Goal: Transaction & Acquisition: Purchase product/service

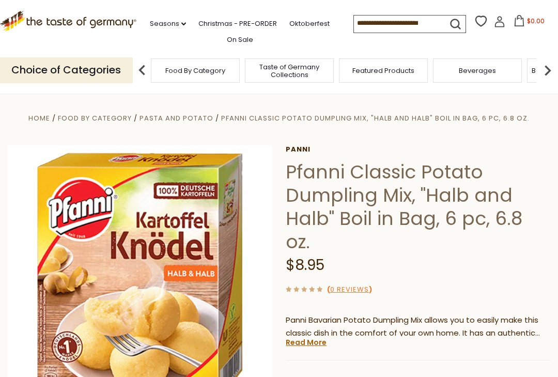
click at [387, 28] on input at bounding box center [397, 22] width 87 height 14
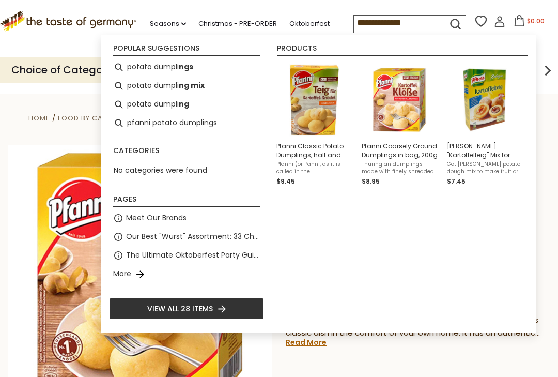
type input "**********"
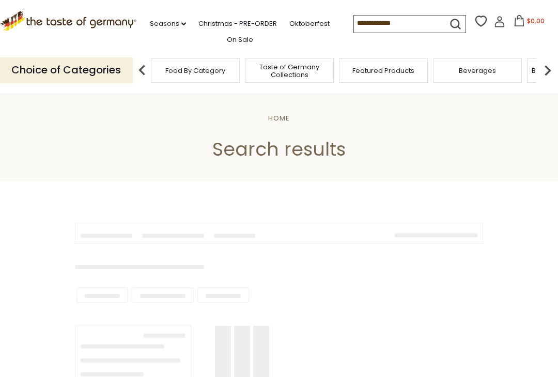
type input "**********"
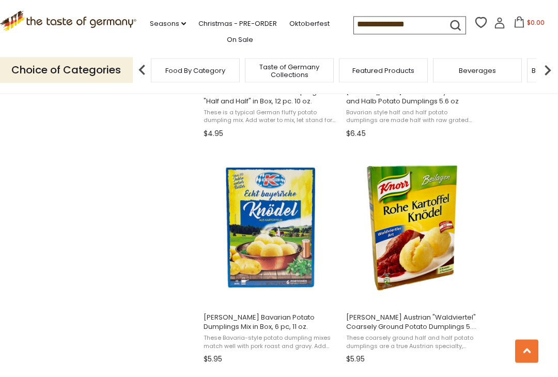
scroll to position [889, 0]
click at [286, 233] on img "Dr. Knoll Bavarian Potato Dumplings Mix in Box, 6 pc, 11 oz." at bounding box center [270, 227] width 137 height 137
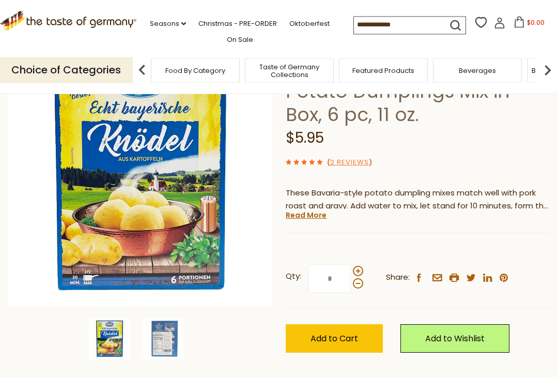
scroll to position [104, 0]
click at [317, 217] on link "Read More" at bounding box center [306, 215] width 41 height 10
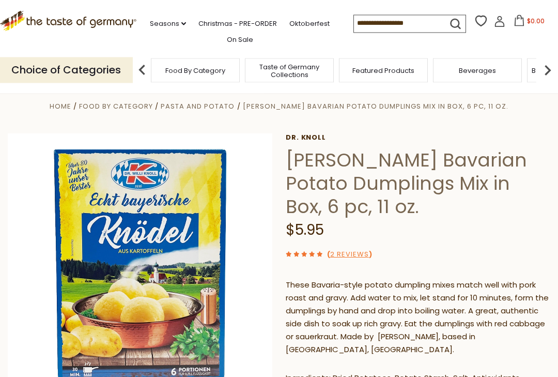
scroll to position [0, 0]
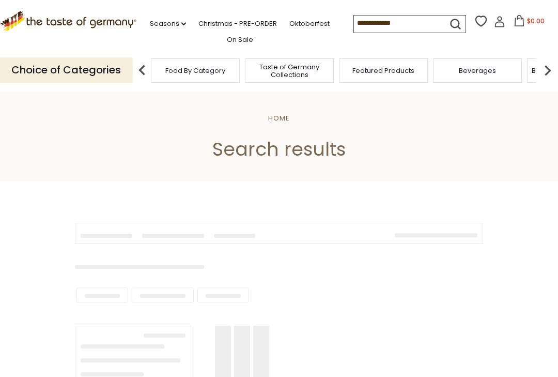
scroll to position [1, 0]
type input "**********"
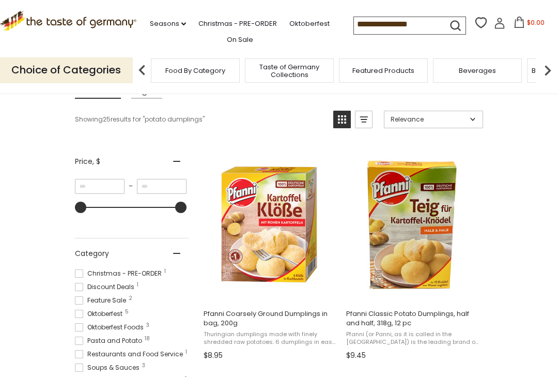
scroll to position [137, 0]
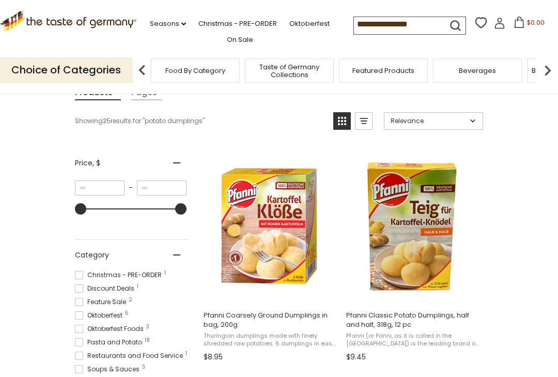
click at [430, 241] on img "Pfanni Classic Potato Dumplings, half and half, 318g, 12 pc" at bounding box center [413, 225] width 137 height 137
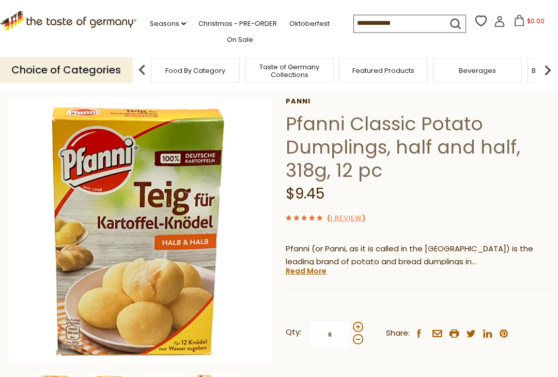
scroll to position [48, 0]
click at [307, 273] on link "Read More" at bounding box center [306, 271] width 41 height 10
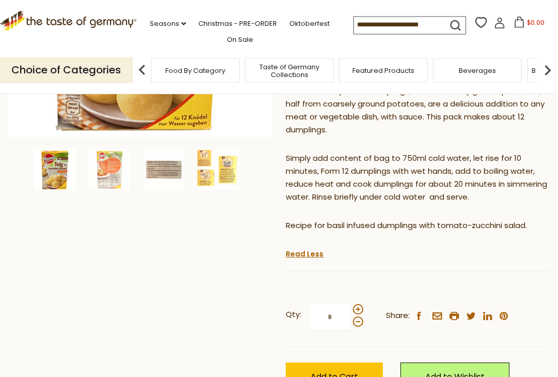
scroll to position [273, 0]
click at [119, 174] on img at bounding box center [109, 168] width 41 height 41
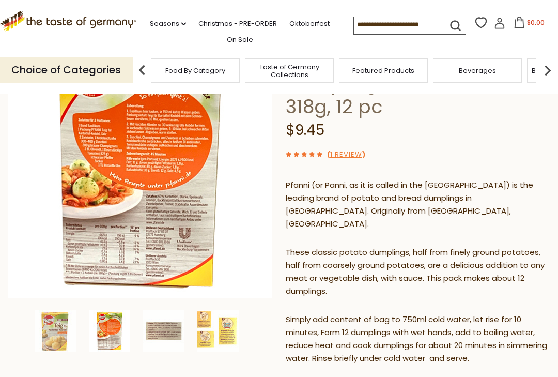
scroll to position [110, 0]
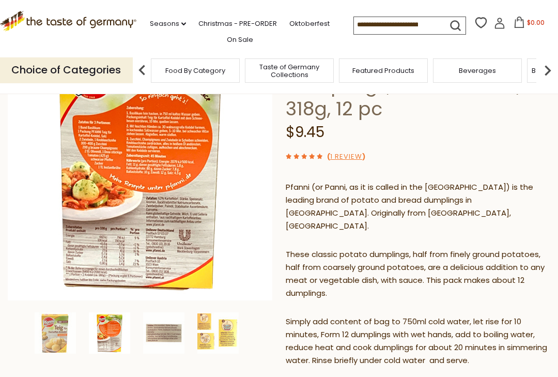
click at [166, 334] on img at bounding box center [163, 332] width 41 height 41
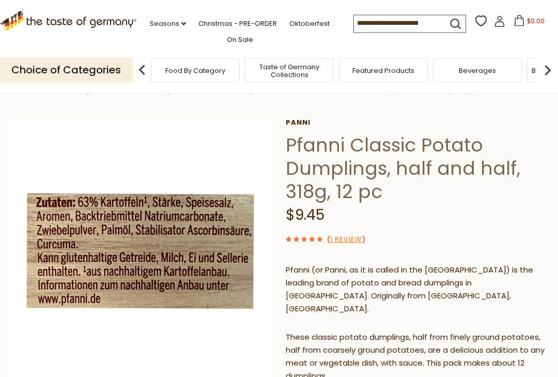
scroll to position [24, 0]
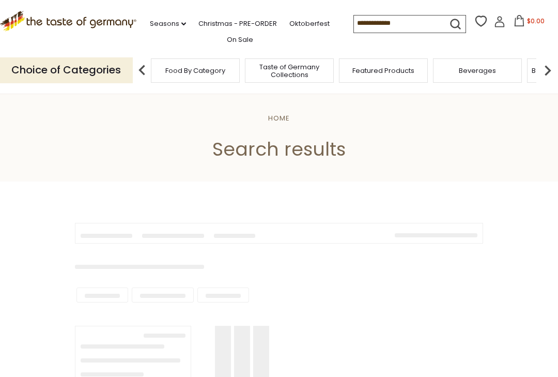
type input "**********"
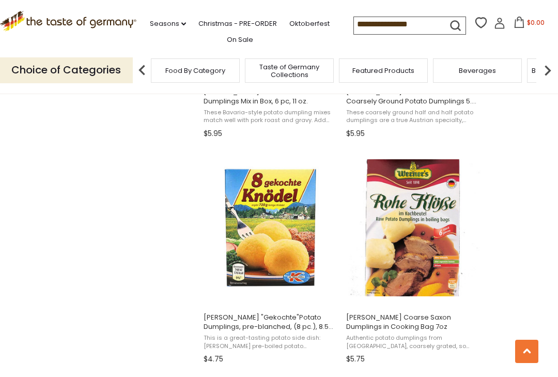
scroll to position [1036, 0]
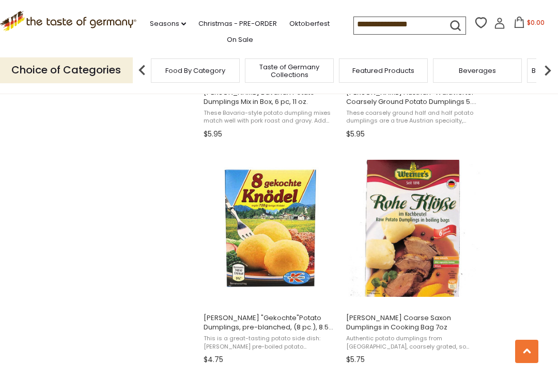
click at [440, 293] on button "View product" at bounding box center [413, 294] width 136 height 22
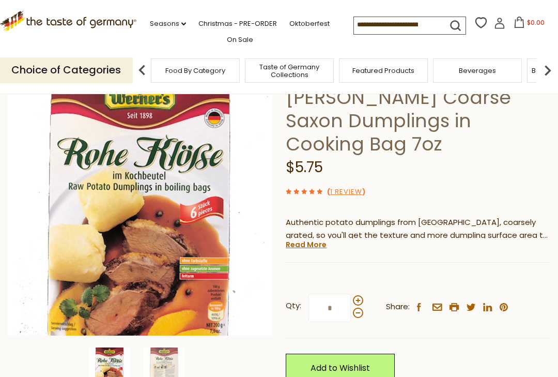
scroll to position [75, 0]
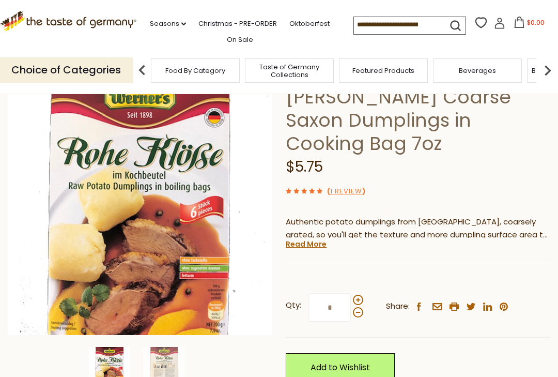
click at [313, 244] on link "Read More" at bounding box center [306, 244] width 41 height 10
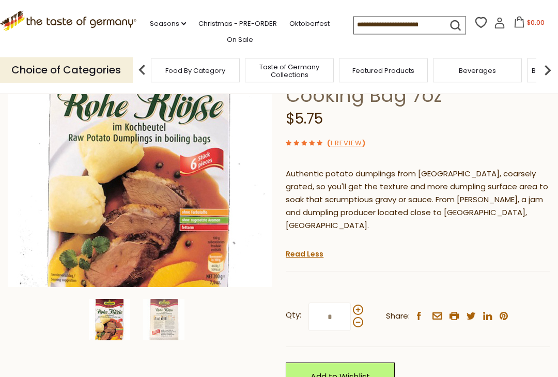
scroll to position [123, 0]
click at [168, 311] on img at bounding box center [163, 319] width 41 height 41
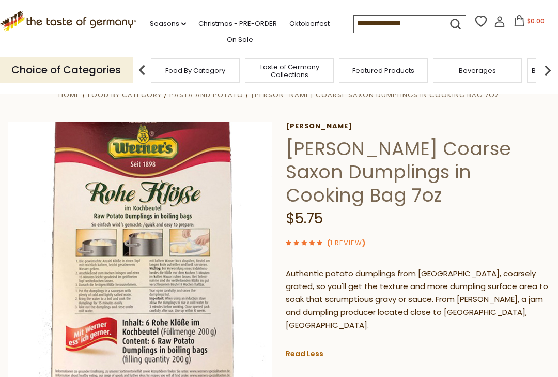
scroll to position [0, 0]
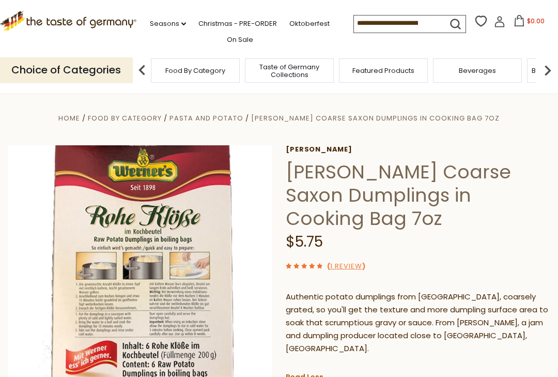
click at [289, 29] on link "Oktoberfest" at bounding box center [309, 23] width 40 height 11
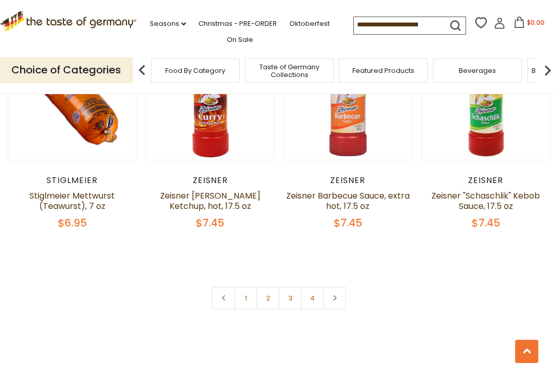
scroll to position [2283, 0]
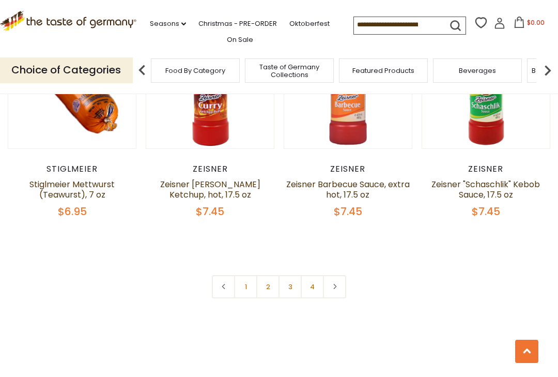
click at [340, 287] on link at bounding box center [334, 286] width 23 height 23
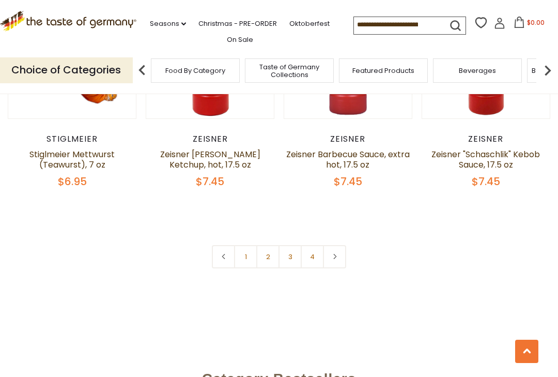
scroll to position [2317, 0]
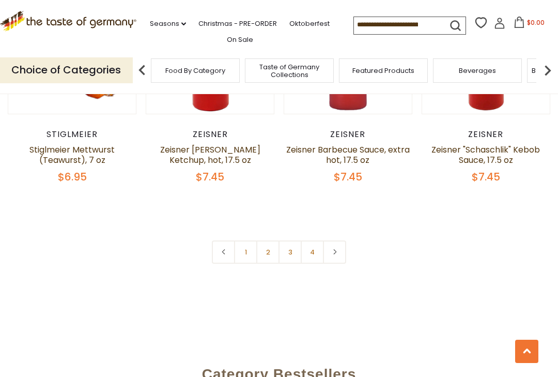
click at [337, 252] on icon at bounding box center [335, 251] width 6 height 5
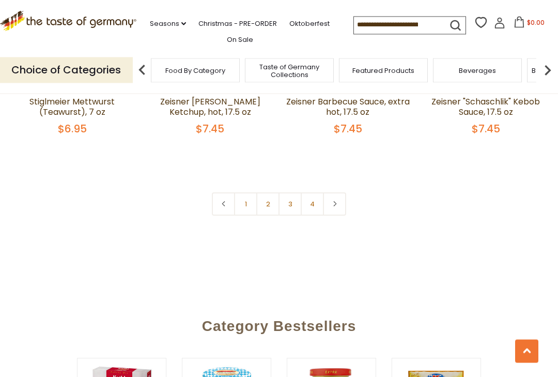
scroll to position [2364, 0]
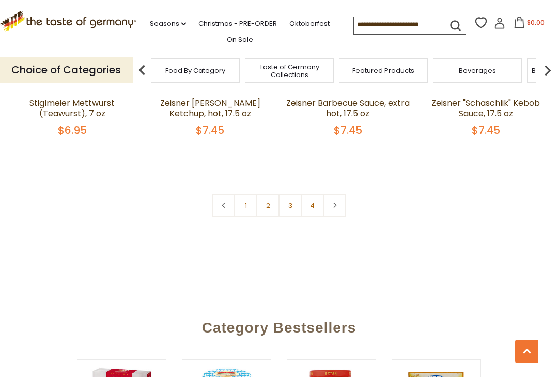
click at [270, 207] on link "2" at bounding box center [267, 205] width 23 height 23
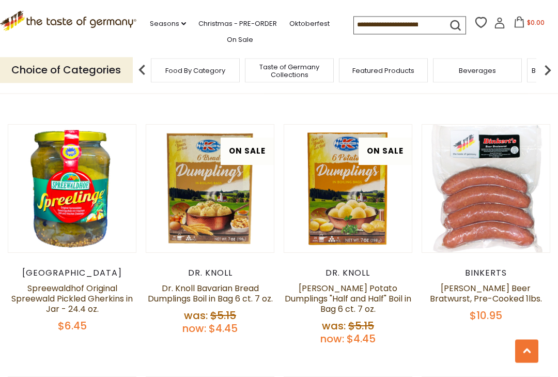
scroll to position [1187, 0]
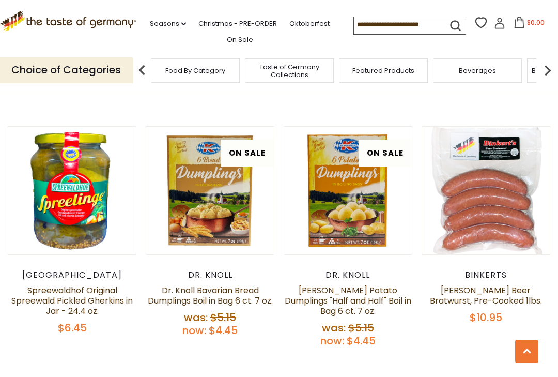
click at [366, 37] on button "Quick View" at bounding box center [348, 25] width 70 height 23
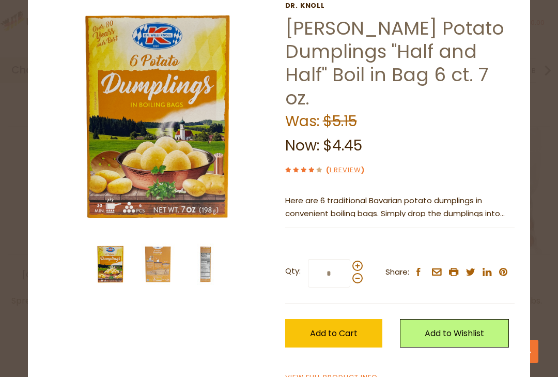
scroll to position [42, 0]
click at [339, 331] on span "Add to Cart" at bounding box center [334, 333] width 48 height 12
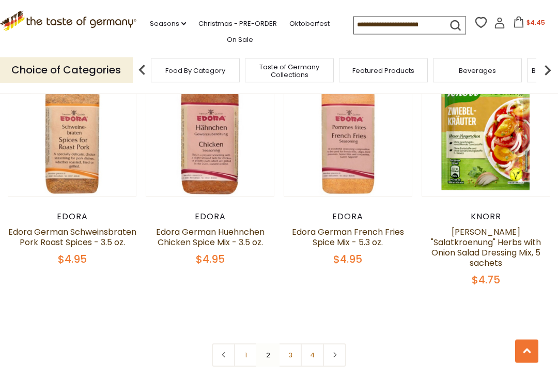
scroll to position [2235, 0]
click at [288, 343] on link "3" at bounding box center [289, 354] width 23 height 23
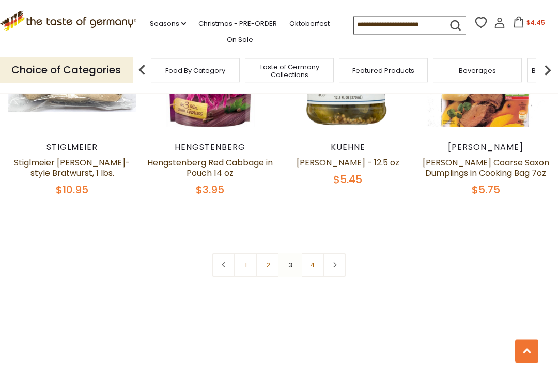
scroll to position [2219, 0]
click at [314, 253] on link "4" at bounding box center [312, 264] width 23 height 23
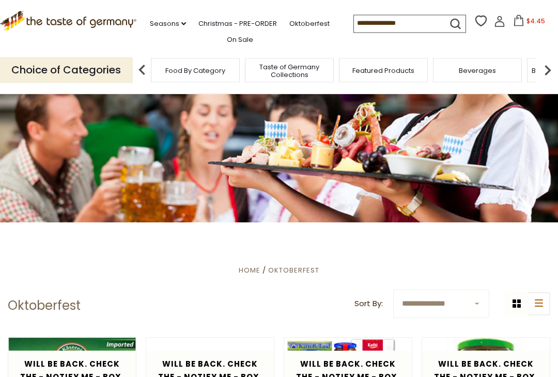
scroll to position [0, 0]
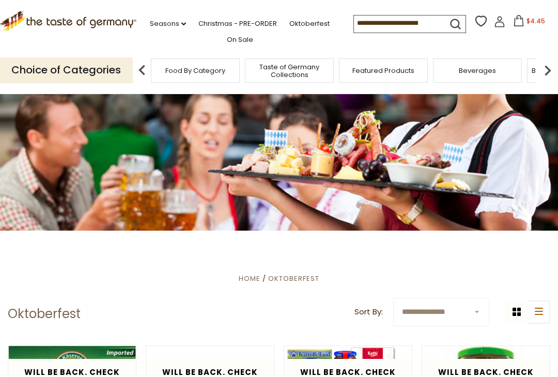
click at [526, 17] on span "$4.45" at bounding box center [535, 21] width 19 height 9
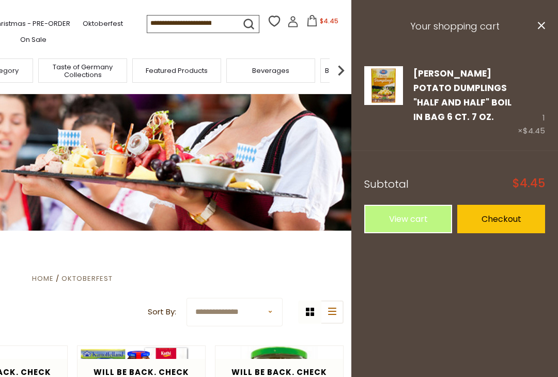
click at [420, 132] on link "Edit" at bounding box center [420, 132] width 15 height 11
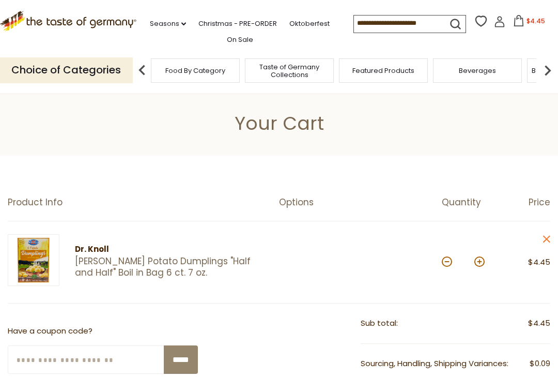
click at [482, 256] on button at bounding box center [479, 261] width 10 height 10
type input "*"
click at [483, 262] on button at bounding box center [479, 261] width 10 height 10
type input "*"
click at [239, 21] on link "Christmas - PRE-ORDER" at bounding box center [237, 23] width 79 height 11
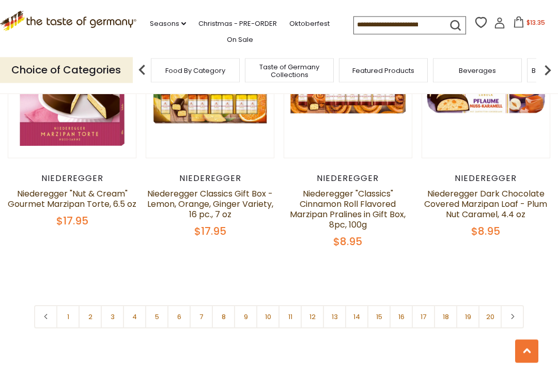
scroll to position [2254, 0]
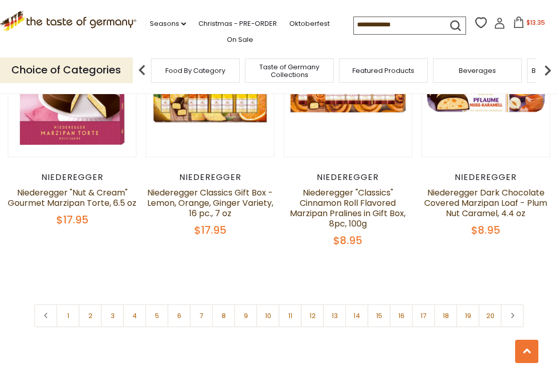
click at [515, 321] on link at bounding box center [512, 315] width 23 height 23
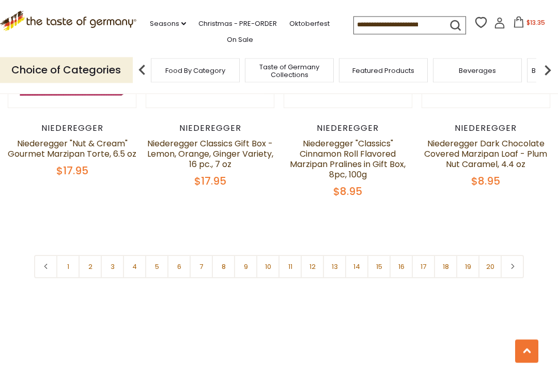
scroll to position [2303, 0]
click at [93, 264] on link "2" at bounding box center [90, 265] width 23 height 23
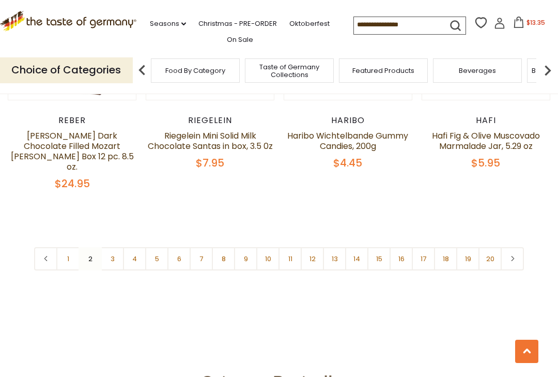
scroll to position [2309, 0]
click at [111, 246] on link "3" at bounding box center [112, 257] width 23 height 23
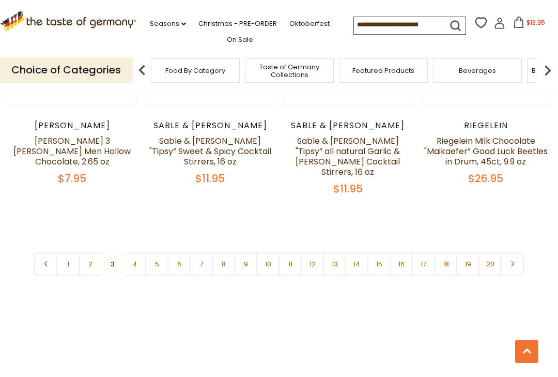
scroll to position [2275, 0]
click at [136, 263] on link "4" at bounding box center [134, 263] width 23 height 23
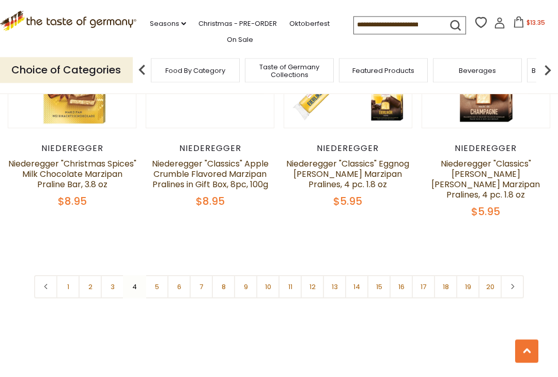
scroll to position [2273, 0]
click at [158, 274] on link "5" at bounding box center [156, 285] width 23 height 23
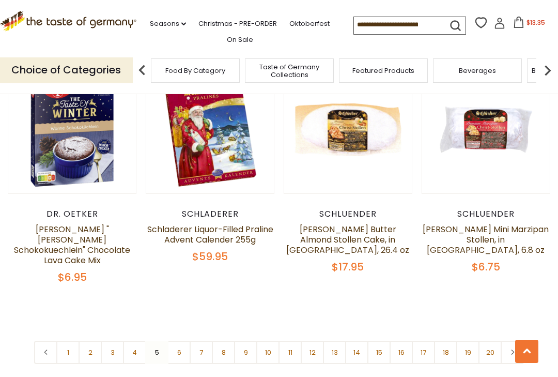
scroll to position [2219, 0]
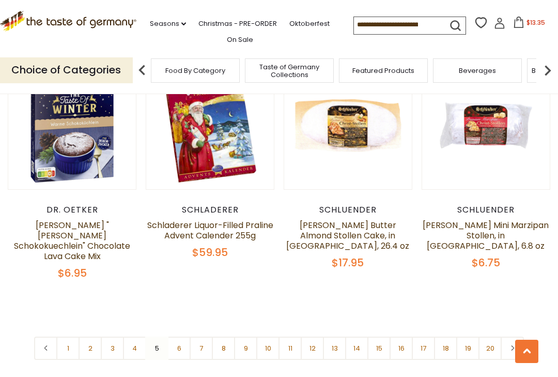
click at [180, 336] on link "6" at bounding box center [178, 347] width 23 height 23
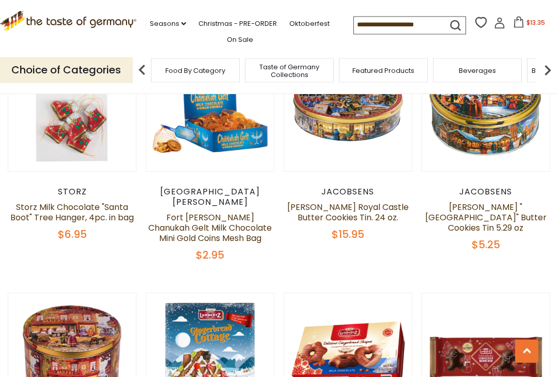
scroll to position [1478, 0]
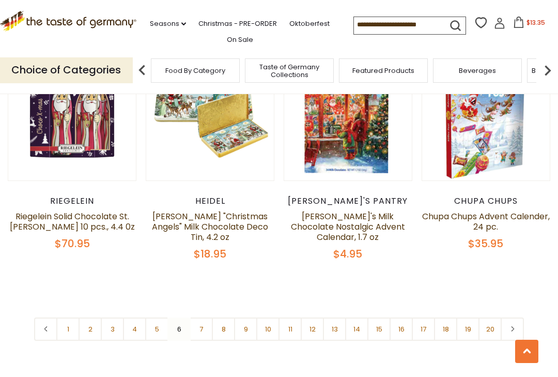
click at [203, 317] on link "7" at bounding box center [201, 328] width 23 height 23
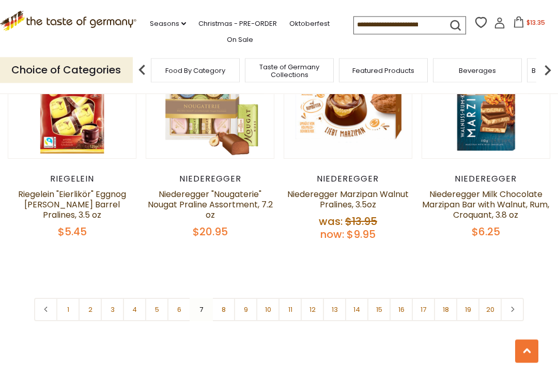
scroll to position [2263, 0]
click at [225, 297] on link "8" at bounding box center [223, 308] width 23 height 23
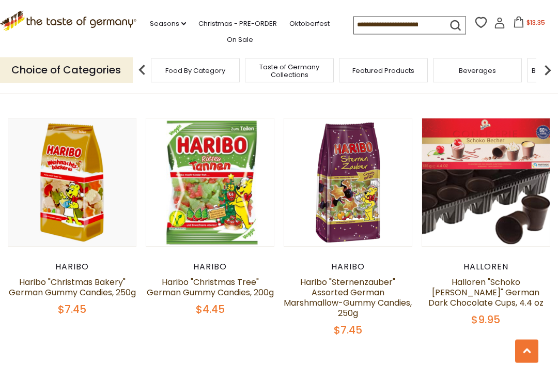
scroll to position [2152, 0]
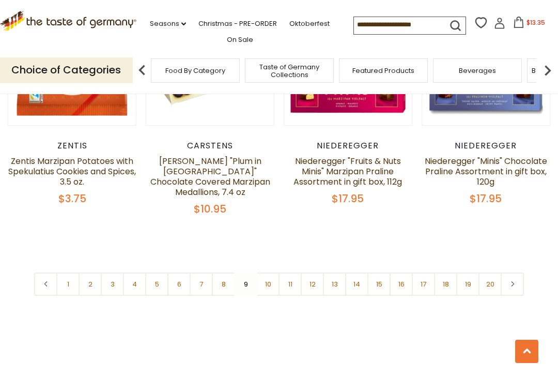
scroll to position [2326, 0]
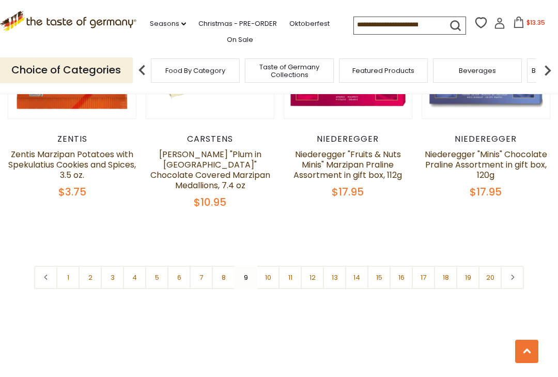
click at [270, 266] on link "10" at bounding box center [267, 277] width 23 height 23
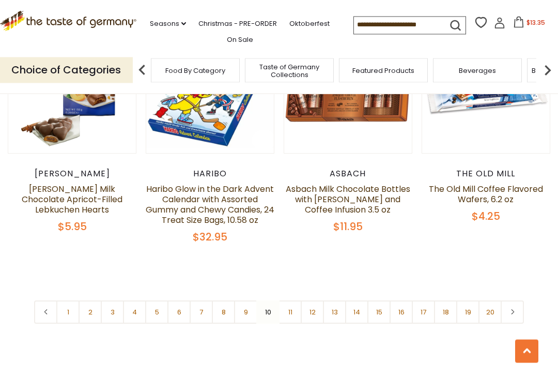
scroll to position [2278, 0]
click at [372, 18] on input at bounding box center [397, 24] width 87 height 14
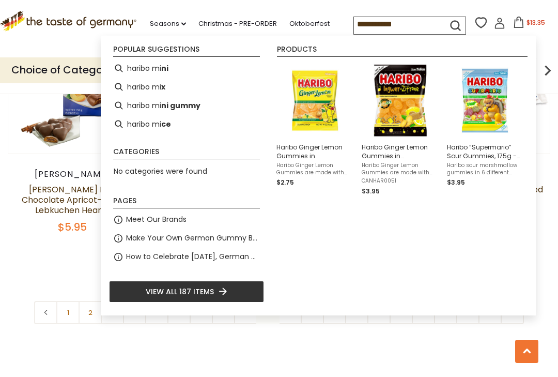
type input "**********"
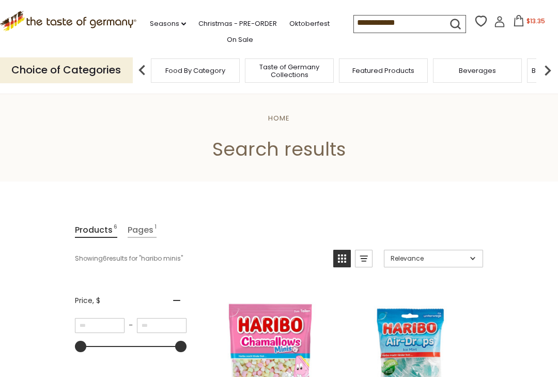
click at [361, 22] on input "**********" at bounding box center [397, 22] width 87 height 14
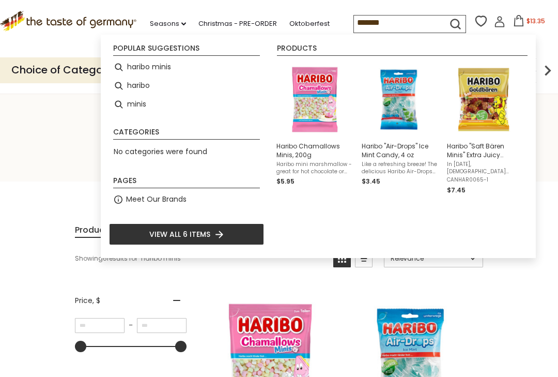
type input "******"
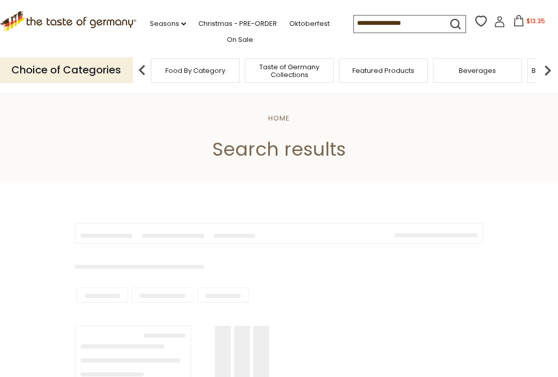
type input "******"
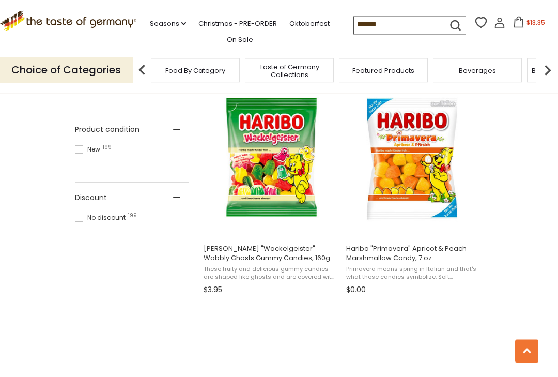
scroll to position [655, 0]
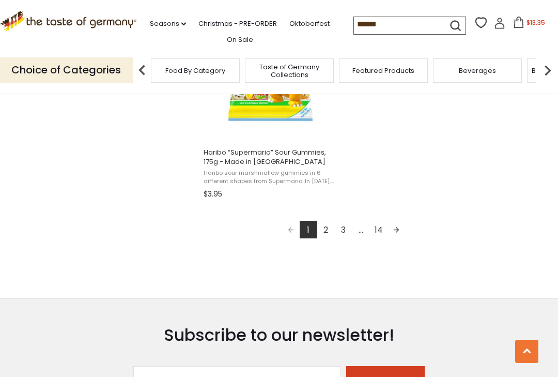
click at [326, 221] on link "2" at bounding box center [326, 230] width 18 height 18
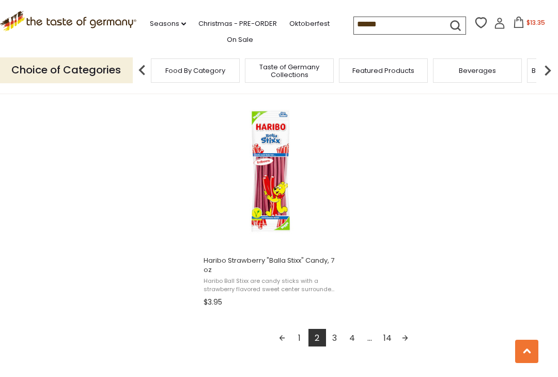
scroll to position [1773, 0]
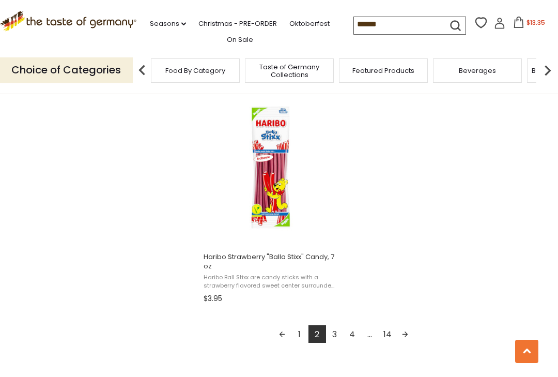
click at [338, 334] on link "3" at bounding box center [335, 334] width 18 height 18
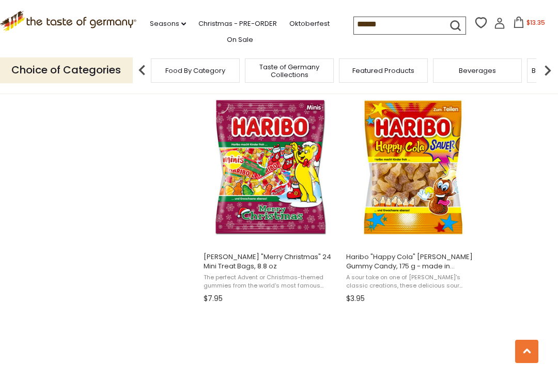
scroll to position [1097, 0]
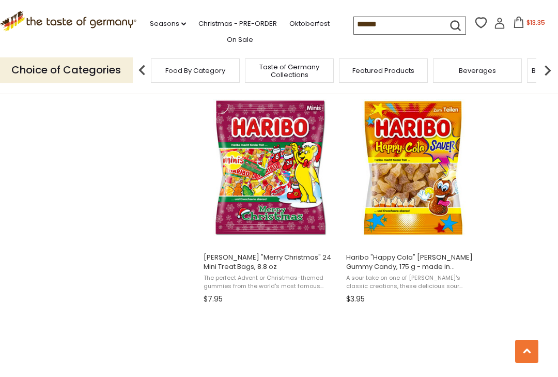
click at [275, 239] on button "Add to cart" at bounding box center [270, 234] width 136 height 22
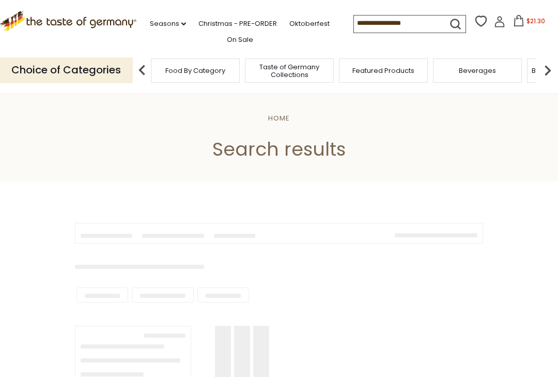
type input "******"
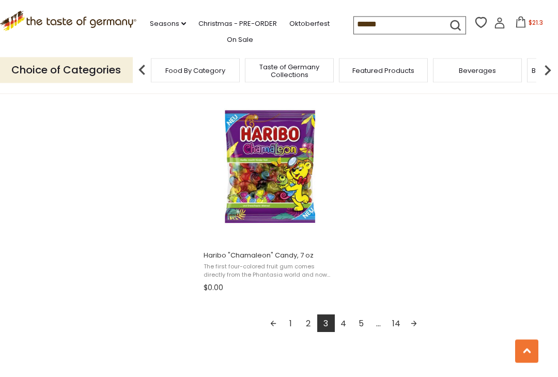
scroll to position [1775, 0]
click at [348, 324] on link "4" at bounding box center [344, 323] width 18 height 18
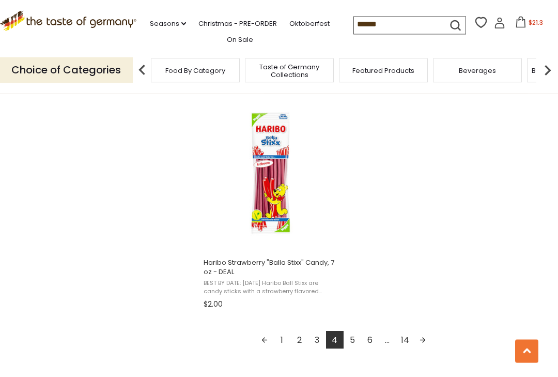
scroll to position [1769, 0]
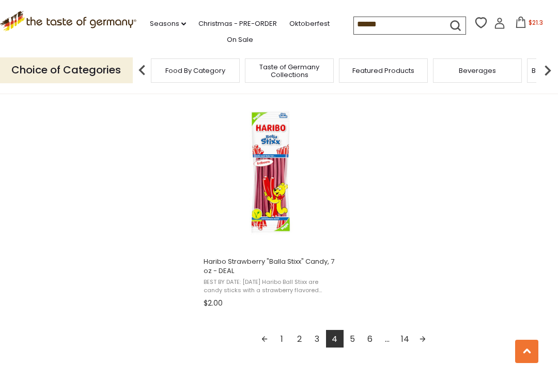
click at [358, 342] on link "5" at bounding box center [353, 339] width 18 height 18
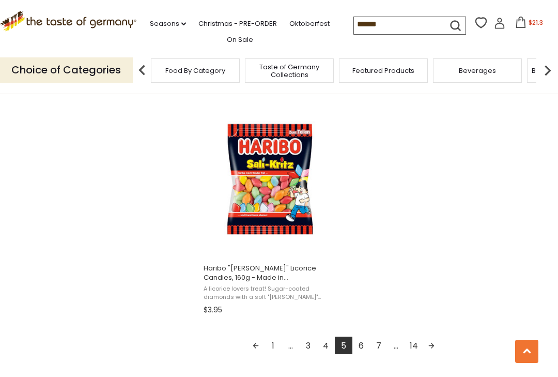
scroll to position [1766, 0]
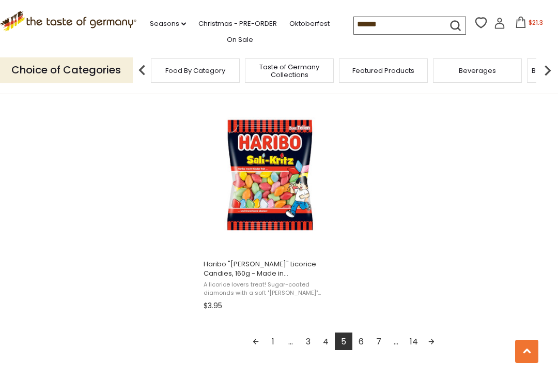
click at [362, 344] on link "6" at bounding box center [361, 341] width 18 height 18
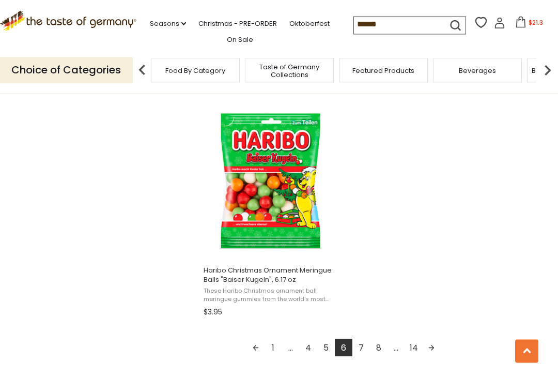
scroll to position [1761, 0]
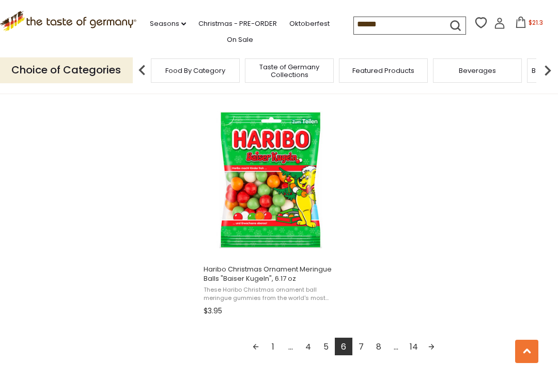
click at [362, 346] on link "7" at bounding box center [361, 346] width 18 height 18
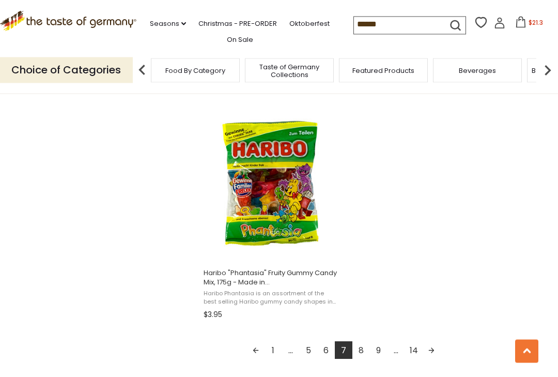
scroll to position [1757, 0]
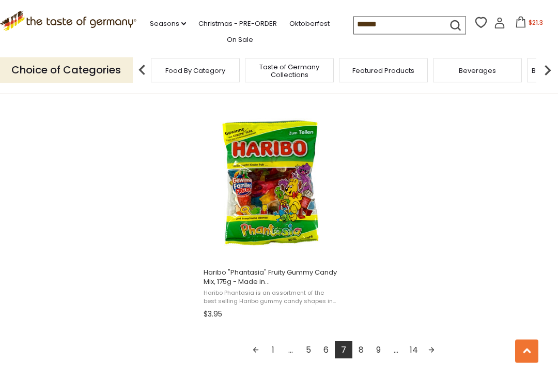
click at [366, 350] on link "8" at bounding box center [361, 350] width 18 height 18
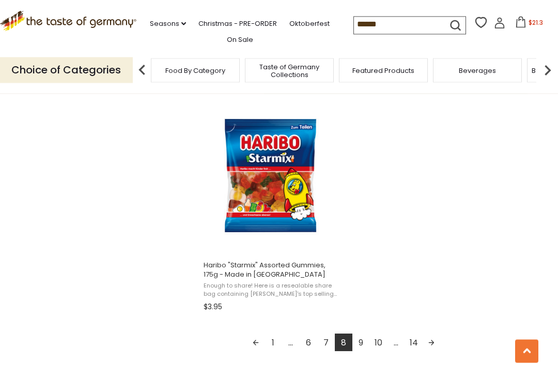
scroll to position [1765, 0]
click at [367, 347] on link "9" at bounding box center [361, 342] width 18 height 18
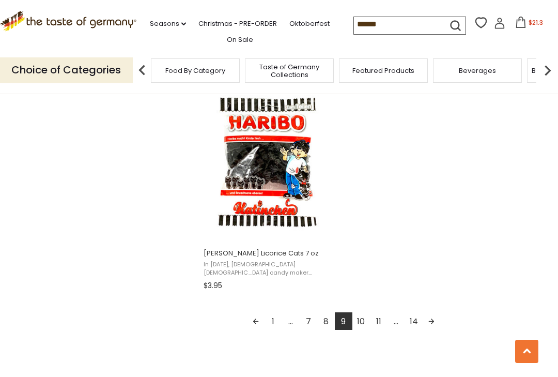
scroll to position [1777, 0]
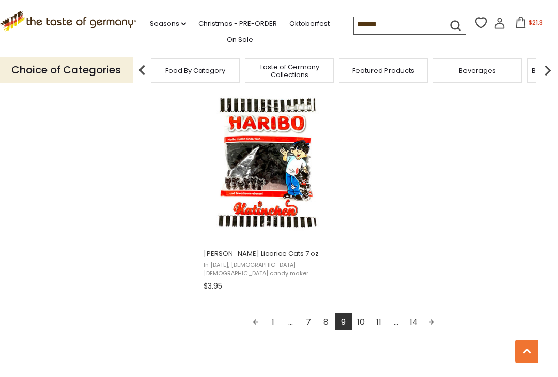
click at [365, 322] on link "10" at bounding box center [361, 322] width 18 height 18
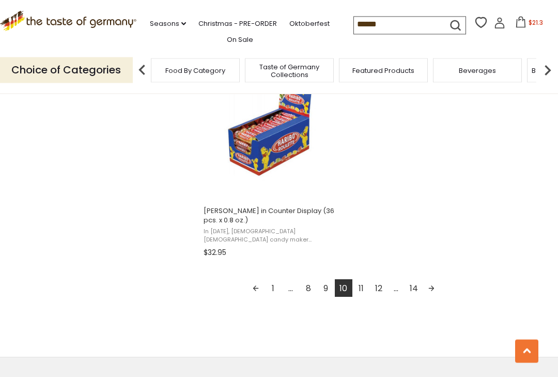
scroll to position [1820, 0]
click at [362, 288] on link "11" at bounding box center [361, 287] width 18 height 18
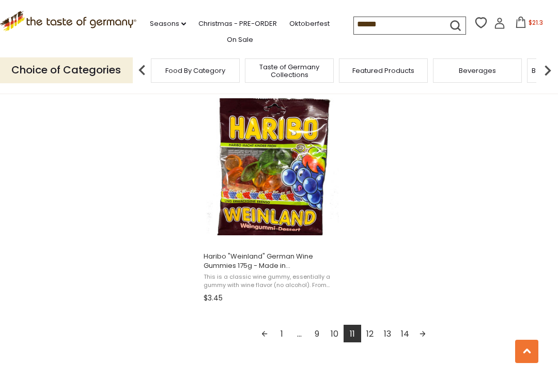
scroll to position [1775, 0]
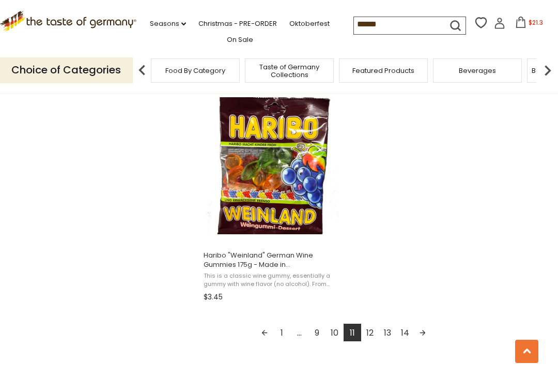
click at [373, 332] on link "12" at bounding box center [370, 332] width 18 height 18
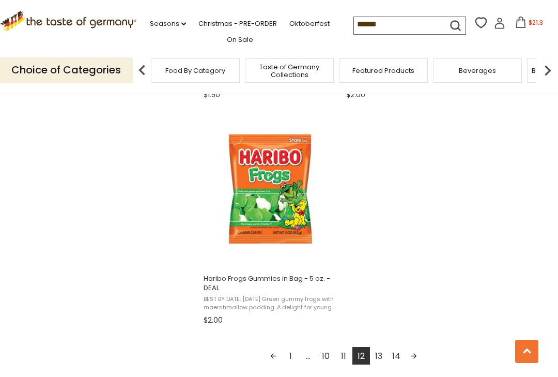
scroll to position [1757, 0]
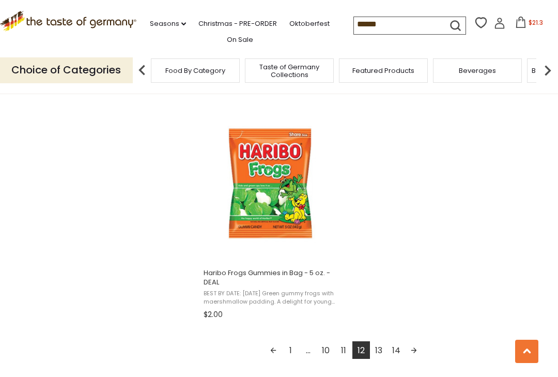
click at [382, 349] on link "13" at bounding box center [379, 350] width 18 height 18
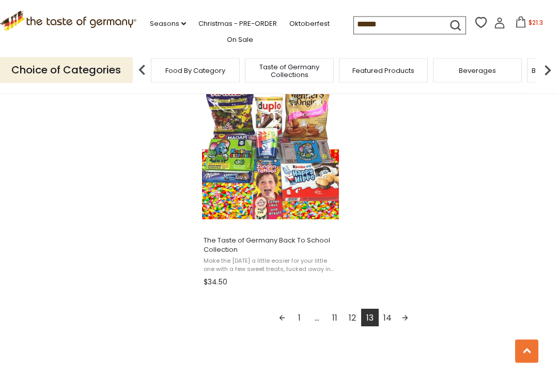
scroll to position [1804, 0]
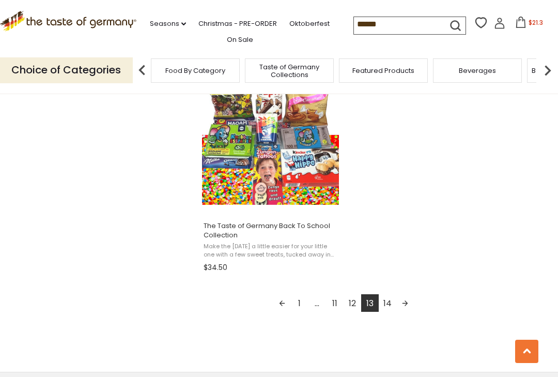
click at [392, 306] on link "14" at bounding box center [388, 303] width 18 height 18
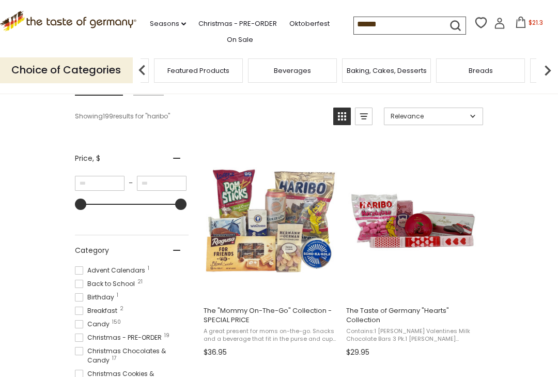
scroll to position [139, 0]
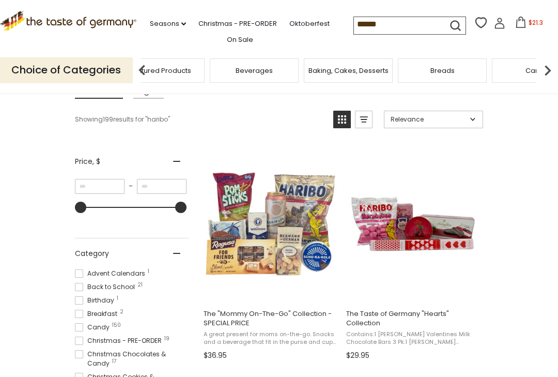
click at [551, 66] on img at bounding box center [547, 70] width 21 height 21
click at [545, 70] on img at bounding box center [547, 70] width 21 height 21
click at [553, 64] on img at bounding box center [547, 70] width 21 height 21
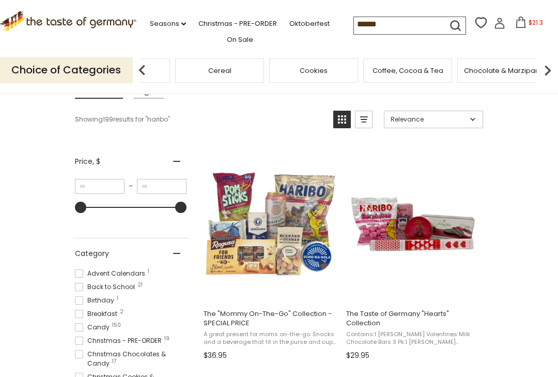
click at [553, 65] on img at bounding box center [547, 70] width 21 height 21
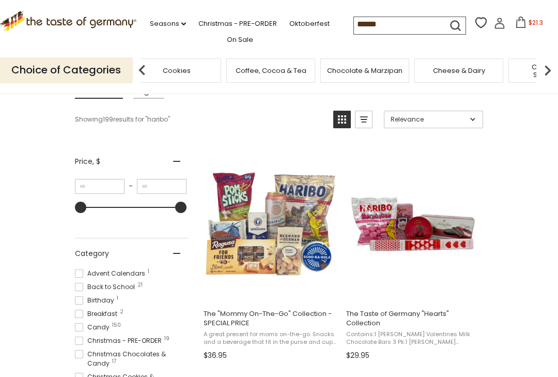
click at [555, 65] on img at bounding box center [547, 70] width 21 height 21
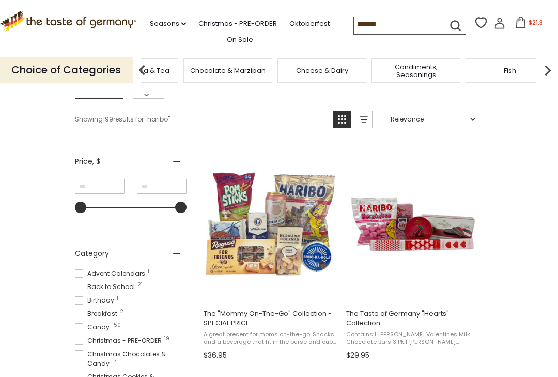
click at [544, 66] on img at bounding box center [547, 70] width 21 height 21
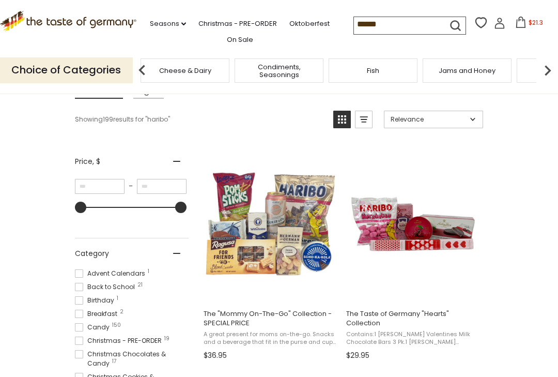
click at [551, 65] on img at bounding box center [547, 70] width 21 height 21
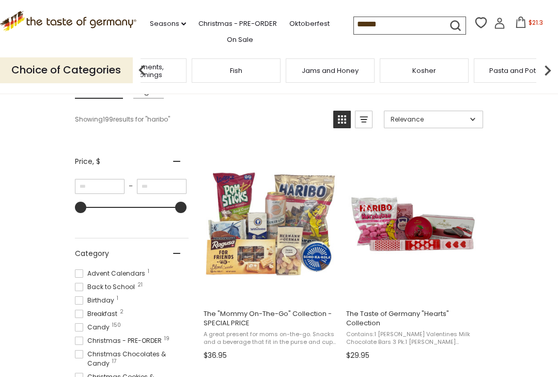
click at [554, 66] on img at bounding box center [547, 70] width 21 height 21
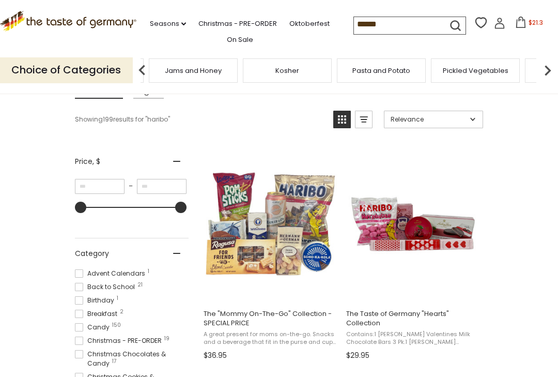
click at [554, 64] on img at bounding box center [547, 70] width 21 height 21
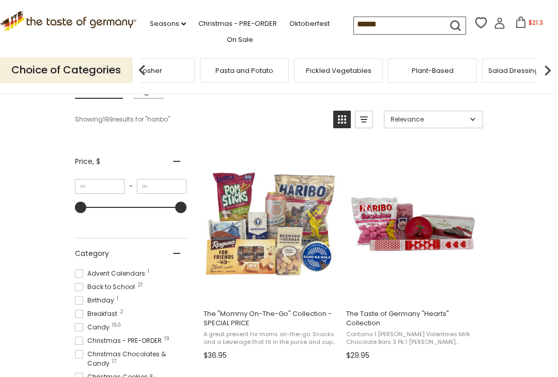
click at [547, 67] on img at bounding box center [547, 70] width 21 height 21
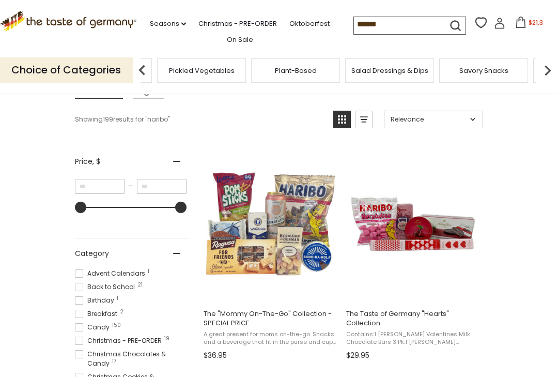
click at [542, 67] on img at bounding box center [547, 70] width 21 height 21
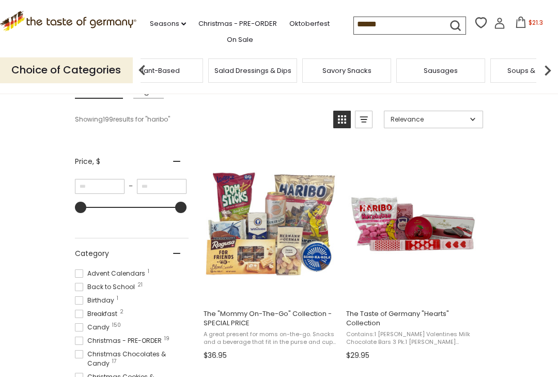
click at [547, 66] on img at bounding box center [547, 70] width 21 height 21
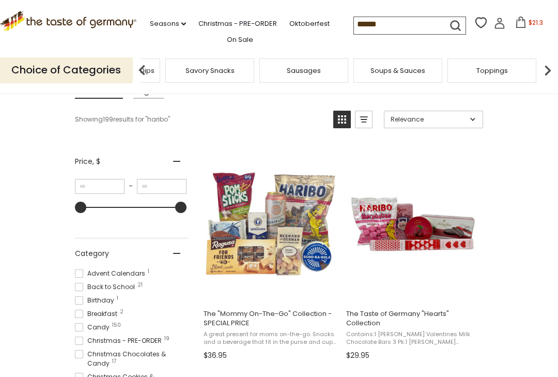
click at [547, 68] on img at bounding box center [547, 70] width 21 height 21
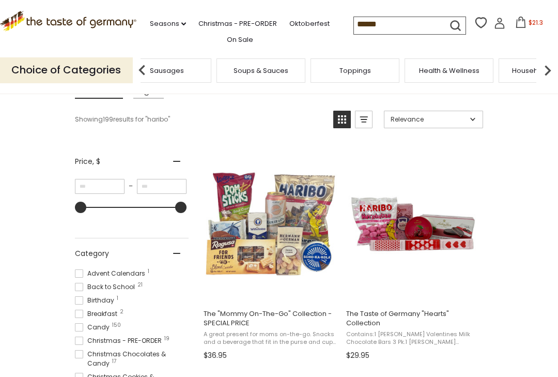
click at [548, 67] on img at bounding box center [547, 70] width 21 height 21
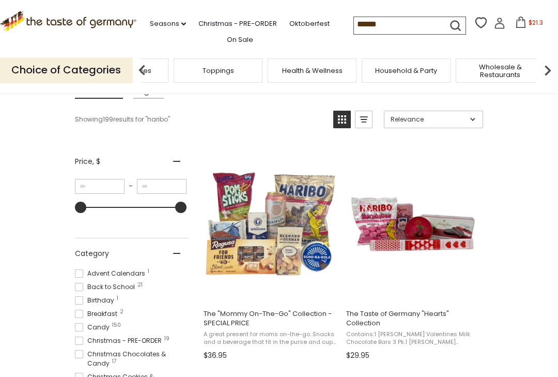
click at [542, 68] on img at bounding box center [547, 70] width 21 height 21
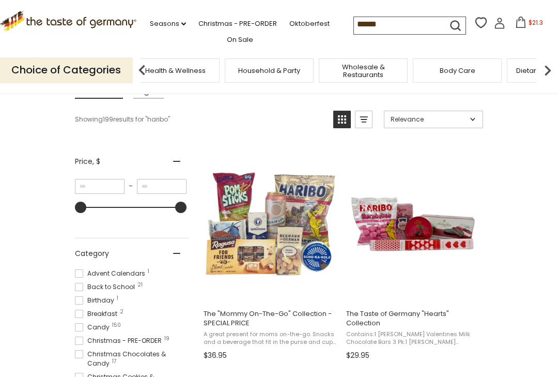
click at [542, 67] on img at bounding box center [547, 70] width 21 height 21
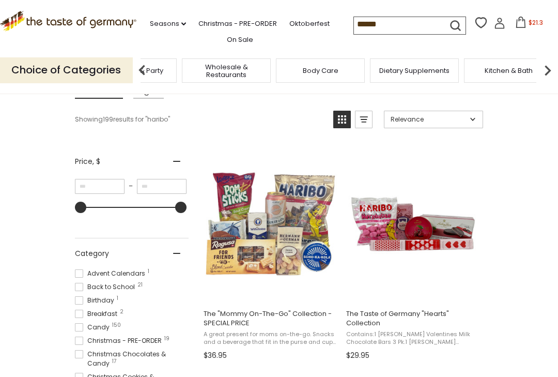
click at [540, 67] on img at bounding box center [547, 70] width 21 height 21
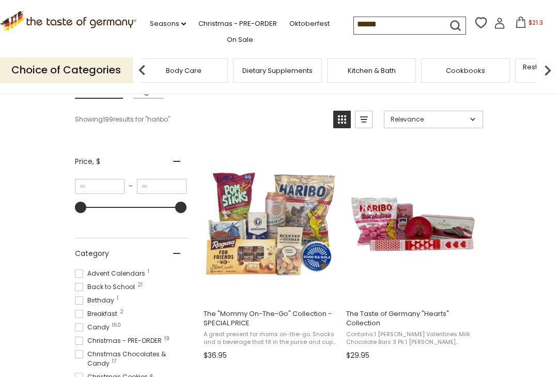
click at [548, 69] on img at bounding box center [547, 70] width 21 height 21
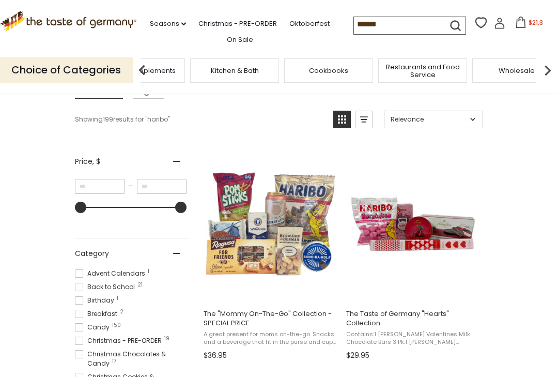
click at [542, 67] on img at bounding box center [547, 70] width 21 height 21
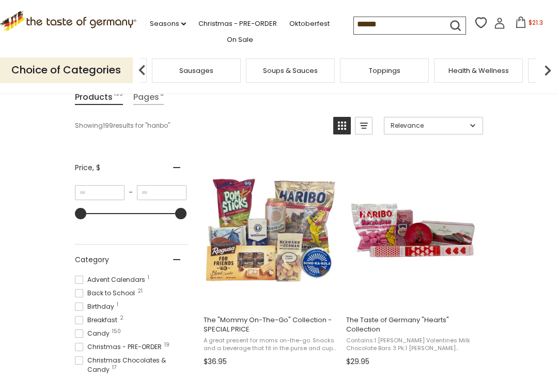
scroll to position [132, 0]
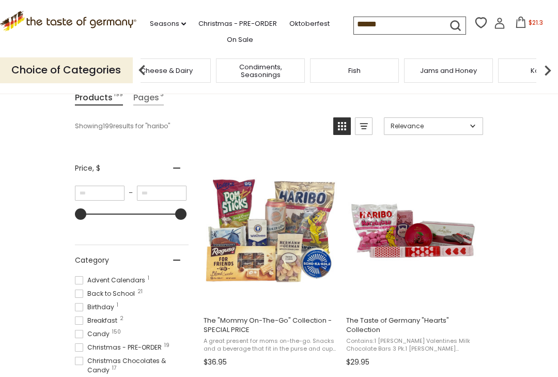
click at [310, 74] on div "Fish" at bounding box center [354, 70] width 89 height 24
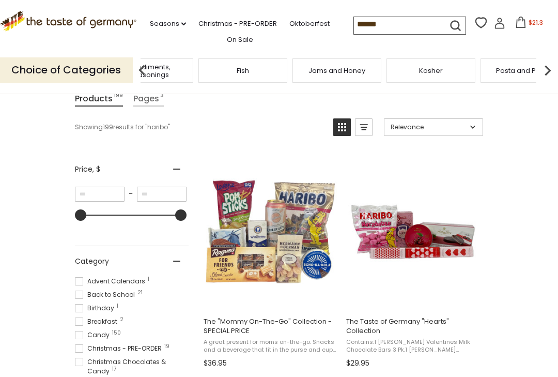
scroll to position [131, 0]
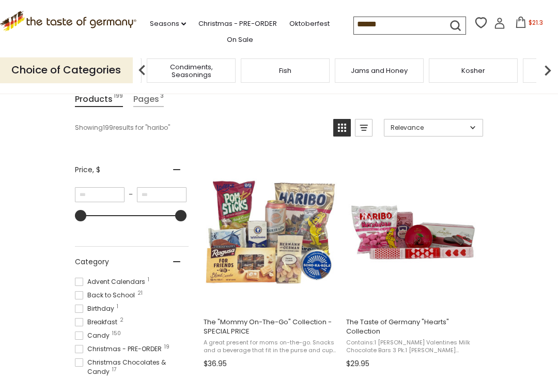
click at [241, 68] on div "Fish" at bounding box center [285, 70] width 89 height 24
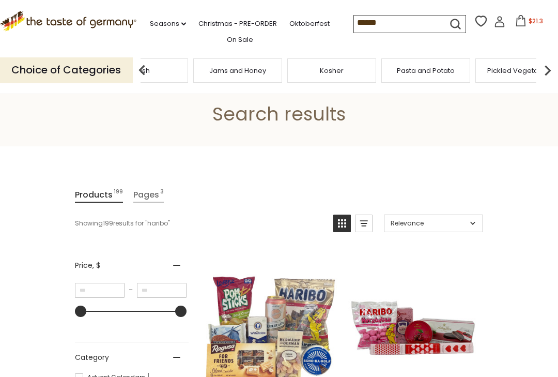
scroll to position [0, 0]
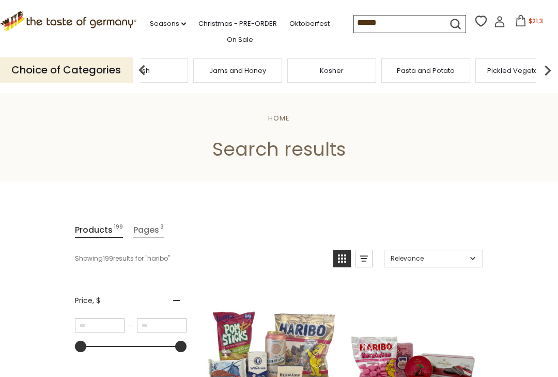
click at [160, 23] on link "Seasons dropdown_arrow" at bounding box center [168, 23] width 36 height 11
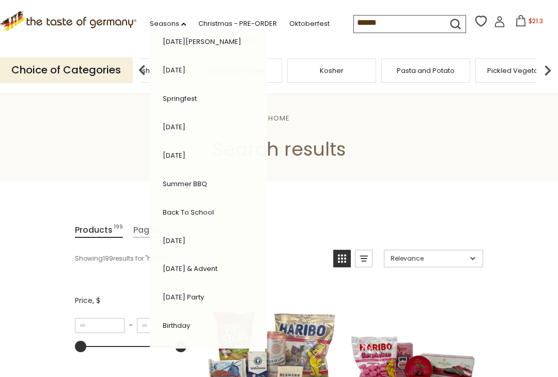
scroll to position [147, 0]
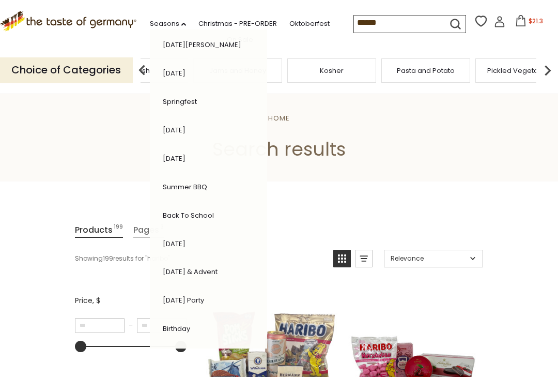
click at [174, 239] on link "[DATE]" at bounding box center [174, 244] width 23 height 10
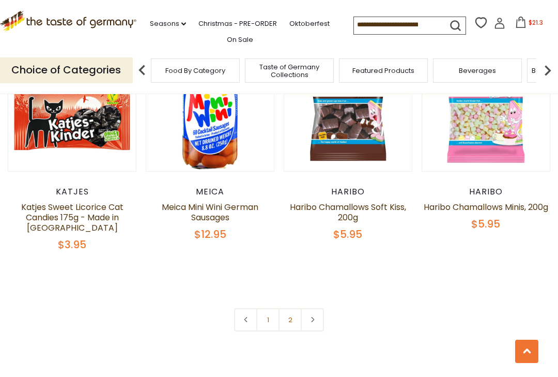
scroll to position [2217, 0]
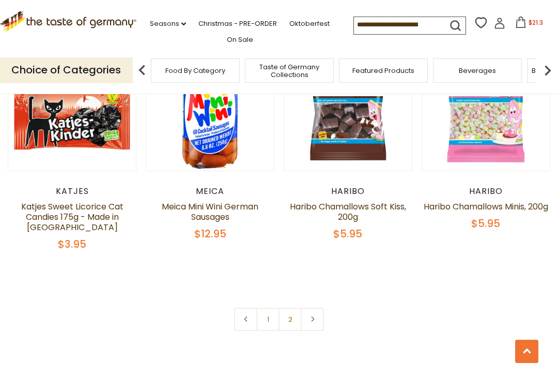
click at [290, 307] on link "2" at bounding box center [289, 318] width 23 height 23
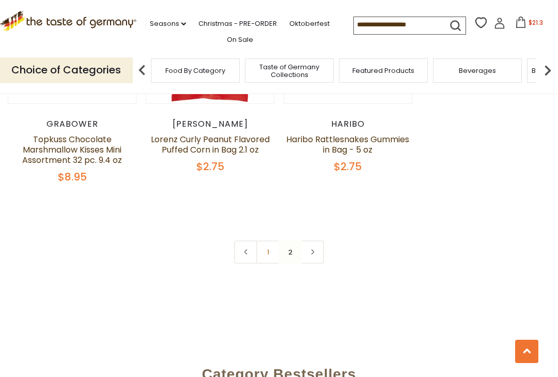
scroll to position [1318, 0]
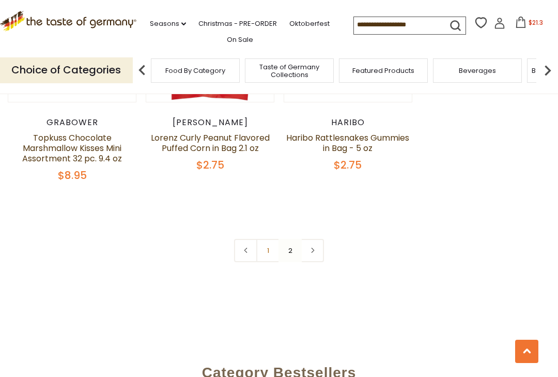
click at [248, 72] on span "Taste of Germany Collections" at bounding box center [289, 70] width 83 height 15
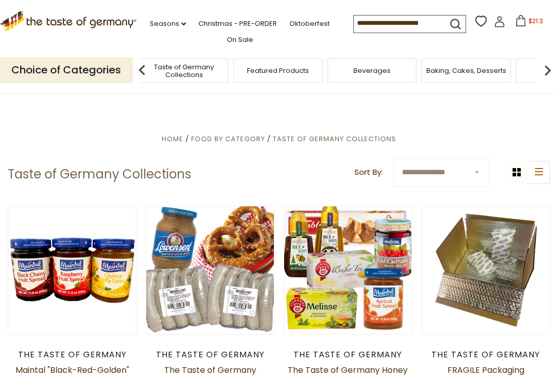
click at [464, 71] on span "Baking, Cakes, Desserts" at bounding box center [466, 71] width 80 height 8
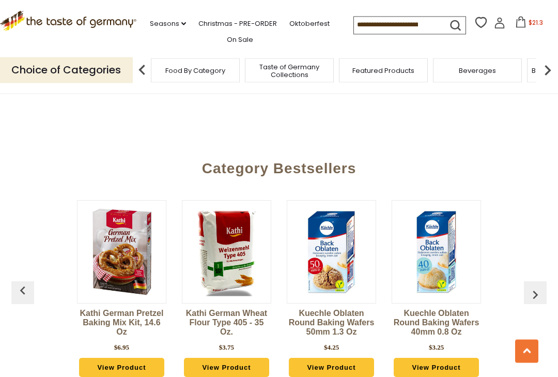
scroll to position [2479, 0]
click at [228, 21] on link "Christmas - PRE-ORDER" at bounding box center [237, 23] width 79 height 11
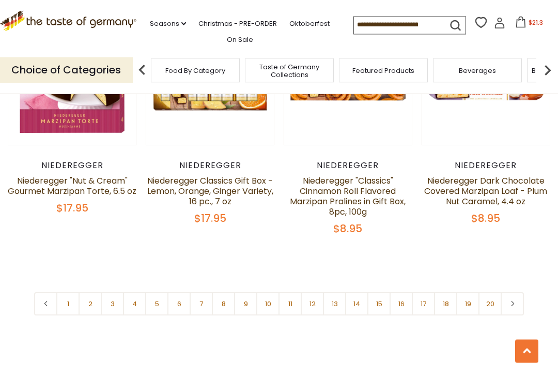
scroll to position [2267, 0]
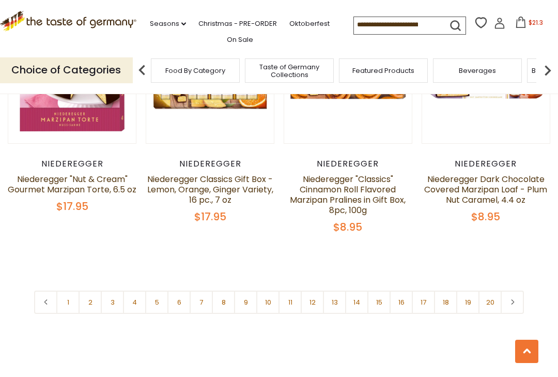
click at [226, 300] on link "8" at bounding box center [223, 301] width 23 height 23
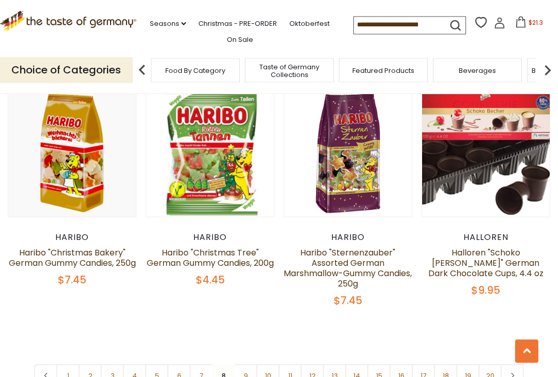
scroll to position [2184, 0]
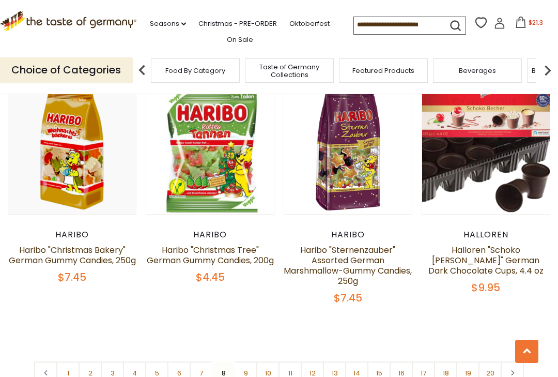
click at [248, 361] on link "9" at bounding box center [245, 372] width 23 height 23
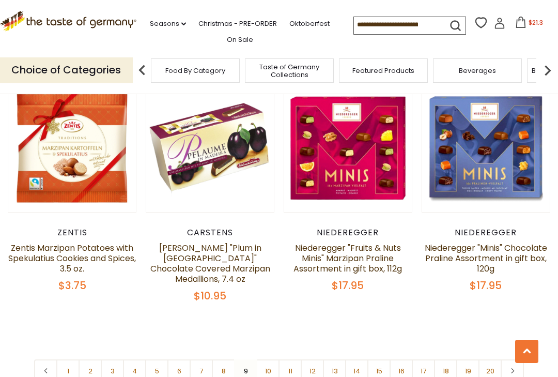
scroll to position [2254, 0]
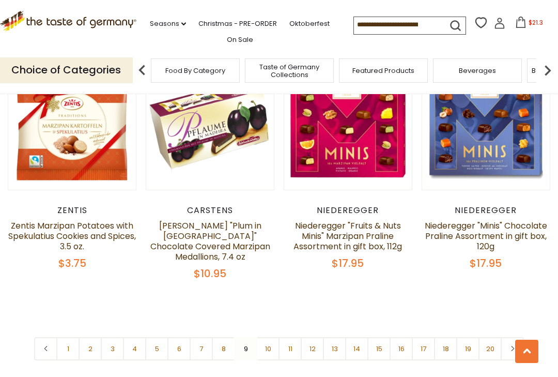
click at [271, 337] on link "10" at bounding box center [267, 348] width 23 height 23
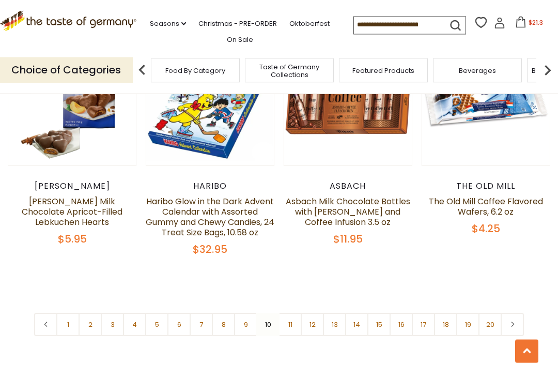
scroll to position [2266, 0]
click at [290, 313] on link "11" at bounding box center [289, 324] width 23 height 23
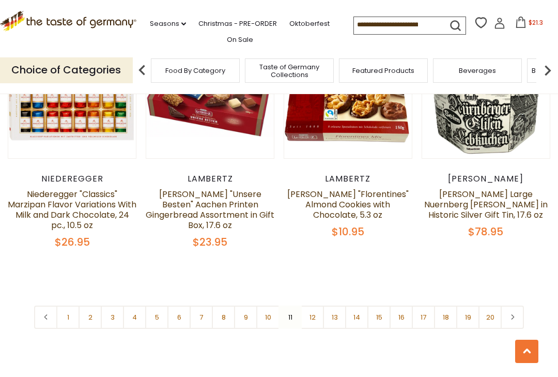
scroll to position [2251, 0]
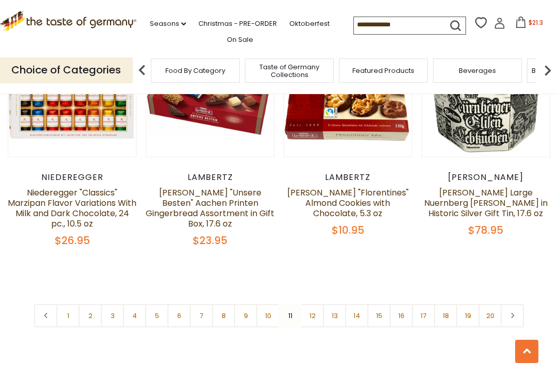
click at [318, 310] on link "12" at bounding box center [312, 315] width 23 height 23
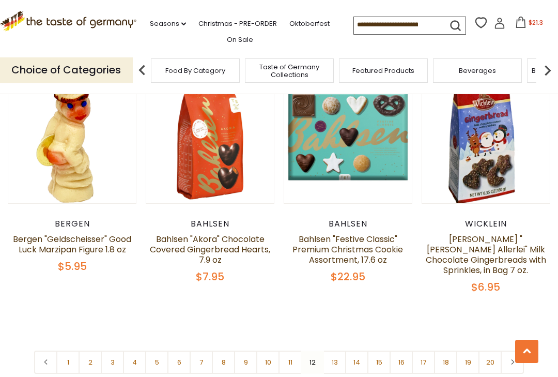
scroll to position [2226, 0]
click at [336, 350] on link "13" at bounding box center [334, 361] width 23 height 23
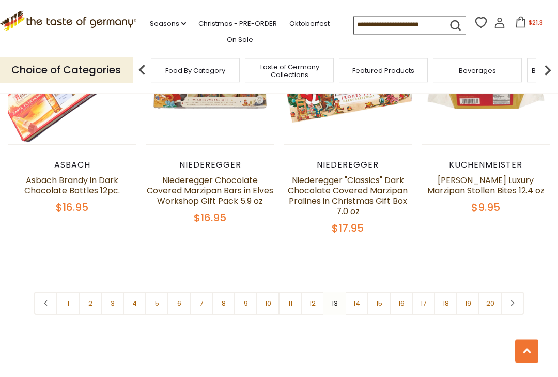
scroll to position [2280, 0]
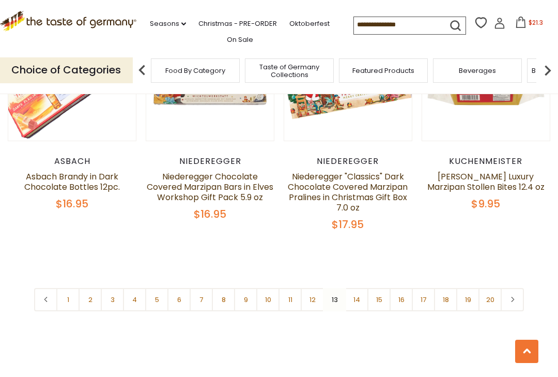
click at [358, 288] on link "14" at bounding box center [356, 299] width 23 height 23
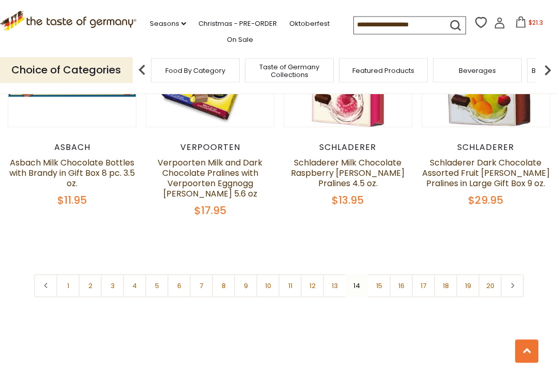
scroll to position [2292, 0]
click at [381, 277] on link "15" at bounding box center [378, 285] width 23 height 23
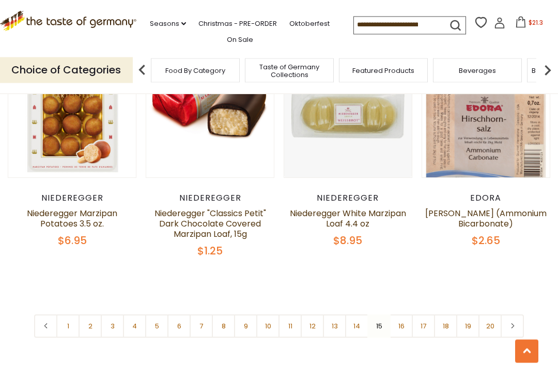
scroll to position [2244, 0]
click at [404, 314] on link "16" at bounding box center [401, 325] width 23 height 23
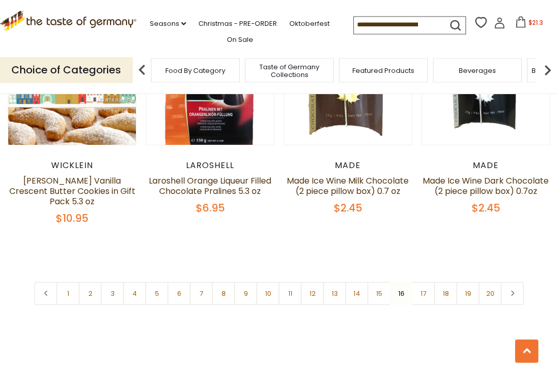
scroll to position [2223, 0]
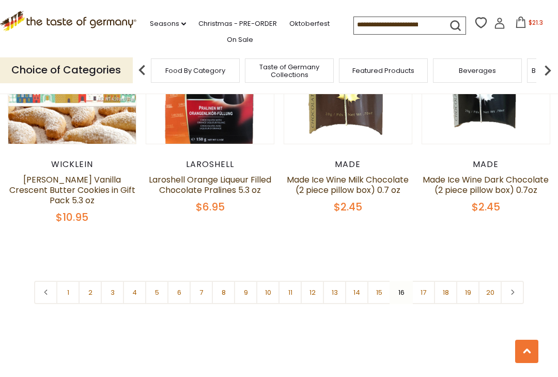
click at [428, 292] on link "17" at bounding box center [423, 292] width 23 height 23
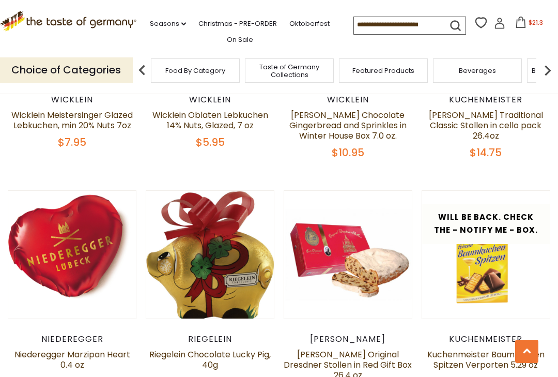
scroll to position [1126, 0]
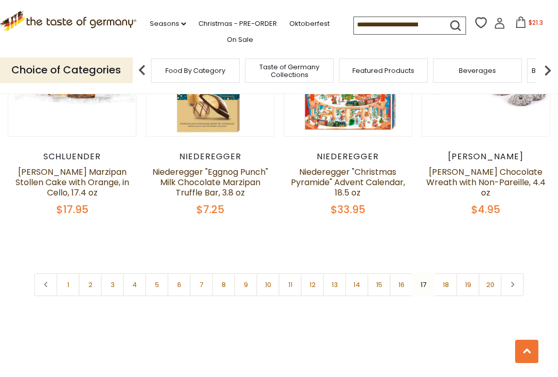
click at [449, 285] on link "18" at bounding box center [445, 284] width 23 height 23
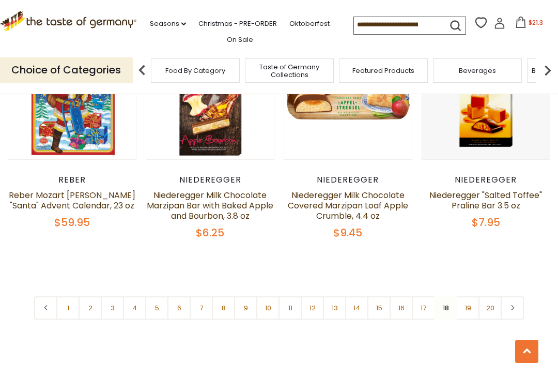
scroll to position [2232, 0]
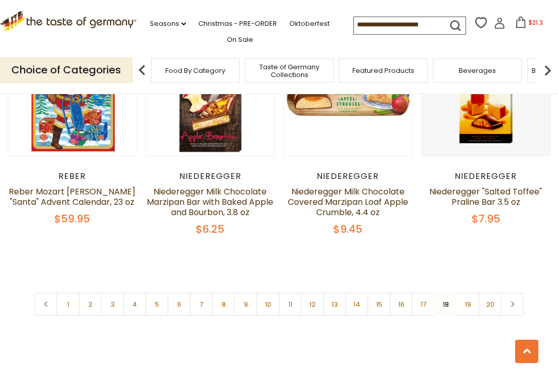
click at [470, 296] on link "19" at bounding box center [467, 303] width 23 height 23
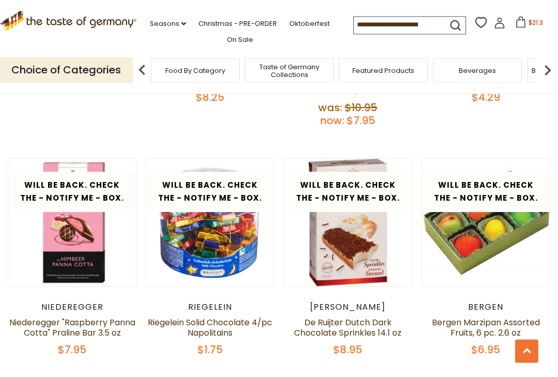
scroll to position [1908, 0]
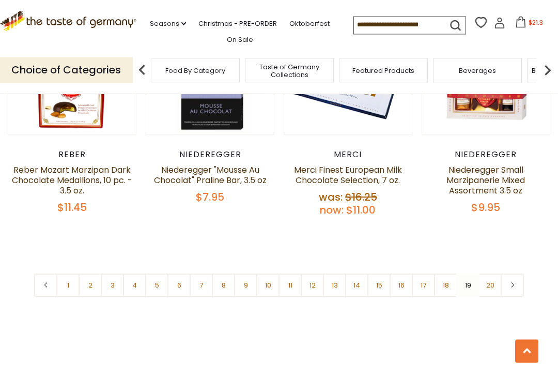
click at [490, 274] on link "20" at bounding box center [489, 285] width 23 height 23
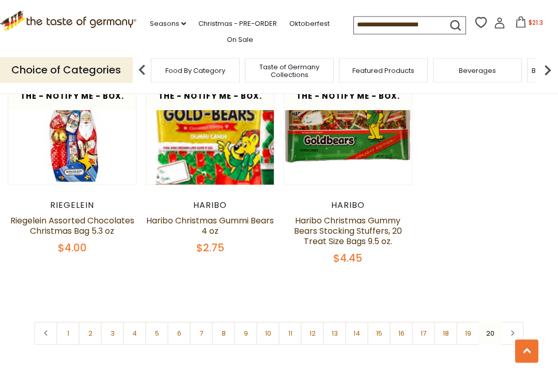
scroll to position [528, 0]
click at [528, 24] on span "$21.3" at bounding box center [535, 22] width 14 height 9
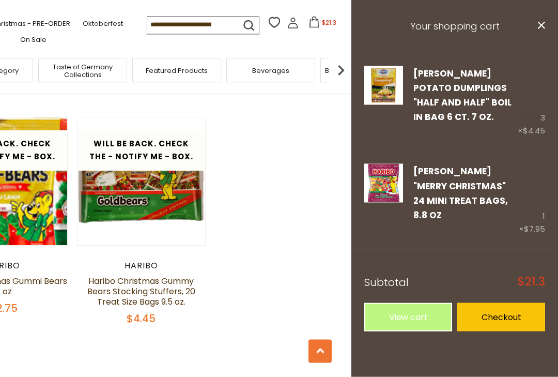
scroll to position [466, 0]
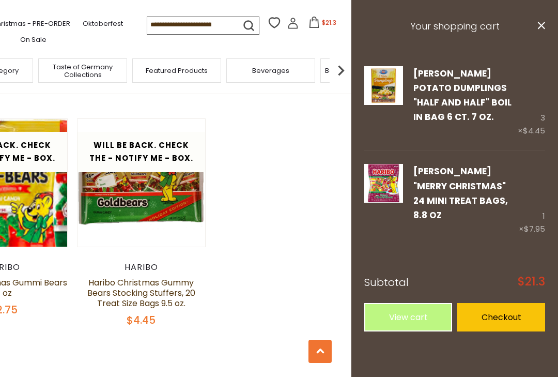
click at [273, 230] on div "Will be back. Check the - Notify Me - Box. Quick View Reber Reber Mozart Kugel …" at bounding box center [72, 118] width 542 height 478
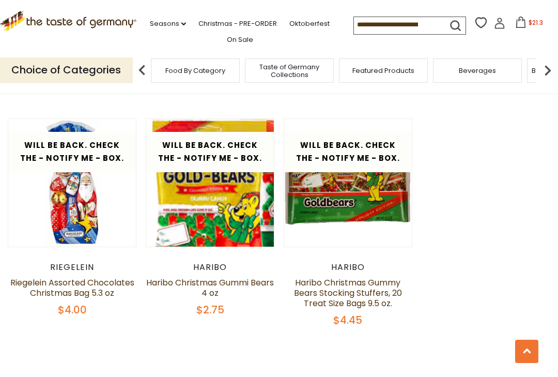
click at [497, 282] on div "Will be back. Check the - Notify Me - Box. Quick View Reber Reber Mozart Kugel …" at bounding box center [279, 118] width 542 height 478
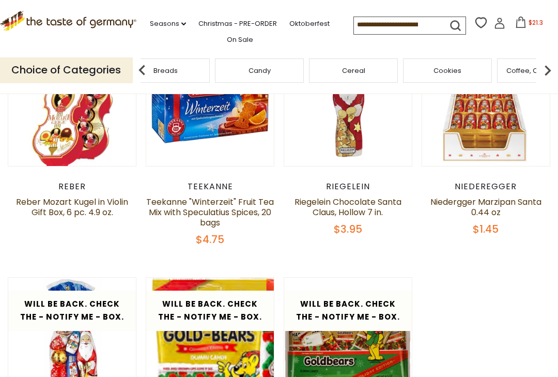
scroll to position [307, 0]
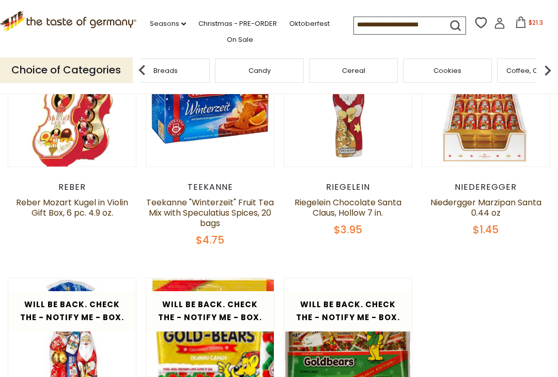
click at [553, 69] on img at bounding box center [547, 70] width 21 height 21
click at [551, 70] on img at bounding box center [547, 70] width 21 height 21
click at [548, 71] on img at bounding box center [547, 70] width 21 height 21
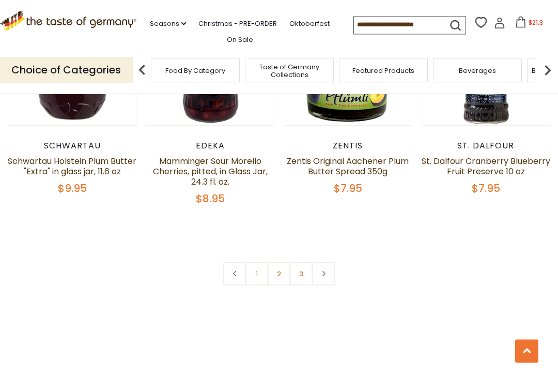
scroll to position [2244, 0]
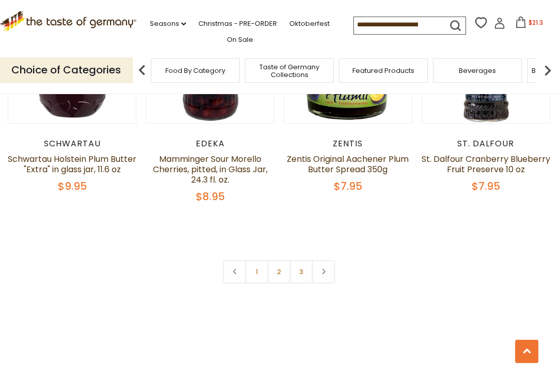
click at [282, 270] on link "2" at bounding box center [279, 271] width 23 height 23
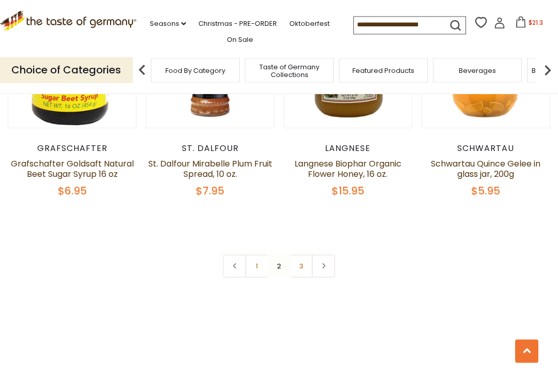
scroll to position [2198, 0]
click at [303, 264] on link "3" at bounding box center [301, 265] width 23 height 23
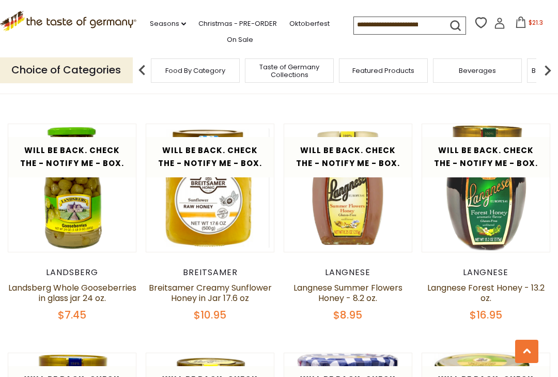
scroll to position [1399, 0]
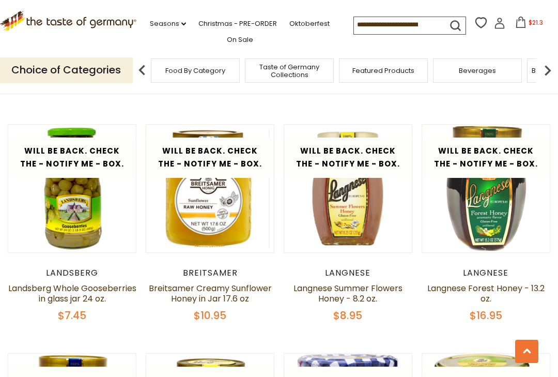
click at [368, 28] on input at bounding box center [397, 24] width 87 height 14
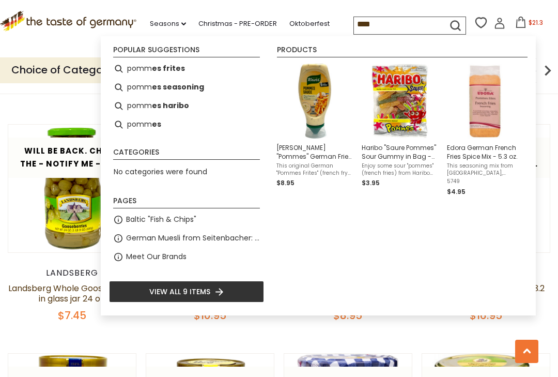
click at [145, 90] on li "pomm es seasoning" at bounding box center [186, 87] width 155 height 19
type input "**********"
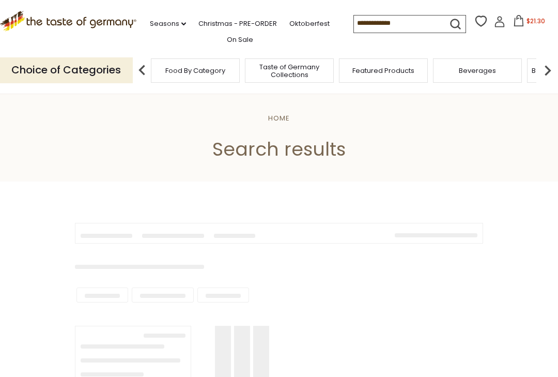
type input "**********"
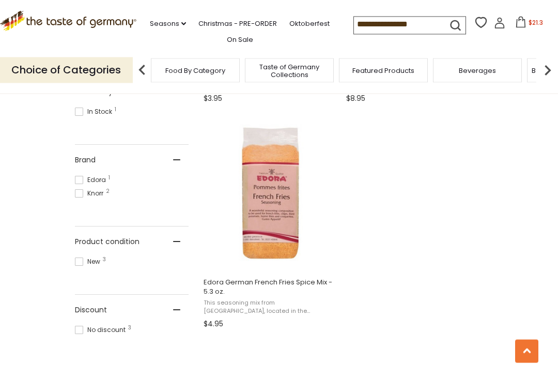
scroll to position [396, 0]
click at [267, 220] on img "Edora German French Fries Spice Mix - 5.3 oz." at bounding box center [270, 192] width 137 height 137
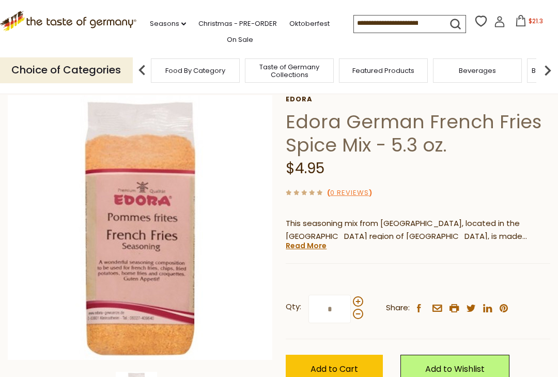
scroll to position [54, 0]
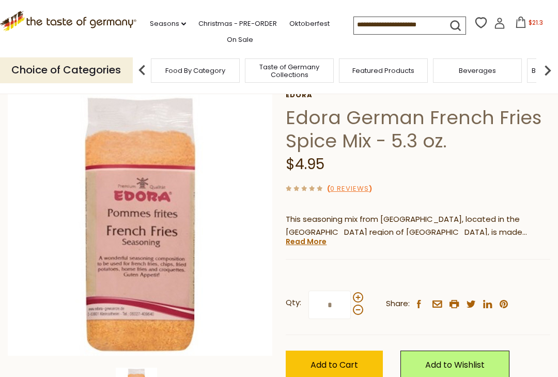
click at [305, 244] on link "Read More" at bounding box center [306, 241] width 41 height 10
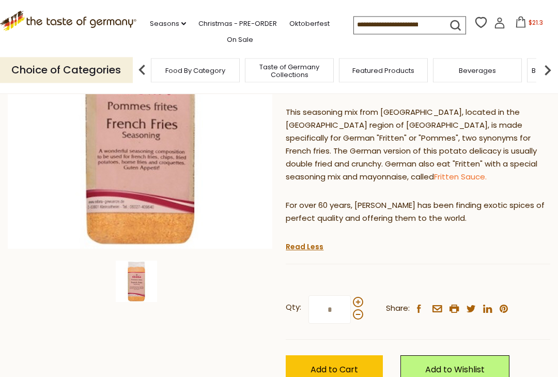
scroll to position [162, 0]
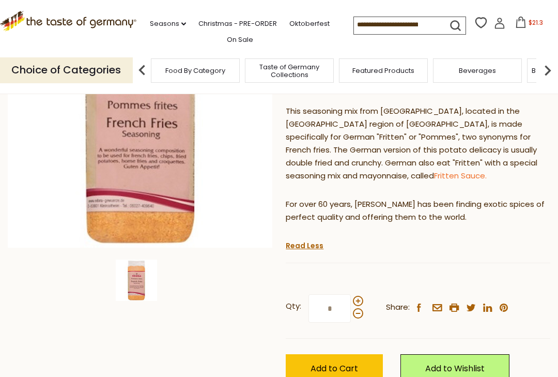
click at [341, 364] on span "Add to Cart" at bounding box center [334, 368] width 48 height 12
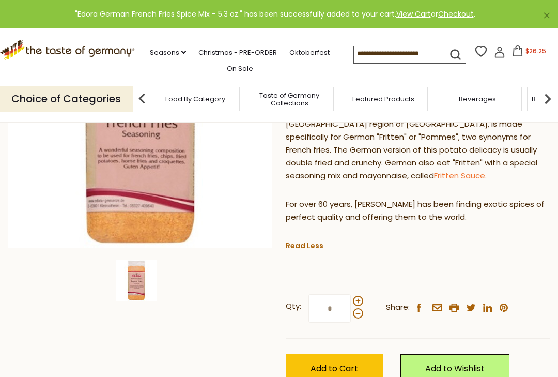
click at [434, 176] on link "Fritten Sauce." at bounding box center [460, 175] width 53 height 11
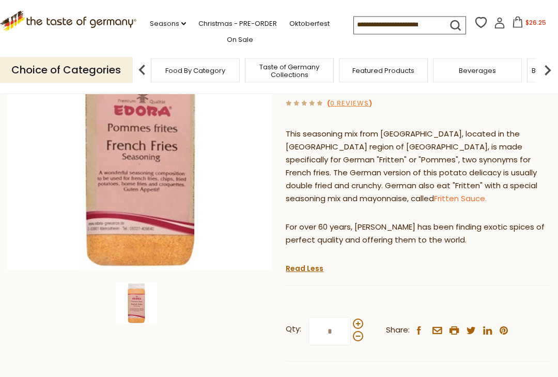
scroll to position [140, 0]
click at [360, 318] on span at bounding box center [358, 323] width 10 height 10
click at [351, 317] on input "*" at bounding box center [329, 330] width 42 height 28
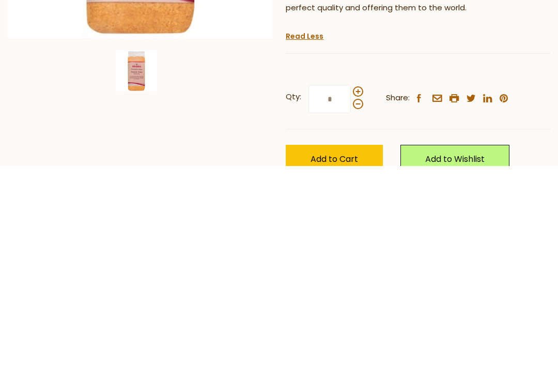
click at [362, 309] on span at bounding box center [358, 314] width 10 height 10
click at [351, 295] on input "*" at bounding box center [329, 309] width 42 height 28
click at [357, 297] on span at bounding box center [358, 302] width 10 height 10
click at [351, 295] on input "*" at bounding box center [329, 309] width 42 height 28
type input "*"
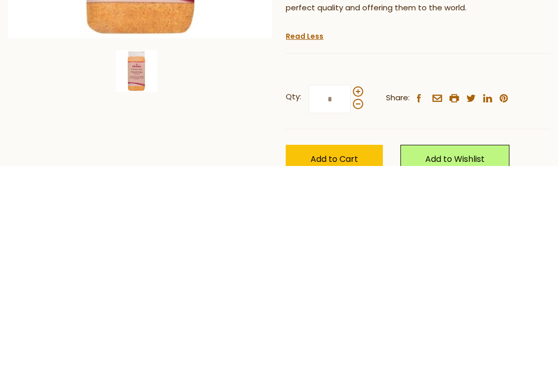
type input "*"
click at [346, 364] on span "Add to Cart" at bounding box center [334, 370] width 48 height 12
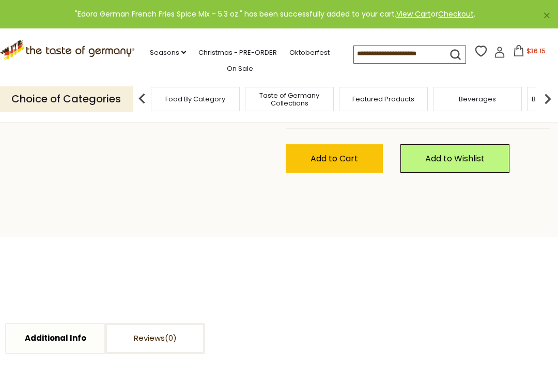
click at [390, 54] on input at bounding box center [397, 53] width 87 height 14
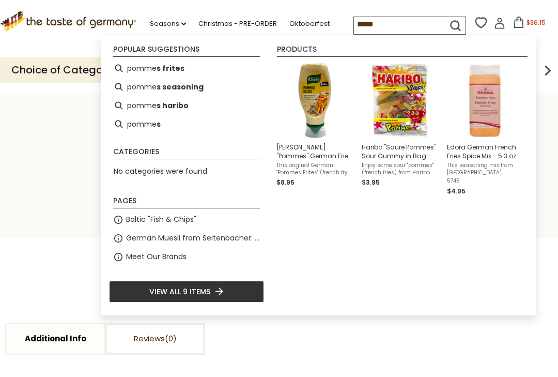
type input "*****"
click at [319, 107] on img "Instant Search Results" at bounding box center [314, 100] width 75 height 75
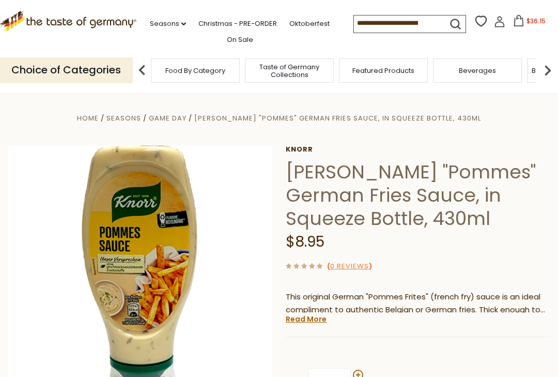
click at [526, 23] on span "$36.15" at bounding box center [535, 21] width 19 height 9
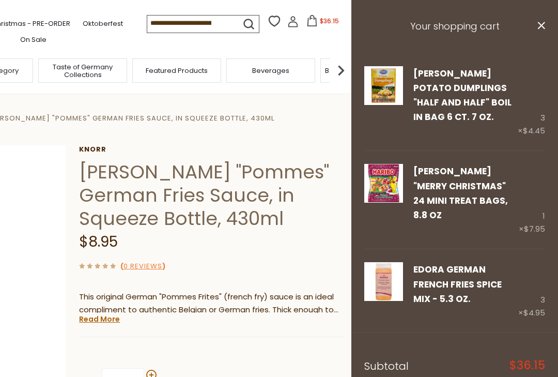
click at [426, 308] on link "Edit" at bounding box center [420, 313] width 15 height 11
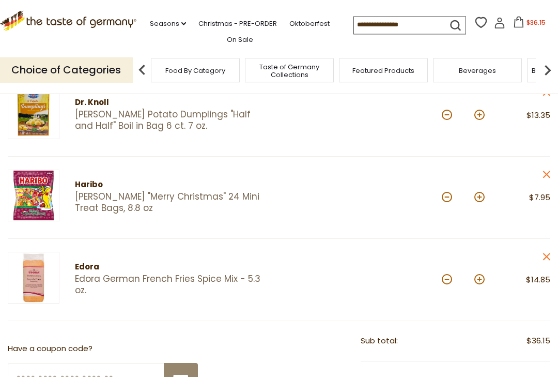
scroll to position [147, 0]
click at [448, 278] on button at bounding box center [447, 279] width 10 height 10
type input "*"
click at [358, 24] on input at bounding box center [397, 24] width 87 height 14
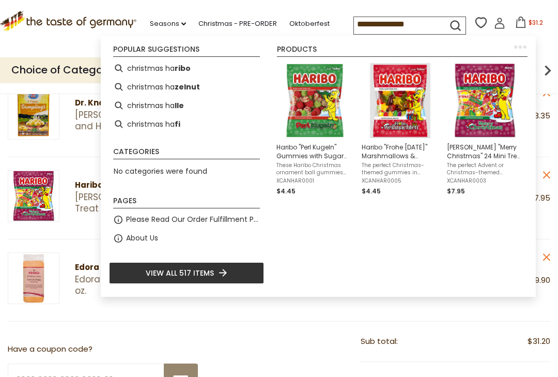
type input "**********"
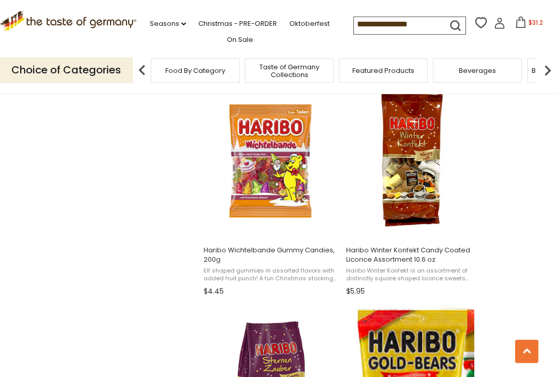
scroll to position [1322, 0]
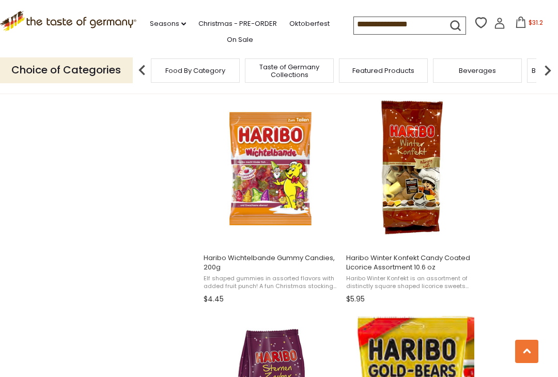
click at [553, 70] on img at bounding box center [547, 70] width 21 height 21
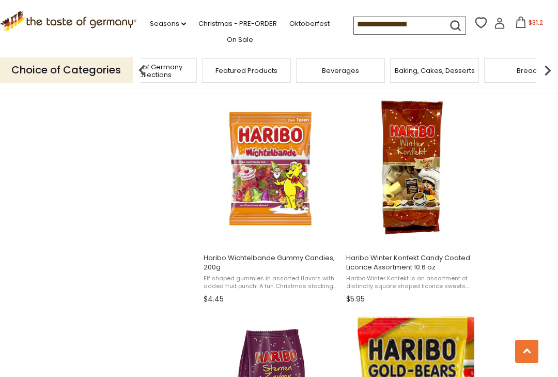
click at [550, 70] on img at bounding box center [547, 70] width 21 height 21
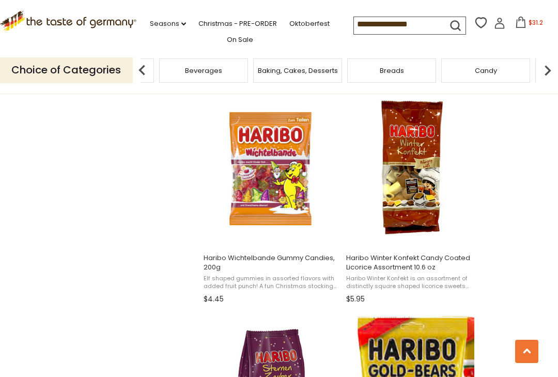
click at [555, 66] on img at bounding box center [547, 70] width 21 height 21
click at [554, 65] on img at bounding box center [547, 70] width 21 height 21
click at [552, 67] on img at bounding box center [547, 70] width 21 height 21
click at [554, 66] on img at bounding box center [547, 70] width 21 height 21
click at [552, 69] on img at bounding box center [547, 70] width 21 height 21
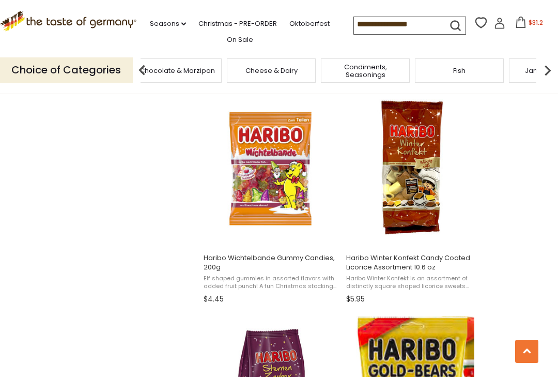
click at [549, 66] on img at bounding box center [547, 70] width 21 height 21
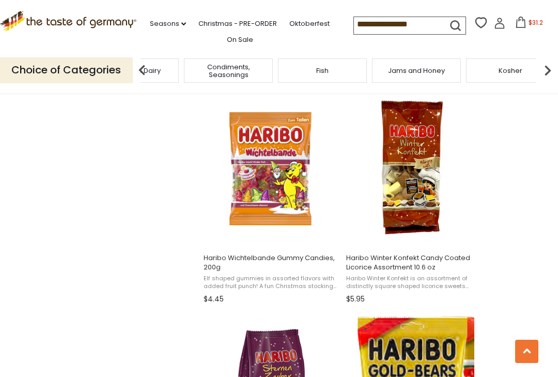
click at [548, 68] on img at bounding box center [547, 70] width 21 height 21
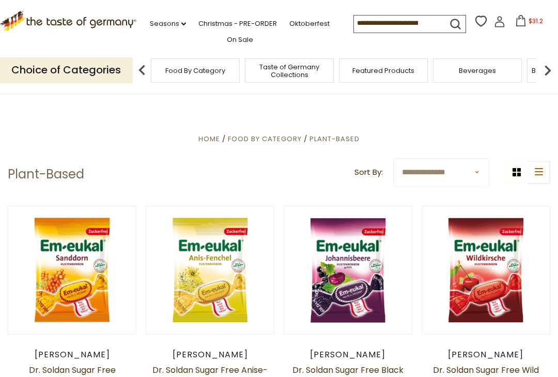
click at [552, 69] on img at bounding box center [547, 70] width 21 height 21
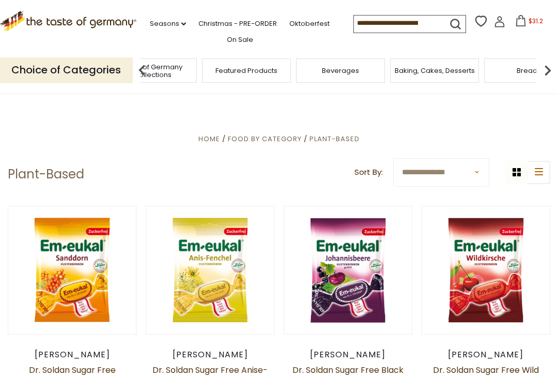
click at [544, 68] on img at bounding box center [547, 70] width 21 height 21
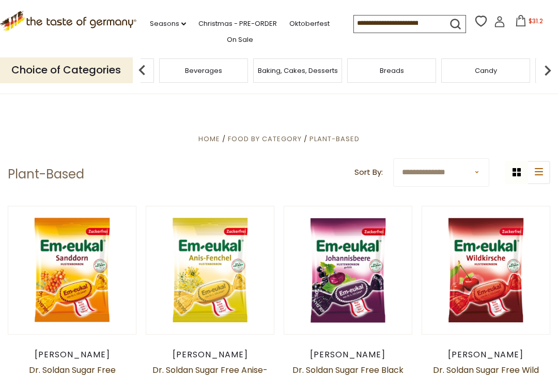
click at [548, 69] on img at bounding box center [547, 70] width 21 height 21
click at [541, 70] on img at bounding box center [547, 70] width 21 height 21
click at [541, 67] on img at bounding box center [547, 70] width 21 height 21
click at [550, 67] on img at bounding box center [547, 70] width 21 height 21
click at [546, 70] on img at bounding box center [547, 70] width 21 height 21
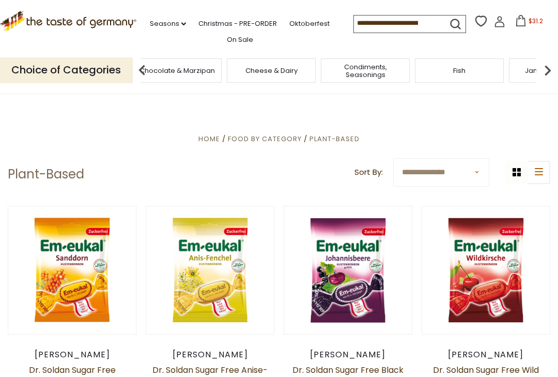
click at [545, 69] on img at bounding box center [547, 70] width 21 height 21
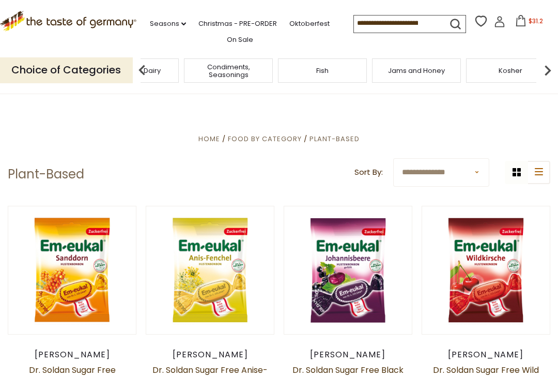
click at [543, 68] on img at bounding box center [547, 70] width 21 height 21
click at [246, 67] on span "Plant-Based" at bounding box center [225, 71] width 42 height 8
click at [173, 68] on span "Taste of Germany Collections" at bounding box center [131, 70] width 83 height 15
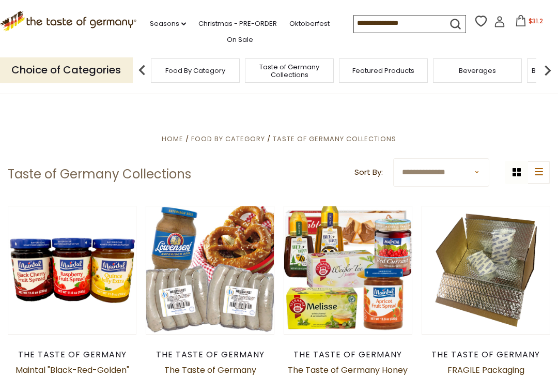
click at [224, 142] on span "Food By Category" at bounding box center [228, 139] width 74 height 10
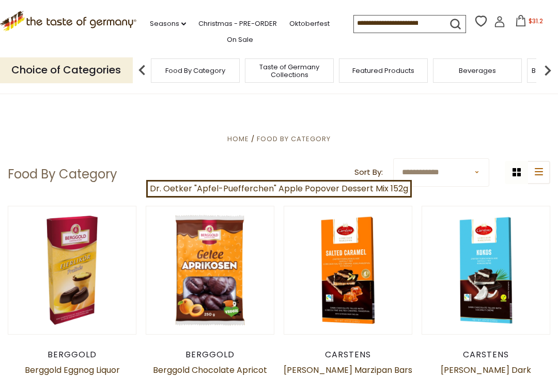
click at [371, 24] on input at bounding box center [397, 22] width 87 height 14
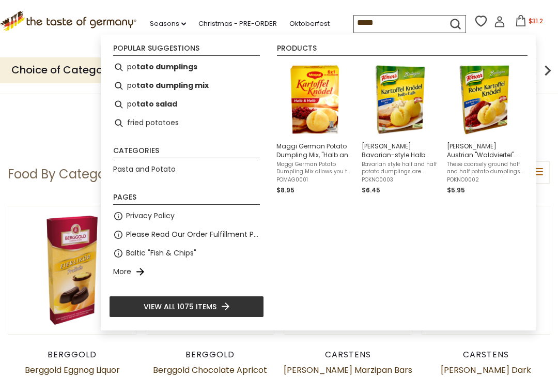
type input "******"
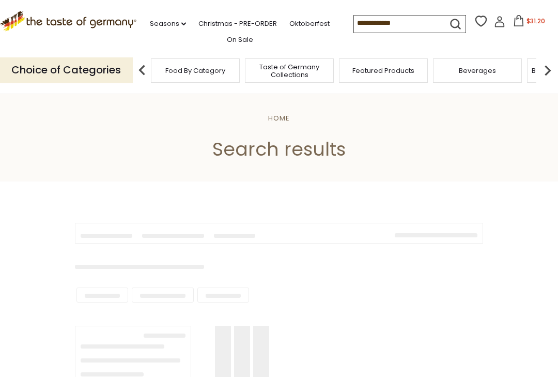
type input "******"
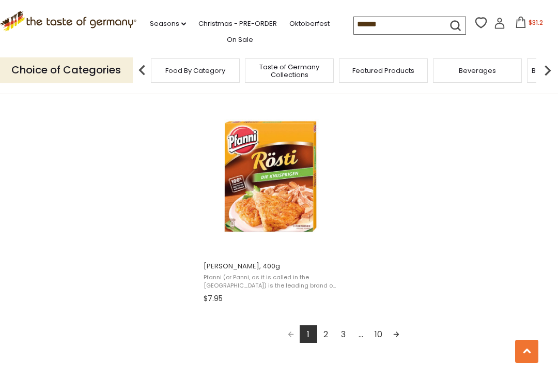
scroll to position [1765, 0]
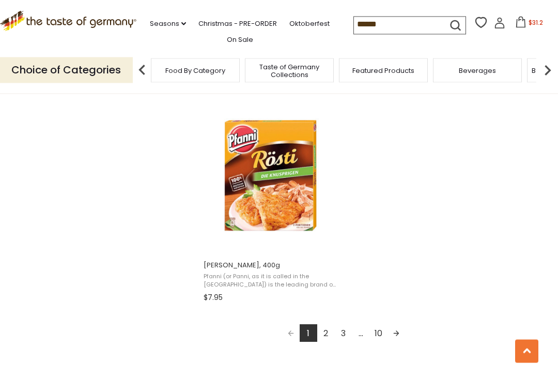
click at [326, 335] on link "2" at bounding box center [326, 333] width 18 height 18
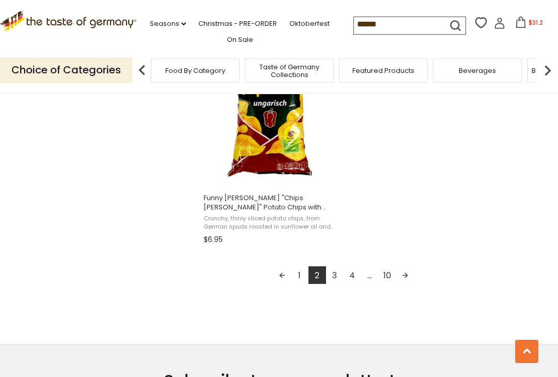
scroll to position [1834, 0]
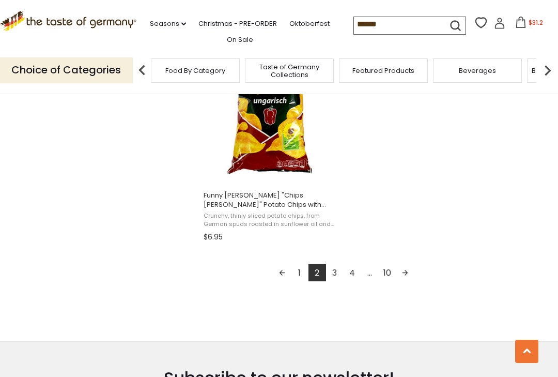
click at [338, 272] on link "3" at bounding box center [335, 272] width 18 height 18
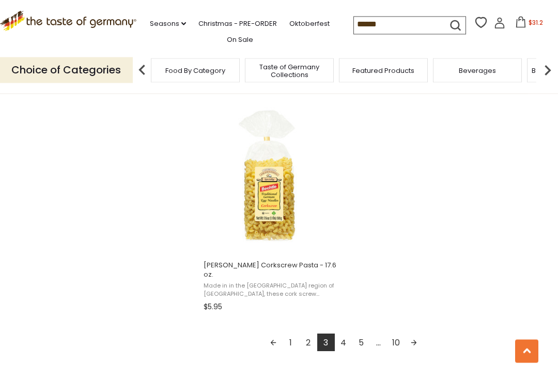
scroll to position [1764, 0]
click at [346, 334] on link "4" at bounding box center [344, 343] width 18 height 18
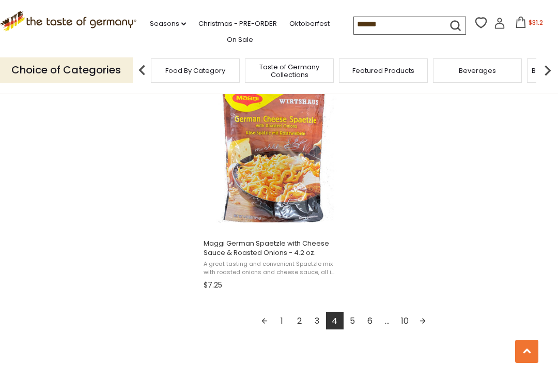
scroll to position [1789, 0]
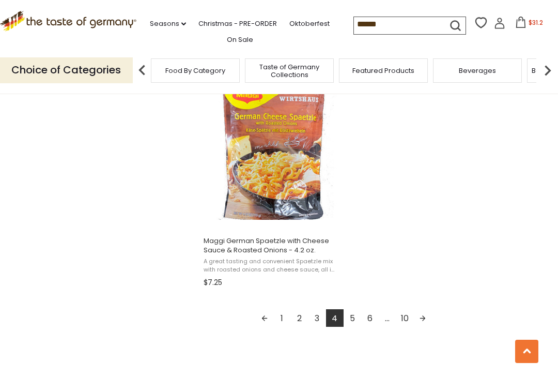
click at [354, 319] on link "5" at bounding box center [353, 318] width 18 height 18
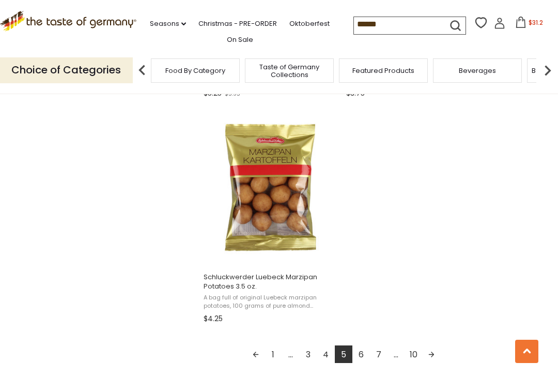
scroll to position [1816, 0]
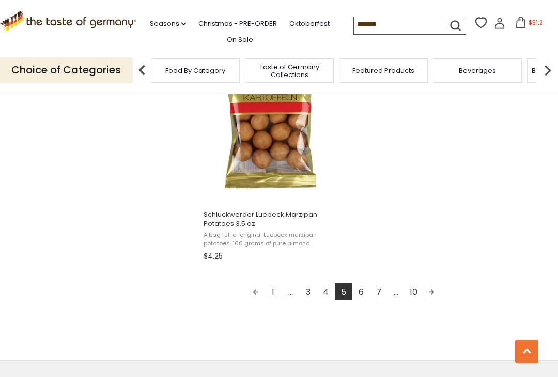
click at [363, 292] on link "6" at bounding box center [361, 292] width 18 height 18
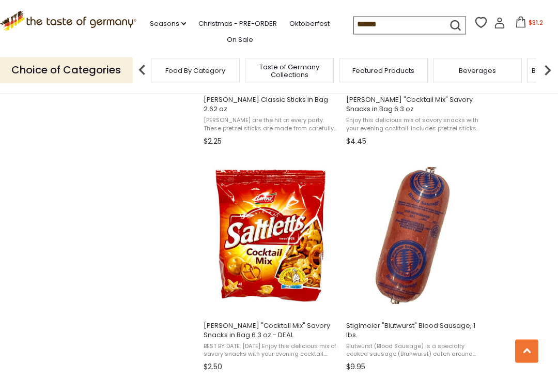
scroll to position [1254, 0]
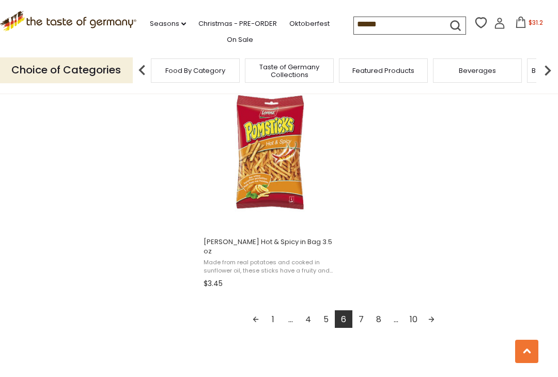
click at [363, 320] on link "7" at bounding box center [361, 319] width 18 height 18
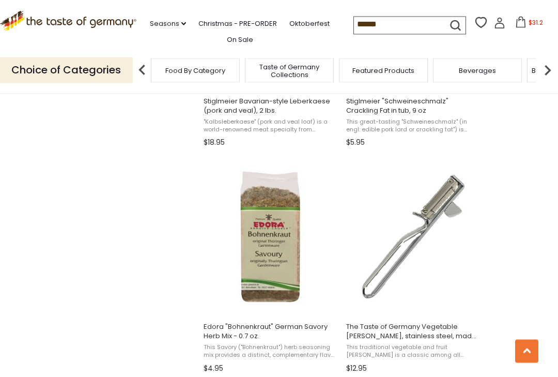
scroll to position [1483, 0]
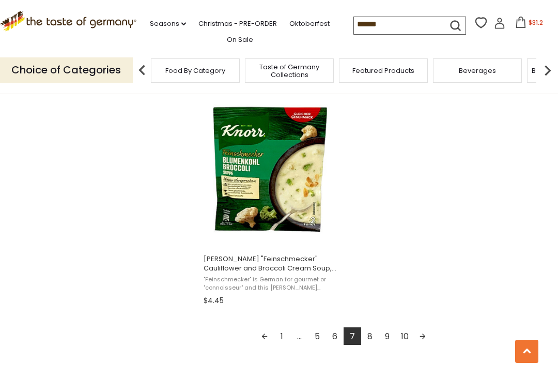
click at [372, 337] on link "8" at bounding box center [370, 336] width 18 height 18
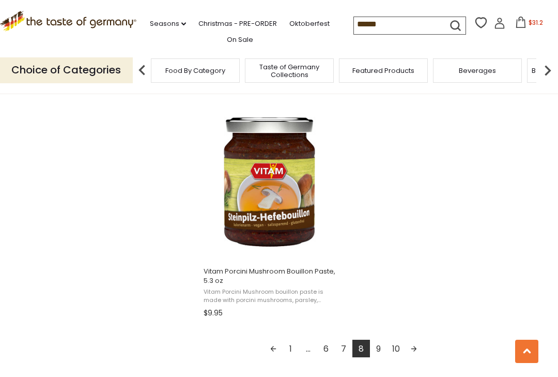
click at [383, 340] on link "9" at bounding box center [379, 348] width 18 height 18
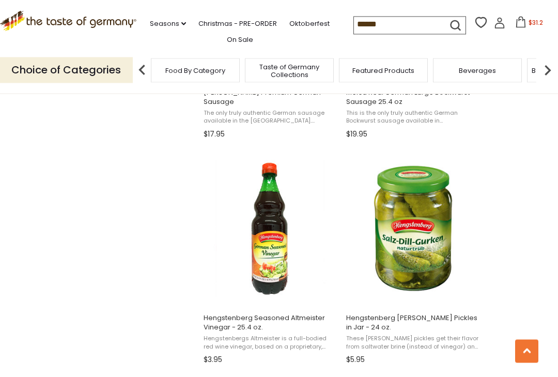
scroll to position [1036, 0]
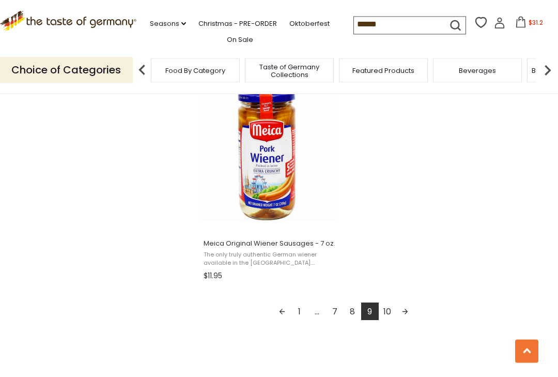
click at [391, 313] on link "10" at bounding box center [388, 312] width 18 height 18
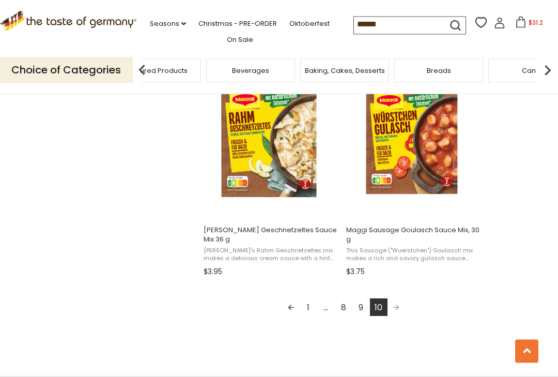
scroll to position [1571, 0]
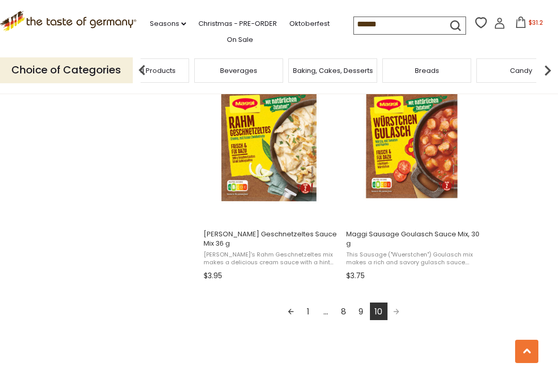
click at [552, 65] on img at bounding box center [547, 70] width 21 height 21
click at [555, 64] on img at bounding box center [547, 70] width 21 height 21
click at [552, 66] on img at bounding box center [547, 70] width 21 height 21
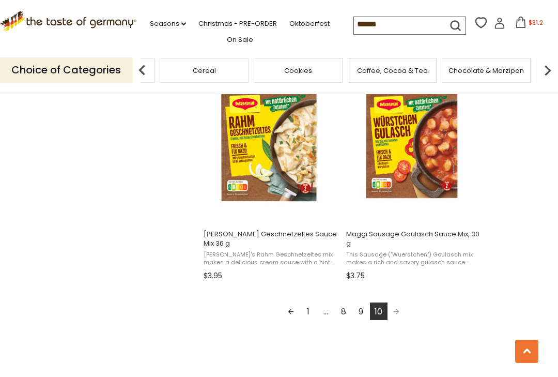
click at [551, 67] on img at bounding box center [547, 70] width 21 height 21
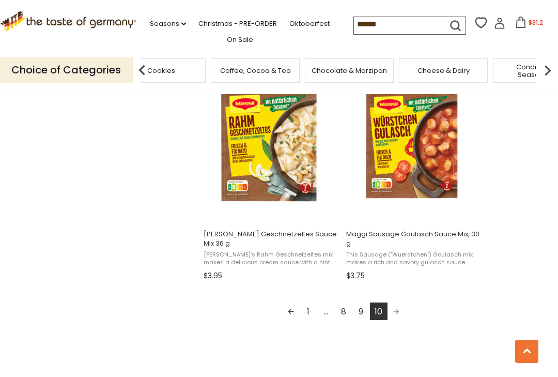
click at [552, 67] on img at bounding box center [547, 70] width 21 height 21
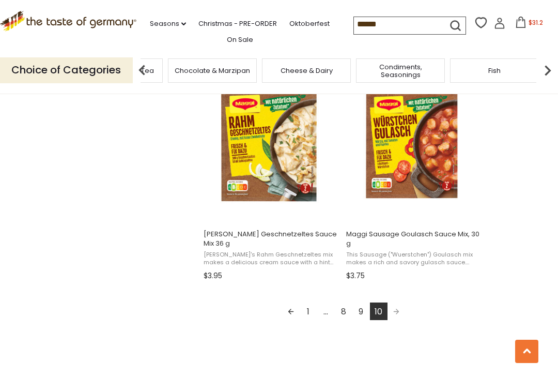
click at [551, 68] on img at bounding box center [547, 70] width 21 height 21
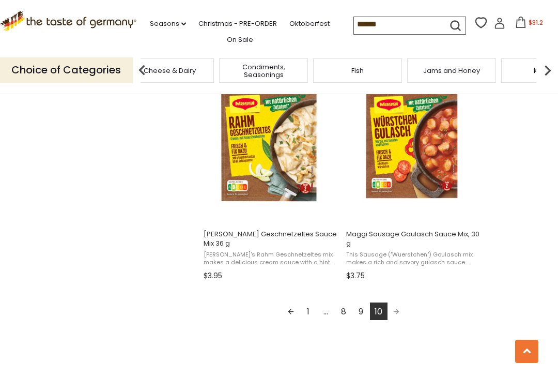
click at [552, 67] on img at bounding box center [547, 70] width 21 height 21
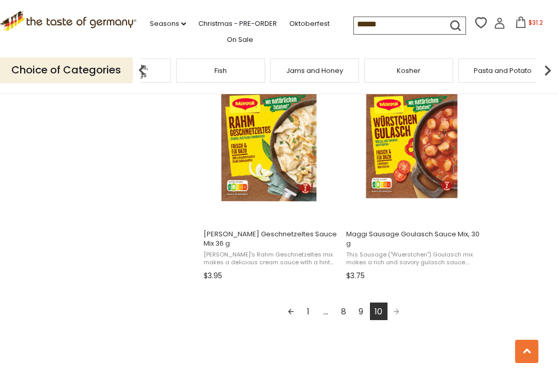
click at [552, 66] on img at bounding box center [547, 70] width 21 height 21
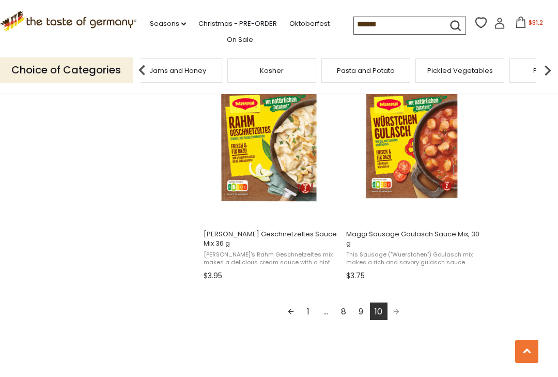
click at [549, 67] on img at bounding box center [547, 70] width 21 height 21
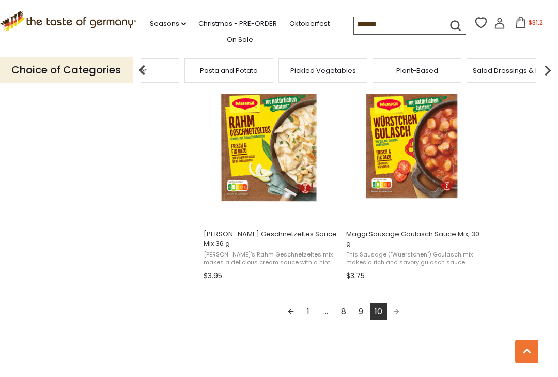
click at [551, 66] on img at bounding box center [547, 70] width 21 height 21
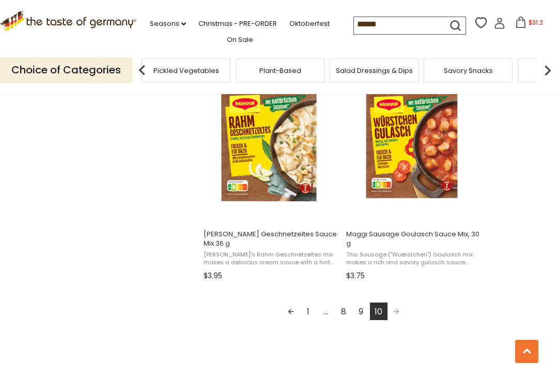
click at [549, 67] on img at bounding box center [547, 70] width 21 height 21
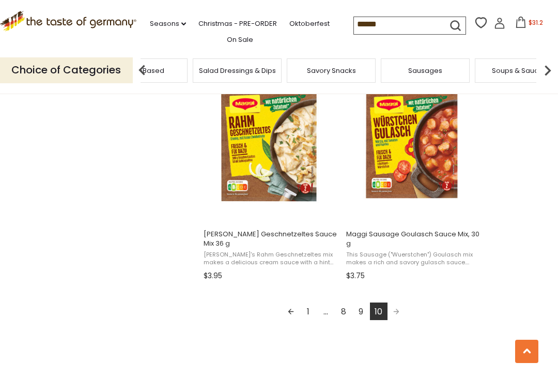
click at [551, 66] on img at bounding box center [547, 70] width 21 height 21
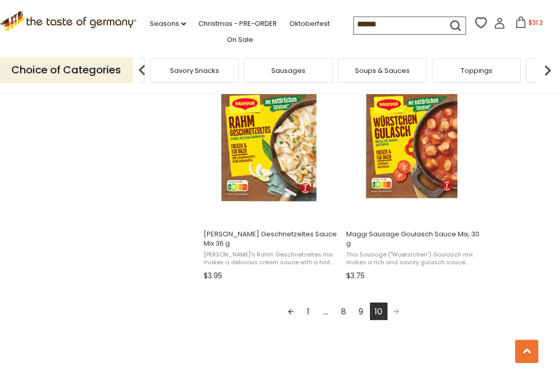
click at [547, 68] on img at bounding box center [547, 70] width 21 height 21
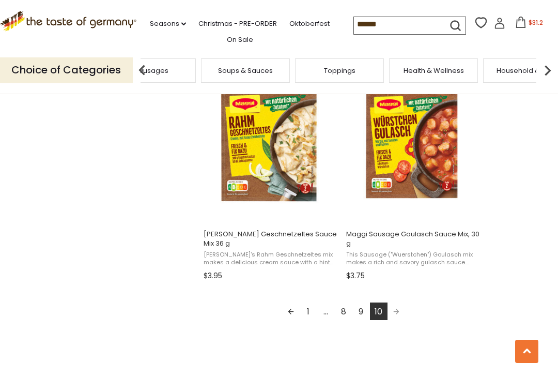
click at [551, 67] on img at bounding box center [547, 70] width 21 height 21
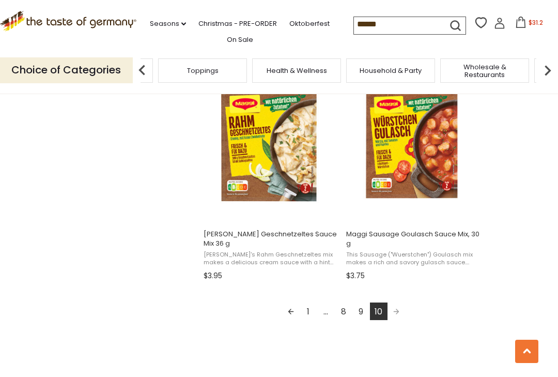
click at [552, 68] on img at bounding box center [547, 70] width 21 height 21
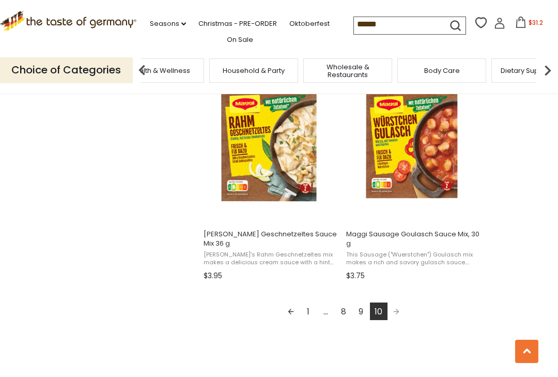
click at [551, 67] on img at bounding box center [547, 70] width 21 height 21
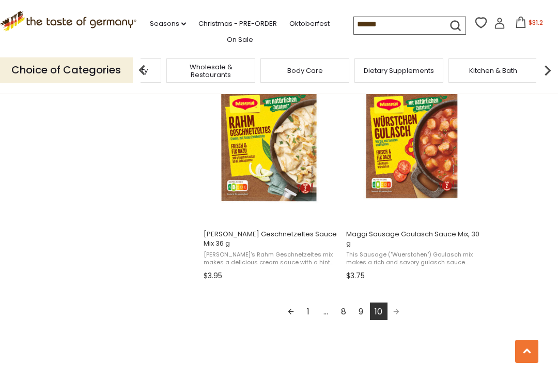
click at [553, 67] on img at bounding box center [547, 70] width 21 height 21
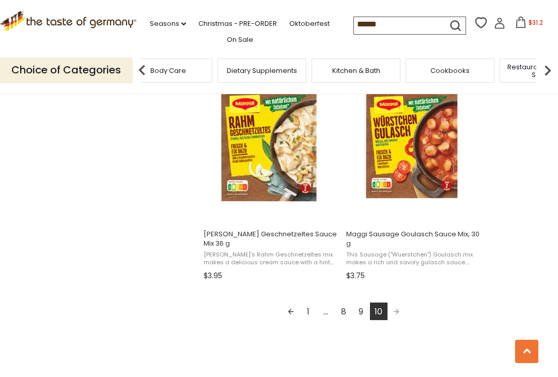
click at [544, 67] on img at bounding box center [547, 70] width 21 height 21
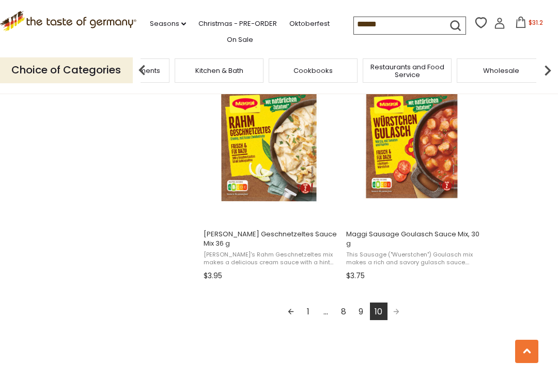
click at [528, 22] on span "$31.2" at bounding box center [535, 22] width 14 height 9
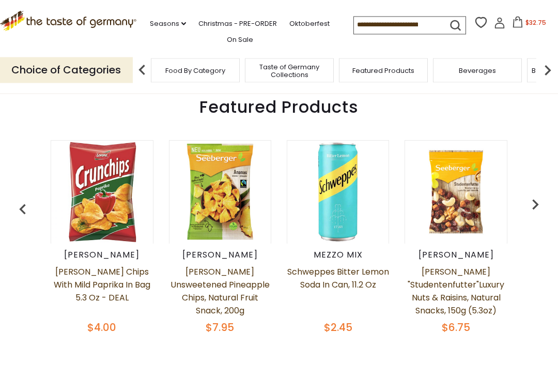
scroll to position [371, 0]
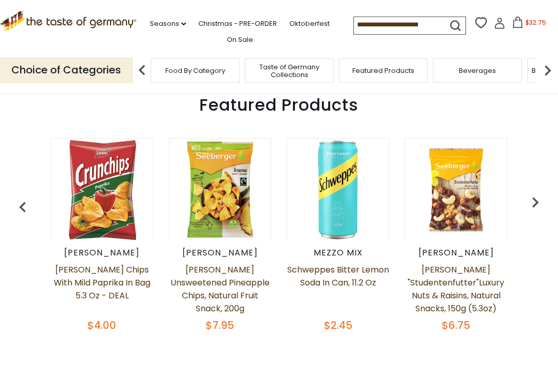
click at [533, 208] on img "button" at bounding box center [535, 202] width 21 height 21
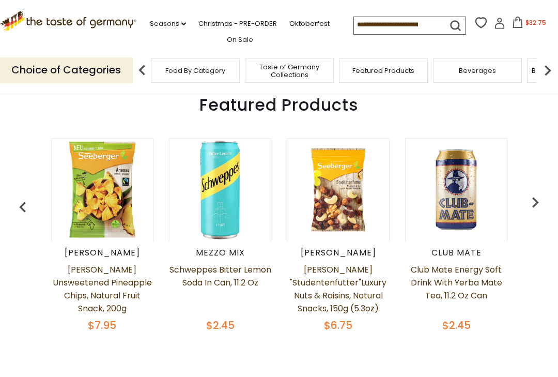
click at [535, 207] on img "button" at bounding box center [535, 202] width 21 height 21
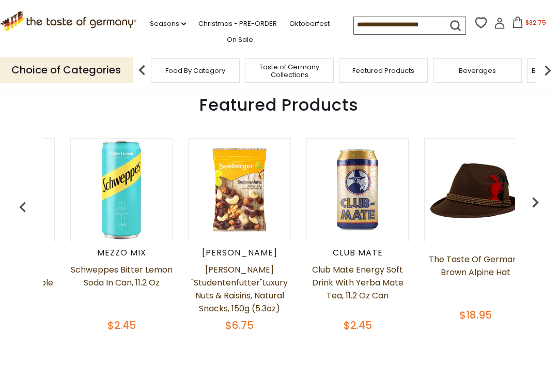
scroll to position [0, 236]
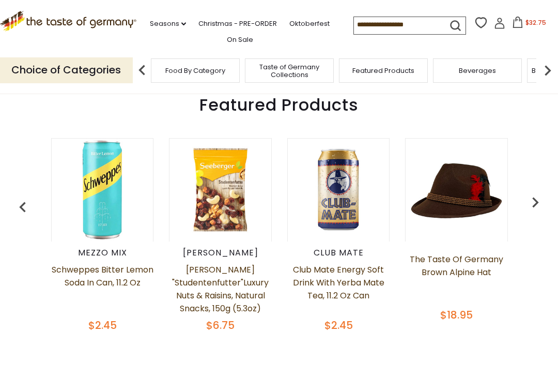
click at [538, 206] on img "button" at bounding box center [535, 202] width 21 height 21
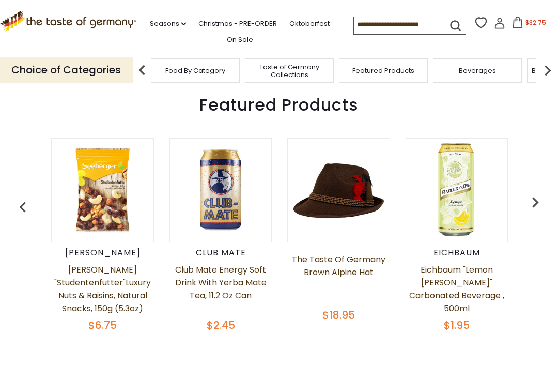
click at [535, 205] on img "button" at bounding box center [535, 202] width 21 height 21
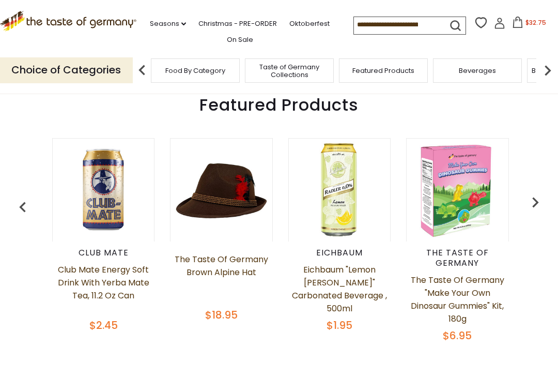
scroll to position [0, 471]
click at [535, 206] on img "button" at bounding box center [535, 202] width 21 height 21
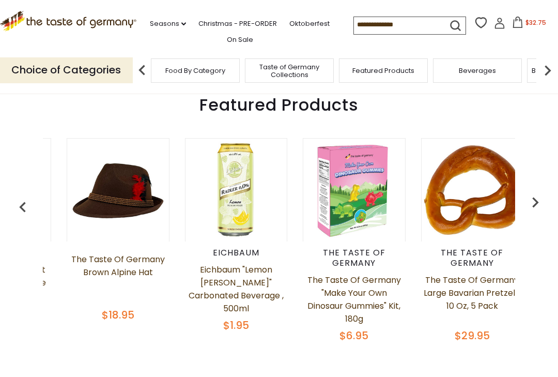
scroll to position [0, 589]
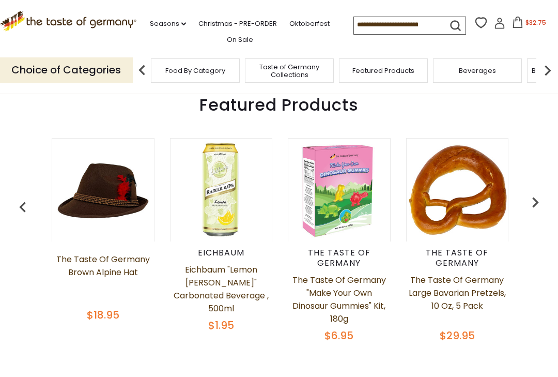
click at [537, 202] on img "button" at bounding box center [535, 202] width 21 height 21
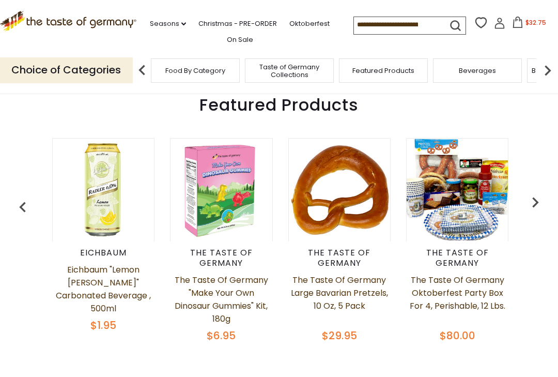
click at [538, 208] on img "button" at bounding box center [535, 202] width 21 height 21
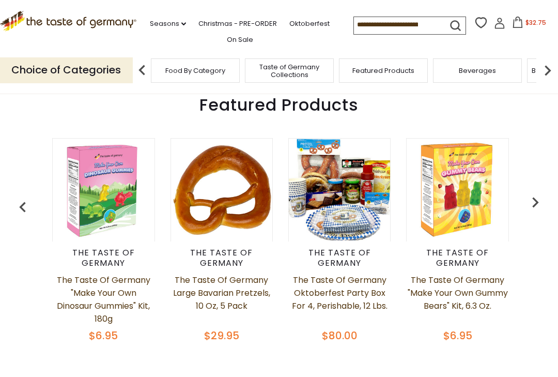
click at [535, 212] on img "button" at bounding box center [535, 202] width 21 height 21
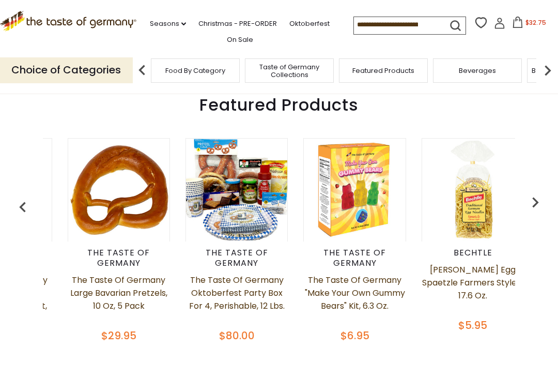
scroll to position [0, 942]
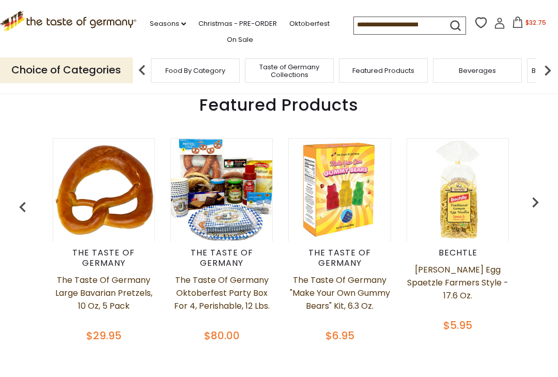
click at [536, 208] on img "button" at bounding box center [535, 202] width 21 height 21
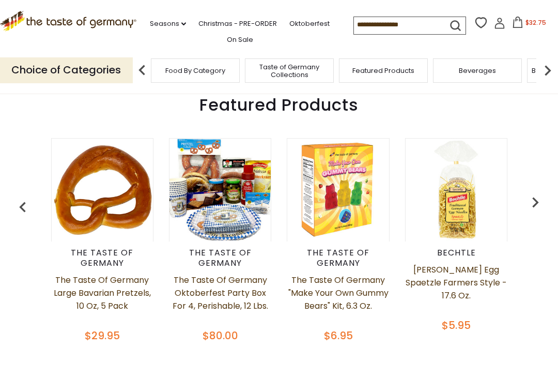
click at [537, 210] on img "button" at bounding box center [535, 202] width 21 height 21
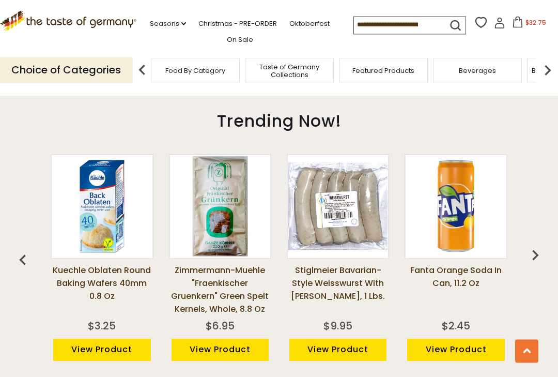
scroll to position [678, 0]
click at [541, 254] on img "button" at bounding box center [535, 254] width 21 height 21
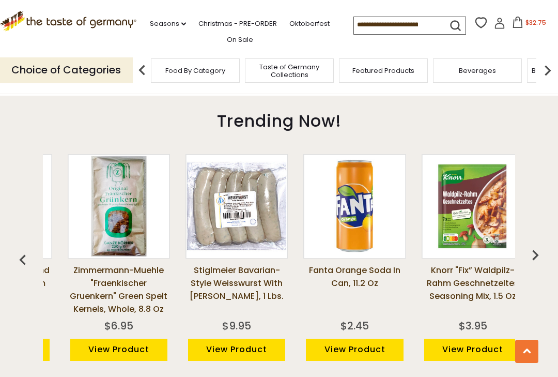
scroll to position [0, 118]
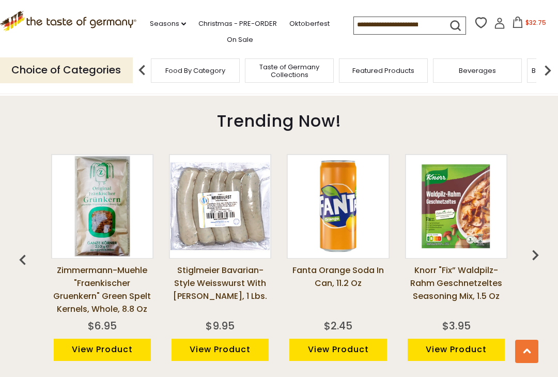
click at [535, 249] on img "button" at bounding box center [535, 254] width 21 height 21
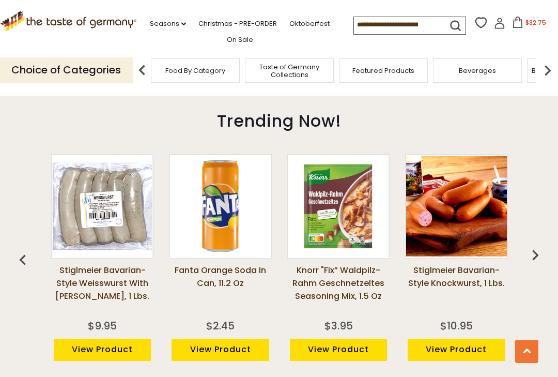
click at [537, 255] on img "button" at bounding box center [535, 254] width 21 height 21
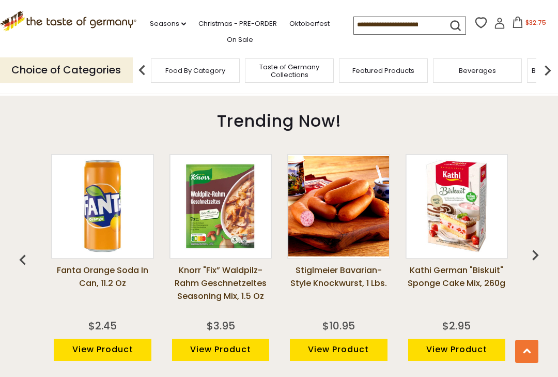
click at [540, 253] on img "button" at bounding box center [535, 254] width 21 height 21
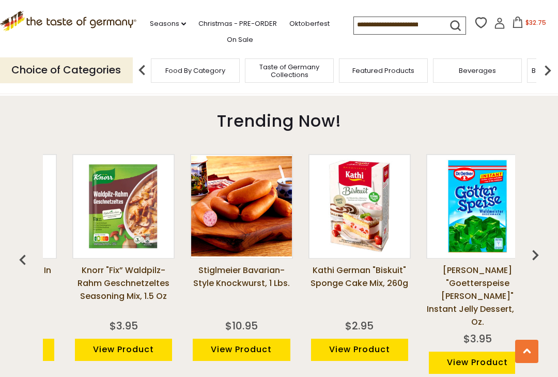
scroll to position [0, 471]
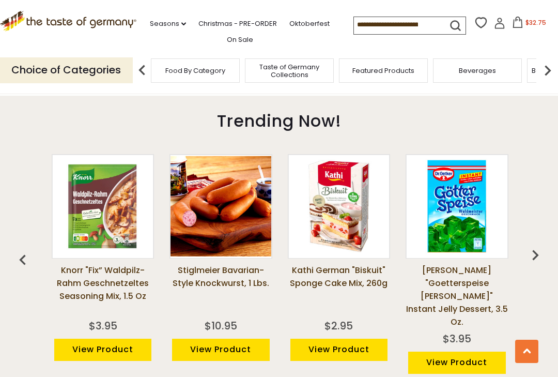
click at [536, 253] on img "button" at bounding box center [535, 254] width 21 height 21
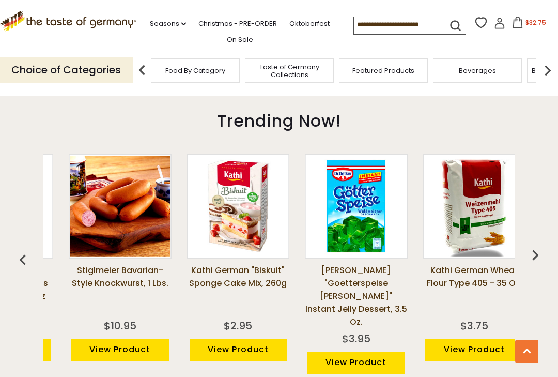
scroll to position [0, 589]
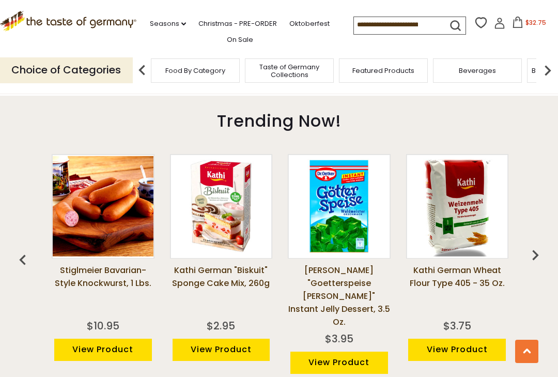
click at [537, 252] on img "button" at bounding box center [535, 254] width 21 height 21
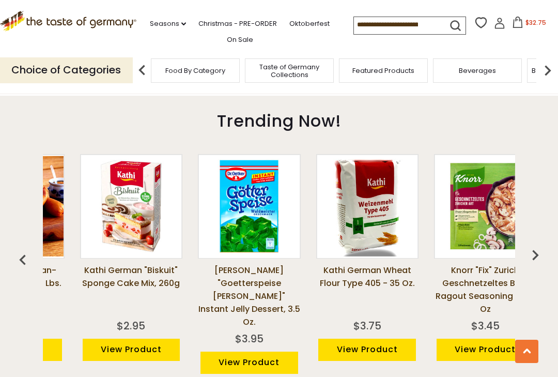
scroll to position [0, 707]
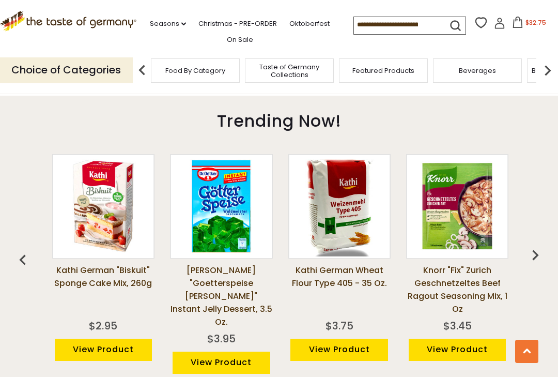
click at [539, 251] on img "button" at bounding box center [535, 254] width 21 height 21
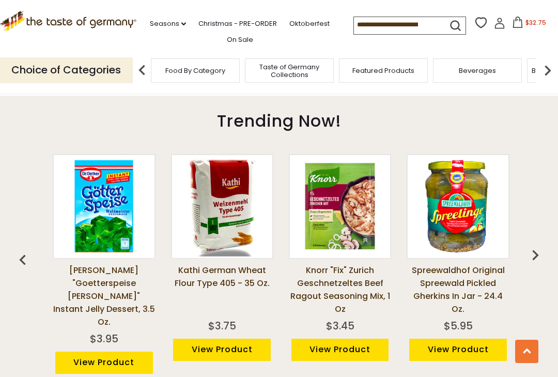
scroll to position [0, 824]
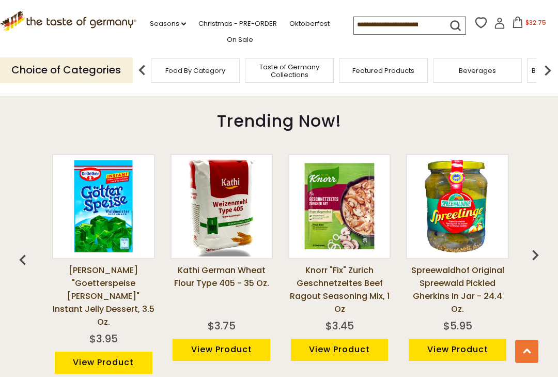
click at [537, 249] on img "button" at bounding box center [535, 254] width 21 height 21
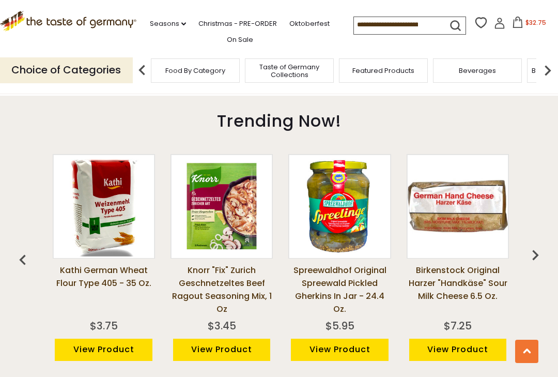
click at [537, 252] on img "button" at bounding box center [535, 254] width 21 height 21
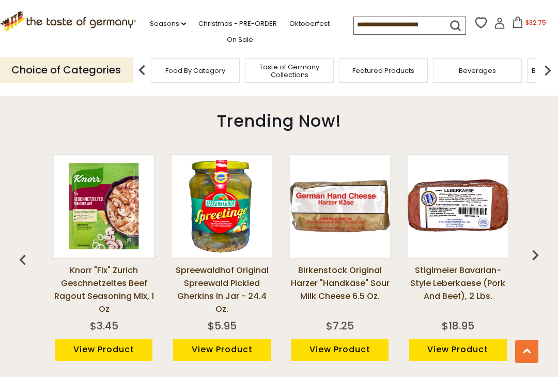
click at [535, 253] on img "button" at bounding box center [535, 254] width 21 height 21
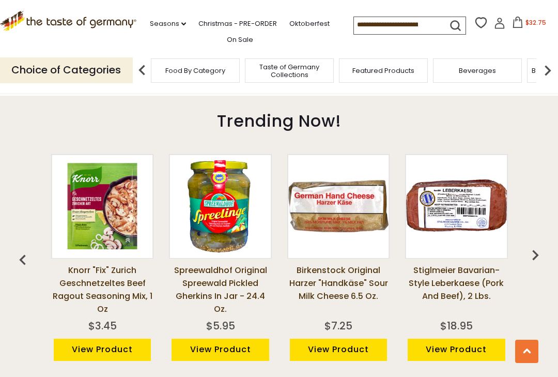
click at [539, 250] on img "button" at bounding box center [535, 254] width 21 height 21
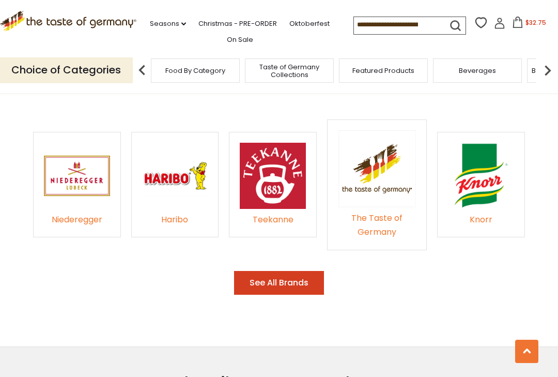
scroll to position [1464, 0]
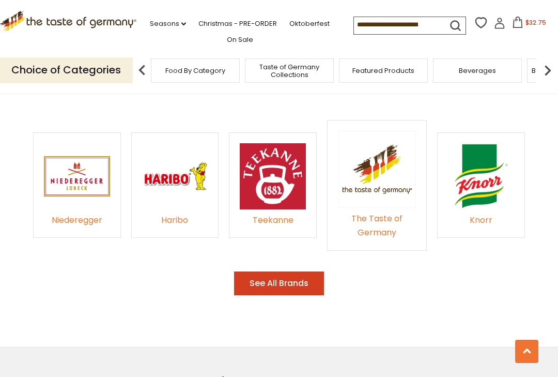
click at [493, 173] on img at bounding box center [481, 176] width 66 height 66
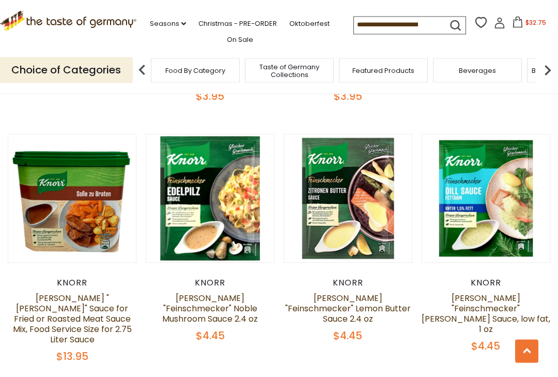
scroll to position [2001, 0]
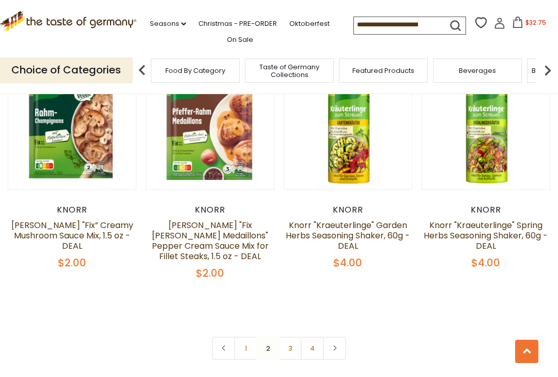
scroll to position [2065, 0]
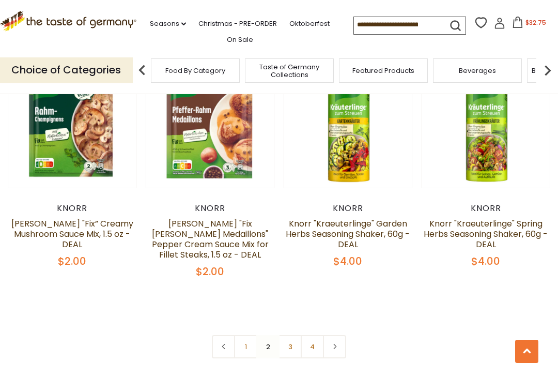
click at [290, 335] on link "3" at bounding box center [289, 346] width 23 height 23
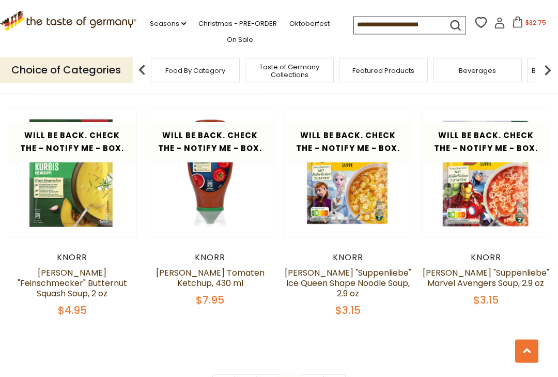
scroll to position [2021, 0]
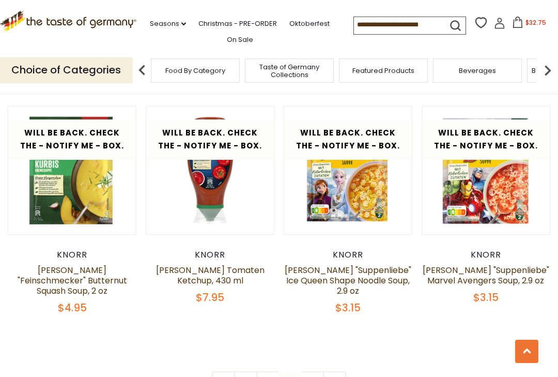
click at [310, 371] on link "4" at bounding box center [312, 382] width 23 height 23
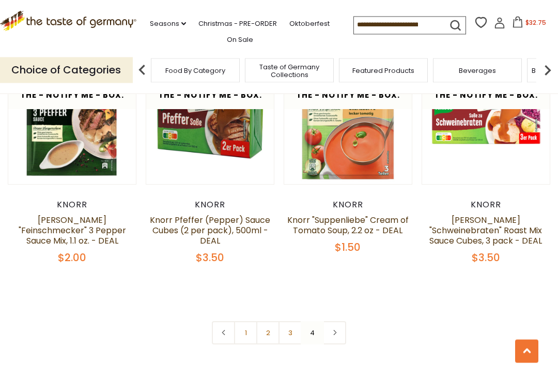
scroll to position [852, 0]
click at [409, 22] on input at bounding box center [397, 24] width 87 height 14
click at [445, 24] on button "submit" at bounding box center [455, 27] width 20 height 19
click at [387, 29] on input at bounding box center [397, 24] width 87 height 14
click at [390, 25] on input at bounding box center [397, 24] width 87 height 14
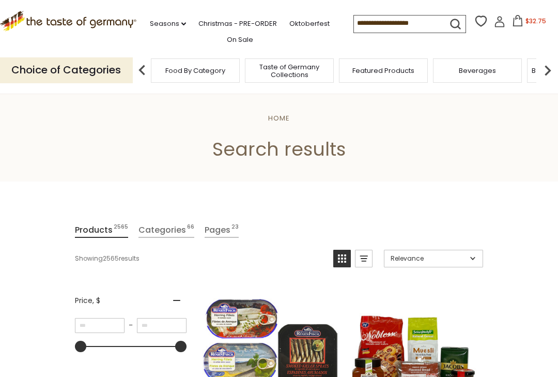
click at [393, 26] on input at bounding box center [397, 22] width 87 height 14
type input "****"
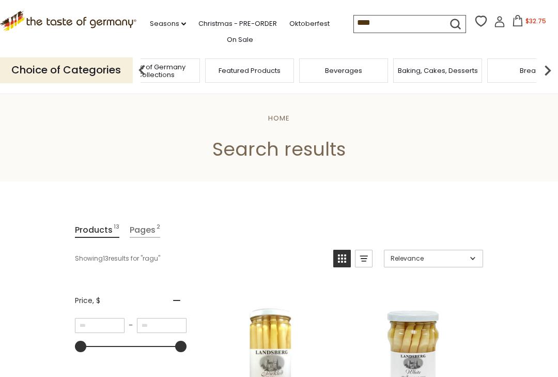
click at [549, 70] on img at bounding box center [547, 70] width 21 height 21
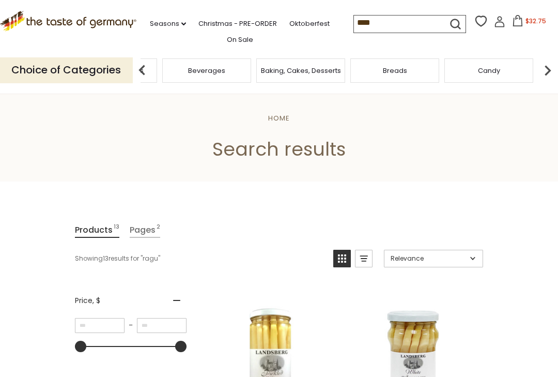
click at [544, 71] on img at bounding box center [547, 70] width 21 height 21
click at [551, 68] on img at bounding box center [547, 70] width 21 height 21
click at [547, 64] on img at bounding box center [547, 70] width 21 height 21
click at [548, 65] on img at bounding box center [547, 70] width 21 height 21
click at [544, 67] on img at bounding box center [547, 70] width 21 height 21
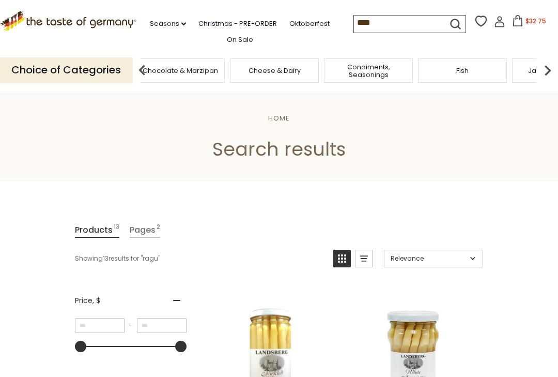
click at [542, 70] on img at bounding box center [547, 70] width 21 height 21
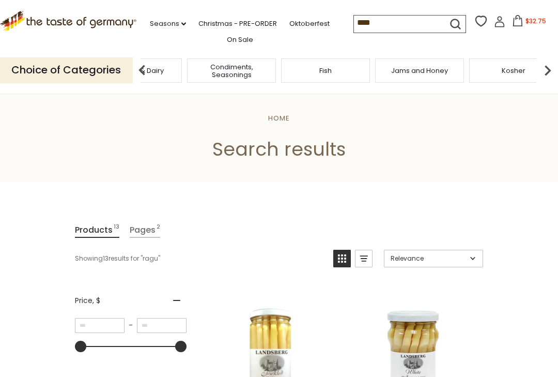
click at [551, 66] on img at bounding box center [547, 70] width 21 height 21
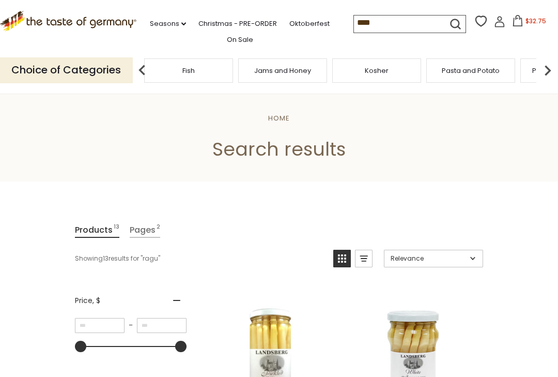
click at [551, 66] on img at bounding box center [547, 70] width 21 height 21
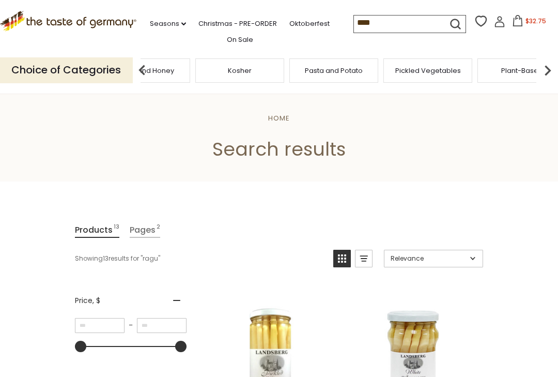
click at [551, 70] on img at bounding box center [547, 70] width 21 height 21
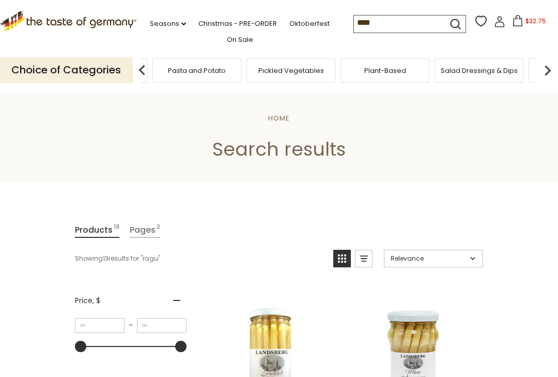
click at [554, 68] on img at bounding box center [547, 70] width 21 height 21
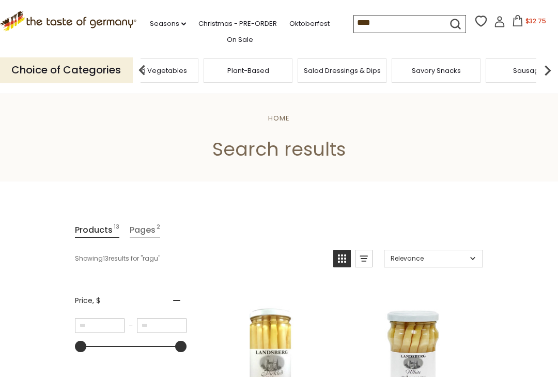
click at [551, 69] on img at bounding box center [547, 70] width 21 height 21
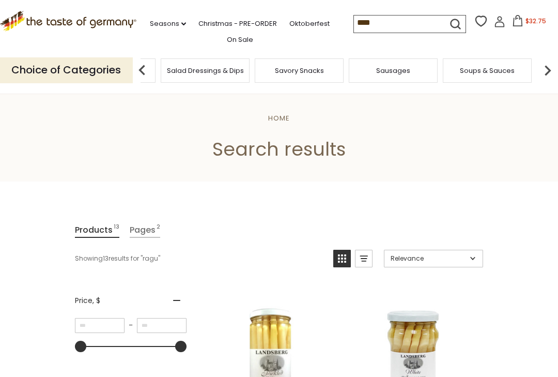
click at [145, 68] on img at bounding box center [142, 70] width 21 height 21
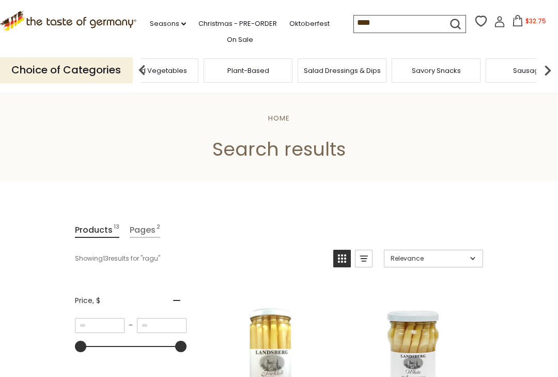
click at [143, 69] on img at bounding box center [142, 70] width 21 height 21
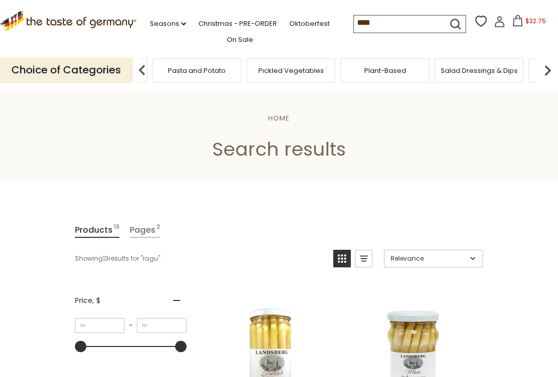
click at [145, 67] on img at bounding box center [142, 70] width 21 height 21
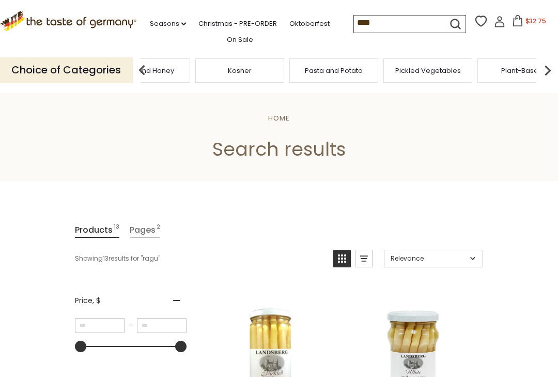
click at [144, 69] on img at bounding box center [142, 70] width 21 height 21
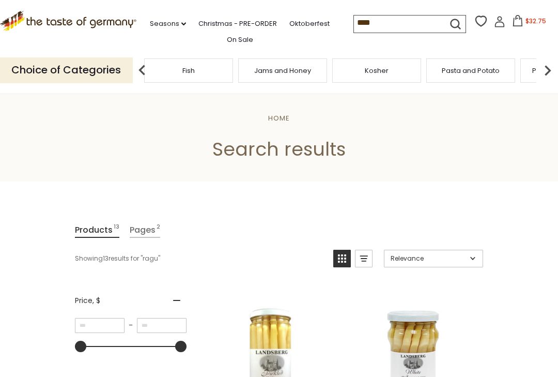
click at [145, 68] on img at bounding box center [142, 70] width 21 height 21
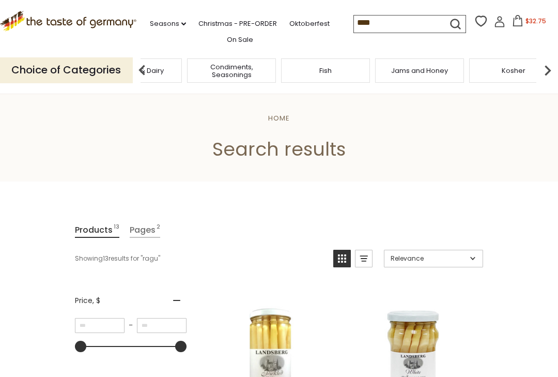
click at [143, 68] on img at bounding box center [142, 70] width 21 height 21
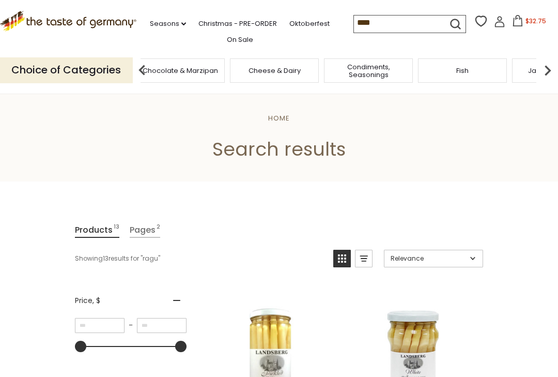
click at [139, 70] on img at bounding box center [142, 70] width 21 height 21
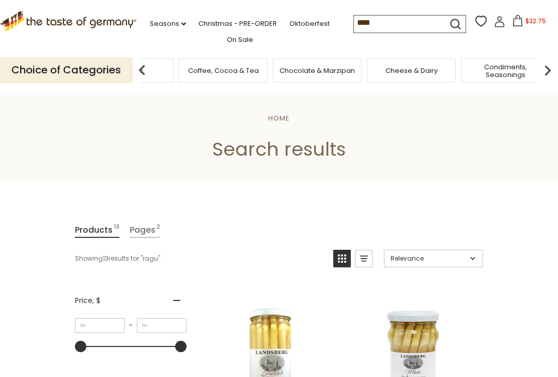
click at [144, 69] on img at bounding box center [142, 70] width 21 height 21
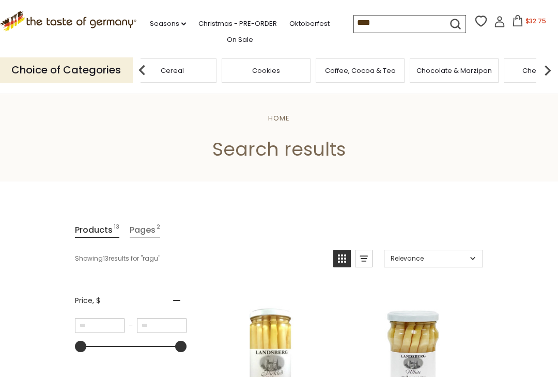
click at [147, 66] on img at bounding box center [142, 70] width 21 height 21
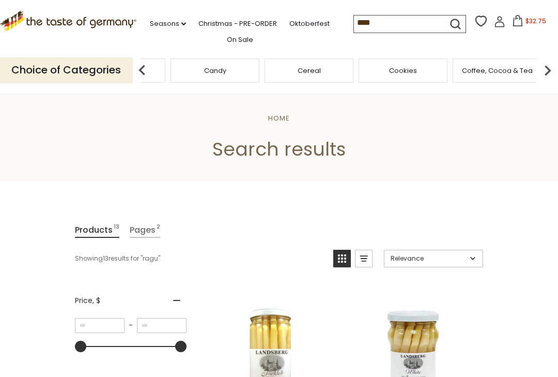
click at [143, 70] on img at bounding box center [142, 70] width 21 height 21
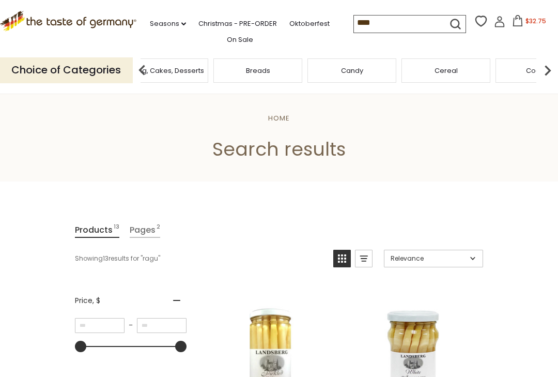
click at [213, 67] on div "Breads" at bounding box center [257, 70] width 89 height 24
click at [354, 23] on input "****" at bounding box center [397, 22] width 87 height 14
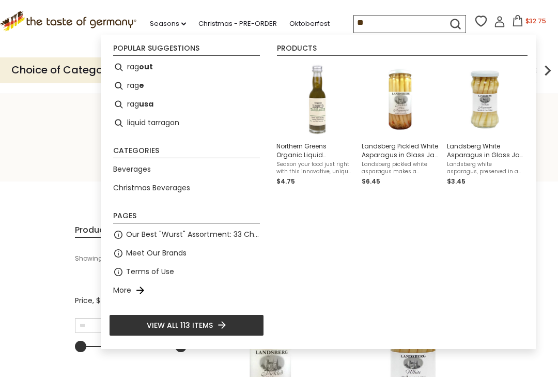
type input "*"
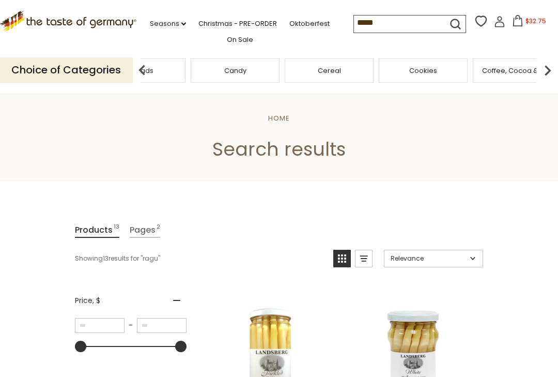
type input "******"
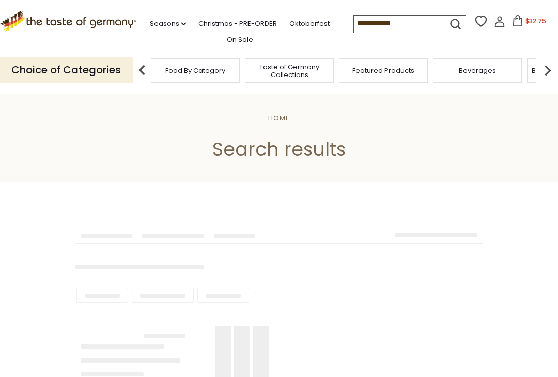
type input "******"
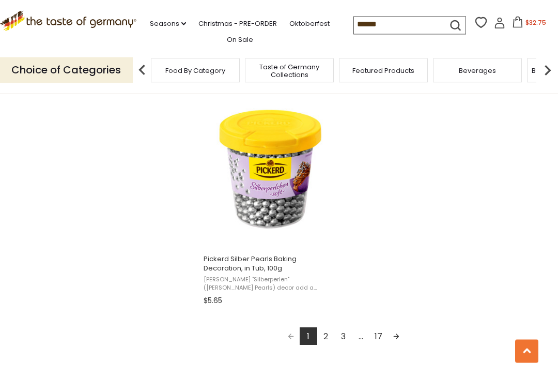
scroll to position [1771, 0]
click at [330, 336] on link "2" at bounding box center [326, 337] width 18 height 18
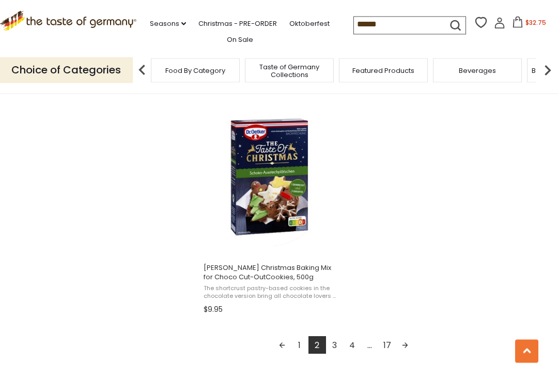
scroll to position [1733, 0]
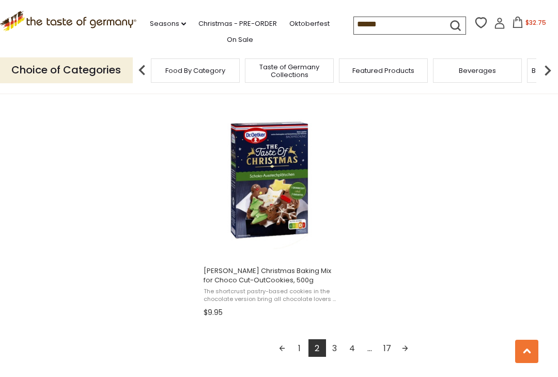
click at [338, 348] on link "3" at bounding box center [335, 348] width 18 height 18
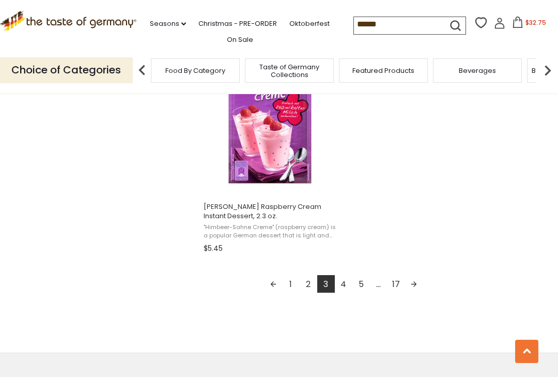
scroll to position [1825, 0]
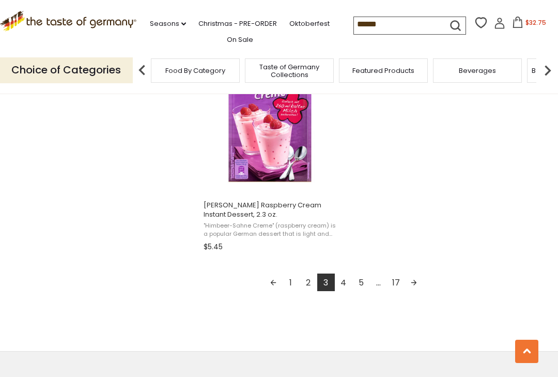
click at [345, 281] on link "4" at bounding box center [344, 282] width 18 height 18
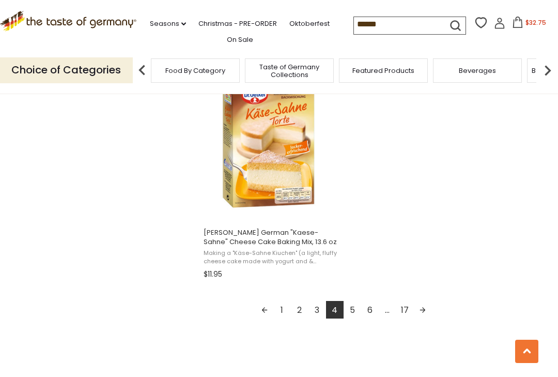
scroll to position [1796, 0]
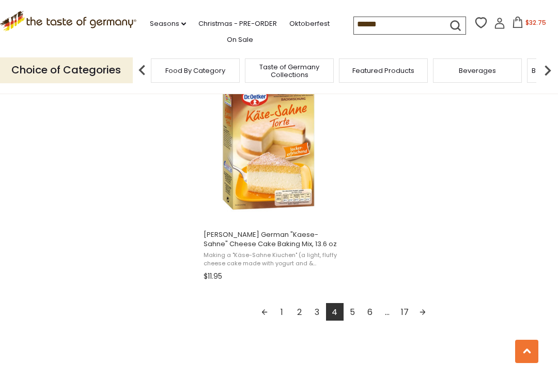
click at [354, 303] on link "5" at bounding box center [353, 312] width 18 height 18
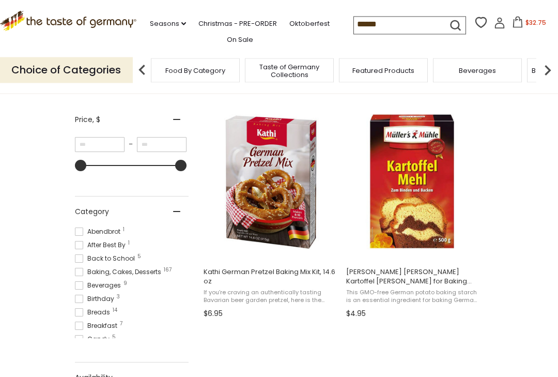
scroll to position [181, 0]
click at [269, 208] on img "Kathi German Pretzel Baking Mix Kit, 14.6 oz" at bounding box center [270, 182] width 137 height 137
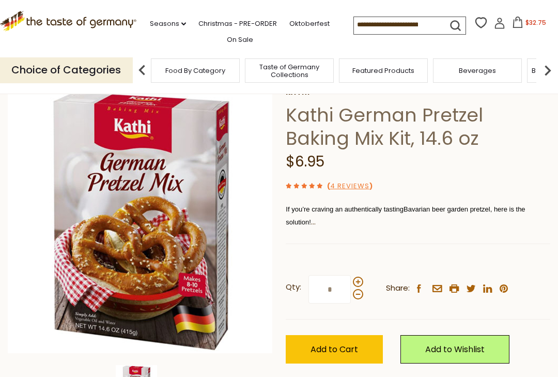
scroll to position [59, 0]
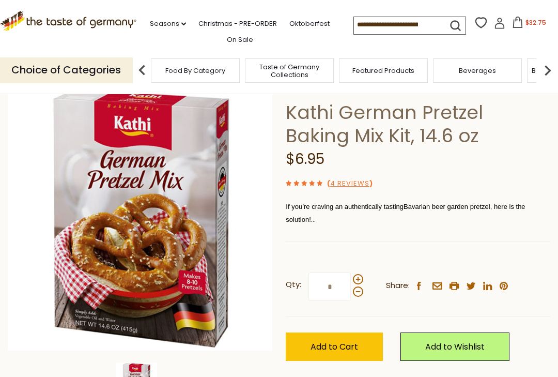
click at [324, 238] on div "[PERSON_NAME] [PERSON_NAME] German Pretzel Baking Mix Kit, 14.6 oz $6.95 ( 4 Re…" at bounding box center [418, 235] width 264 height 298
click at [406, 221] on p "If you’re craving an authentically tasting B avarian beer garden pretzel, here …" at bounding box center [418, 213] width 264 height 26
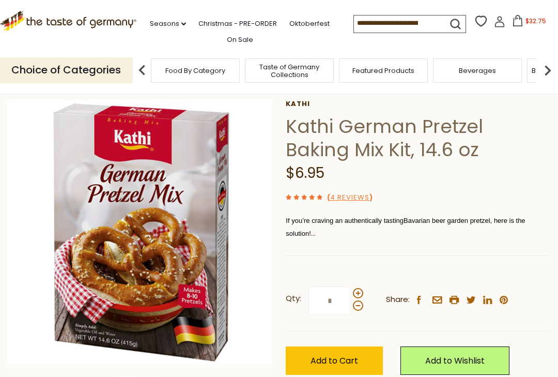
scroll to position [42, 0]
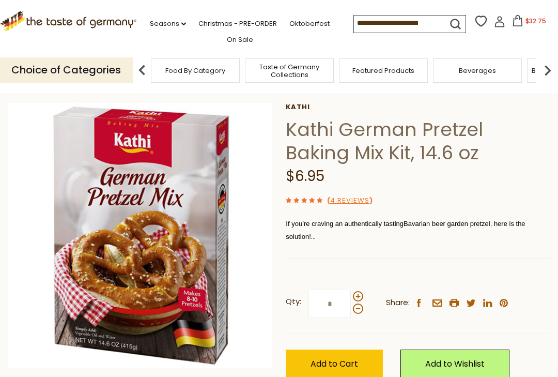
click at [505, 234] on p "If you’re craving an authentically tasting B avarian beer garden pretzel, here …" at bounding box center [418, 230] width 264 height 26
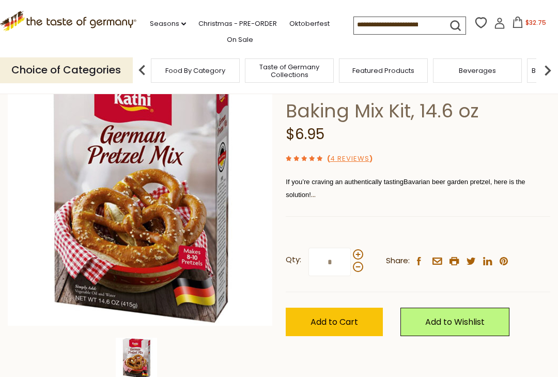
scroll to position [85, 0]
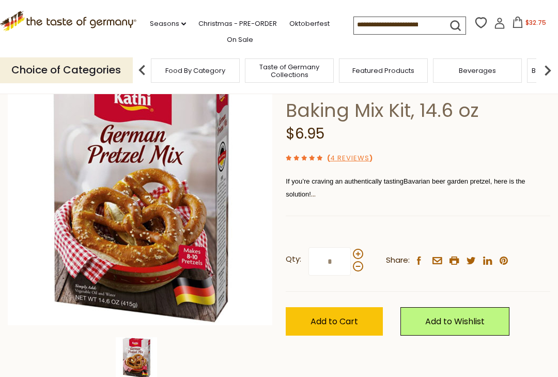
click at [338, 319] on span "Add to Cart" at bounding box center [334, 321] width 48 height 12
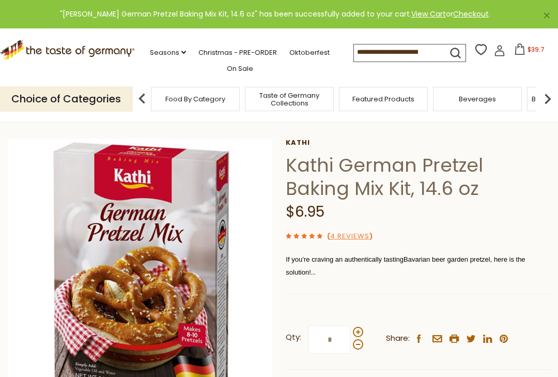
scroll to position [0, 0]
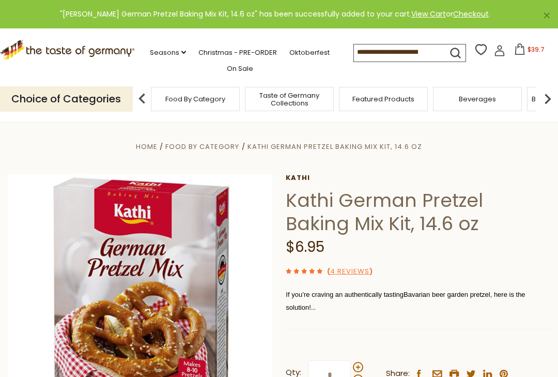
click at [527, 48] on span "$39.7" at bounding box center [535, 49] width 17 height 9
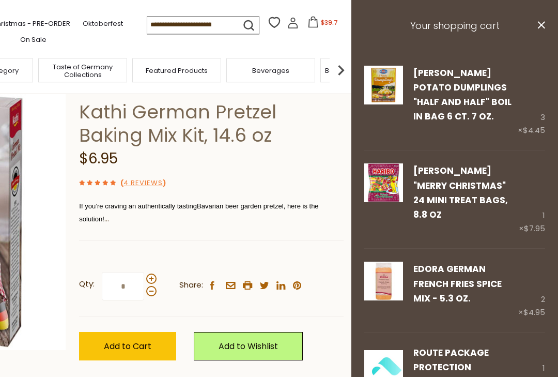
scroll to position [59, 0]
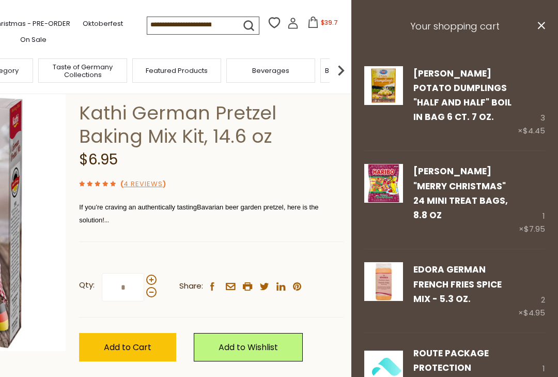
click at [150, 24] on input at bounding box center [190, 24] width 87 height 14
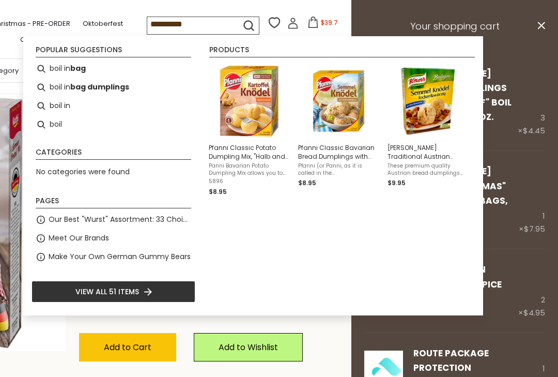
type input "**********"
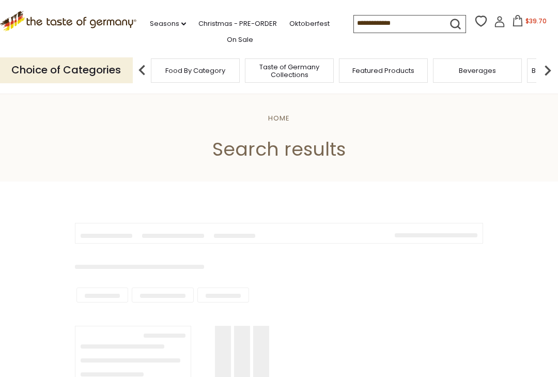
type input "**********"
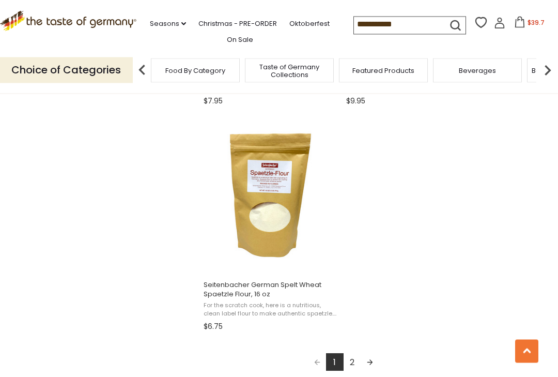
scroll to position [1746, 0]
click at [358, 364] on link "2" at bounding box center [353, 362] width 18 height 18
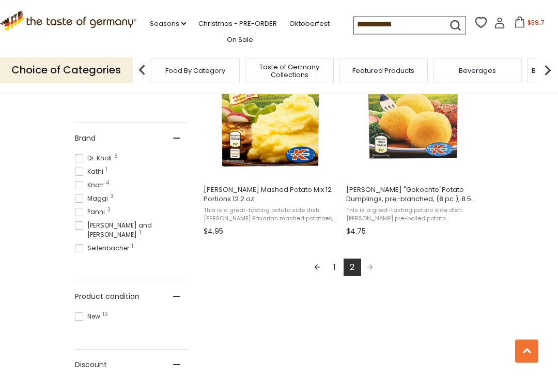
scroll to position [489, 0]
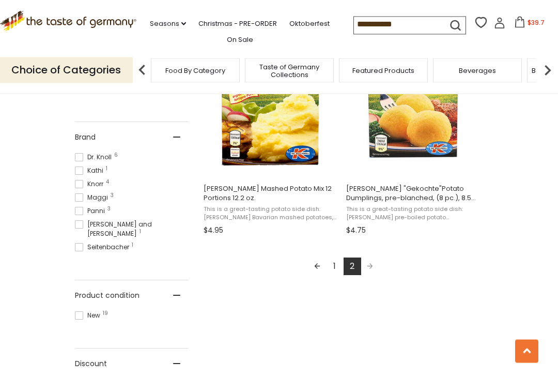
click at [336, 264] on link "1" at bounding box center [335, 267] width 18 height 18
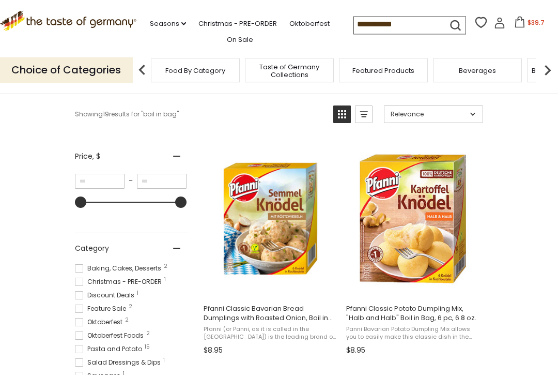
scroll to position [144, 0]
click at [273, 250] on img "Pfanni Classic Bavarian Bread Dumplings with Roasted Onion, Boil in Bag, 6 pc." at bounding box center [270, 218] width 137 height 137
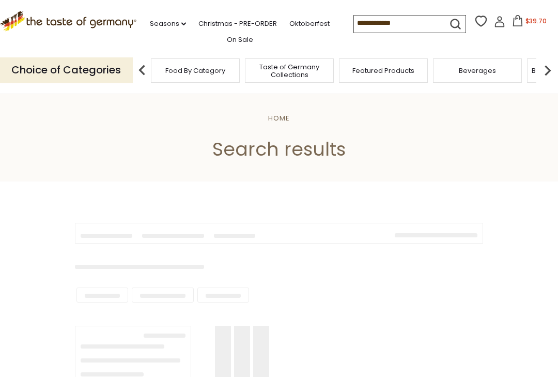
type input "**********"
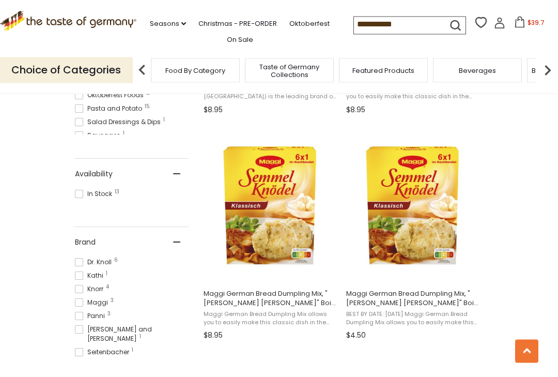
scroll to position [384, 0]
click at [277, 270] on button "View product" at bounding box center [270, 270] width 136 height 22
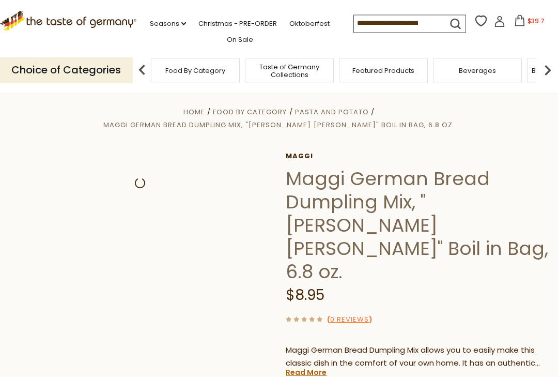
scroll to position [6, 0]
click at [308, 367] on link "Read More" at bounding box center [306, 372] width 41 height 10
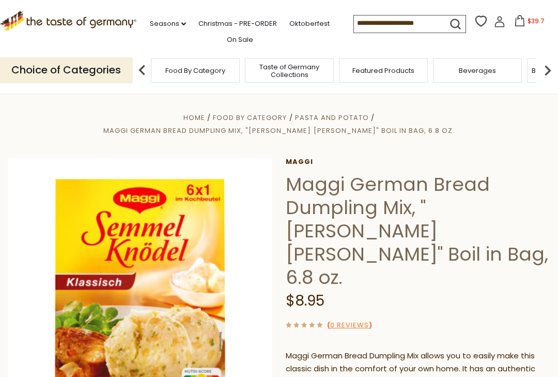
scroll to position [0, 0]
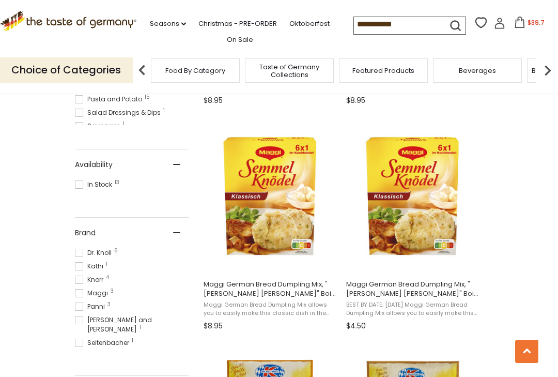
scroll to position [393, 0]
click at [455, 258] on button "Add to cart" at bounding box center [413, 261] width 136 height 22
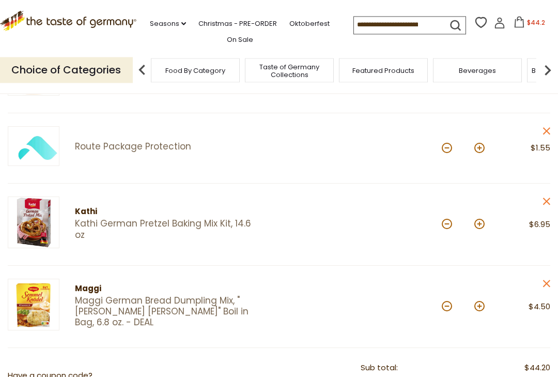
scroll to position [363, 0]
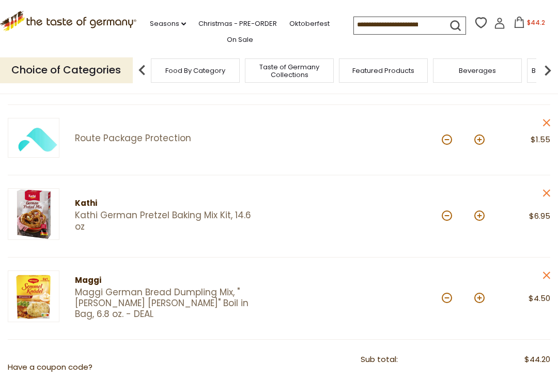
click at [482, 298] on button at bounding box center [479, 297] width 10 height 10
type input "*"
click at [447, 217] on button at bounding box center [447, 215] width 10 height 10
type input "*"
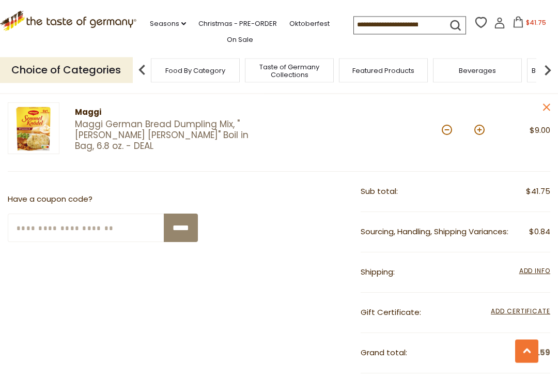
scroll to position [448, 0]
click at [540, 270] on span "Add Info" at bounding box center [534, 270] width 31 height 9
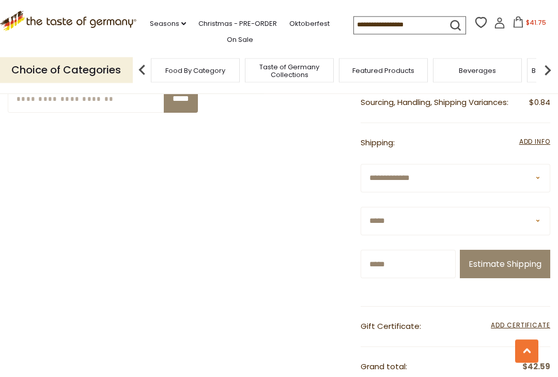
scroll to position [578, 0]
click at [516, 278] on button "Estimate Shipping" at bounding box center [505, 264] width 90 height 28
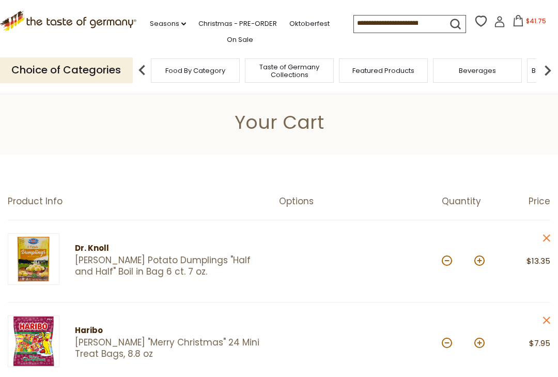
scroll to position [0, 0]
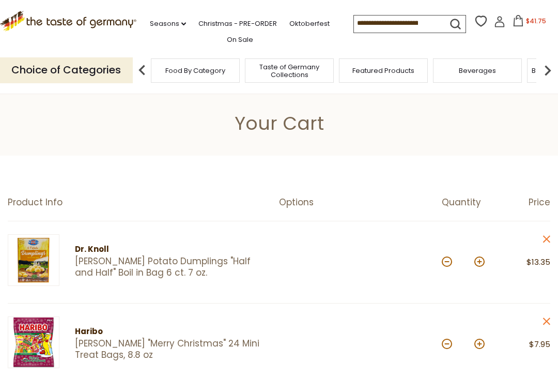
click at [354, 22] on input at bounding box center [397, 22] width 87 height 14
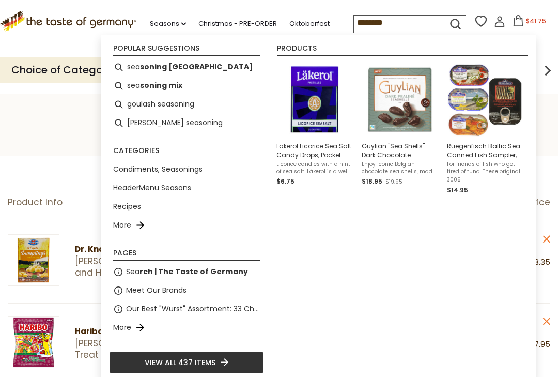
type input "*********"
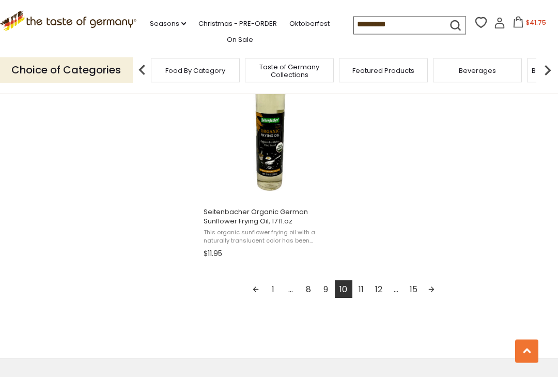
scroll to position [1817, 0]
click at [363, 287] on link "11" at bounding box center [361, 290] width 18 height 18
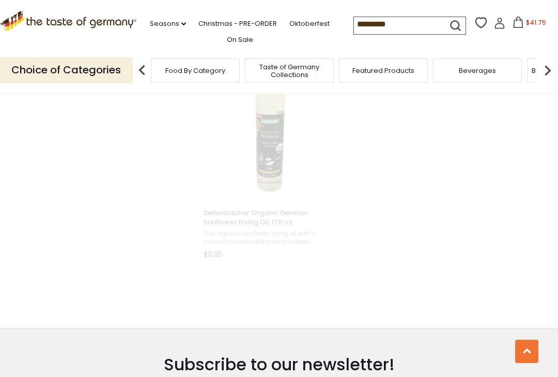
scroll to position [808, 0]
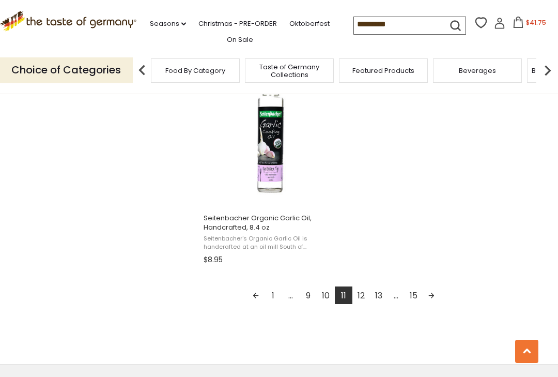
scroll to position [1813, 0]
click at [363, 296] on link "12" at bounding box center [361, 295] width 18 height 18
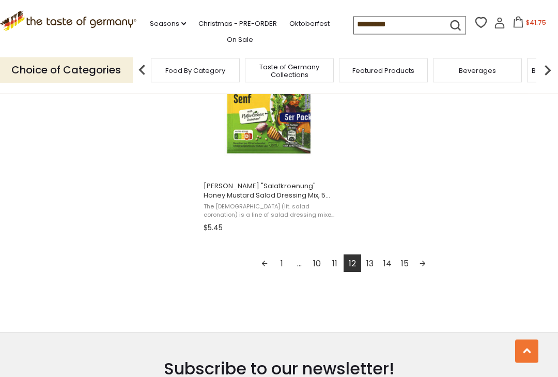
scroll to position [1845, 0]
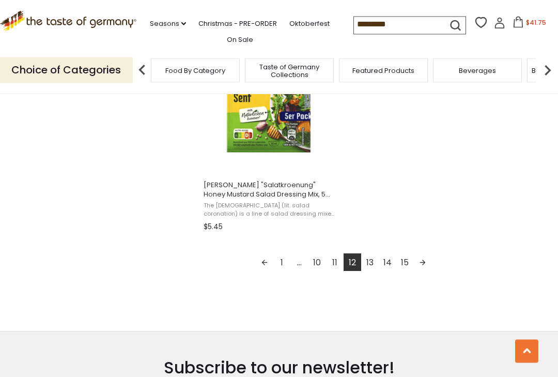
click at [369, 264] on link "13" at bounding box center [370, 263] width 18 height 18
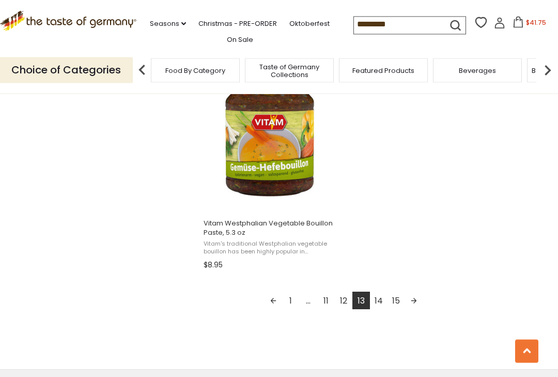
scroll to position [1801, 0]
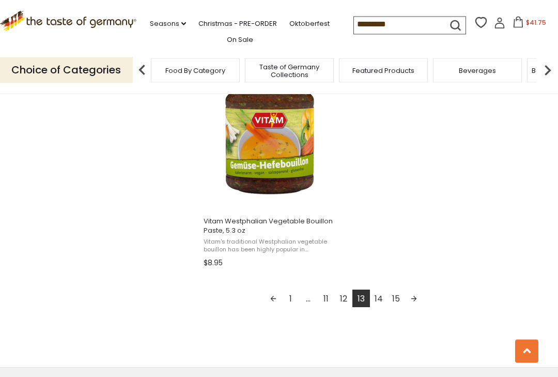
click at [381, 291] on link "14" at bounding box center [379, 299] width 18 height 18
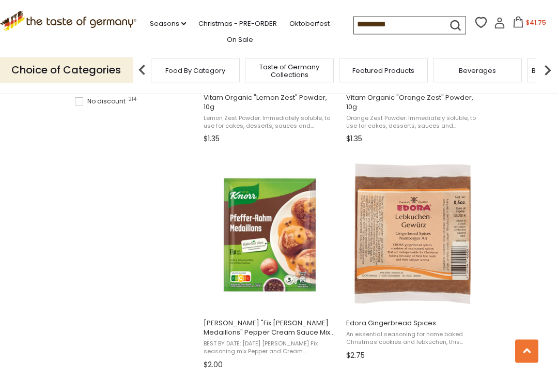
scroll to position [806, 0]
click at [419, 261] on img "Edora Gingerbread Spices" at bounding box center [413, 233] width 124 height 149
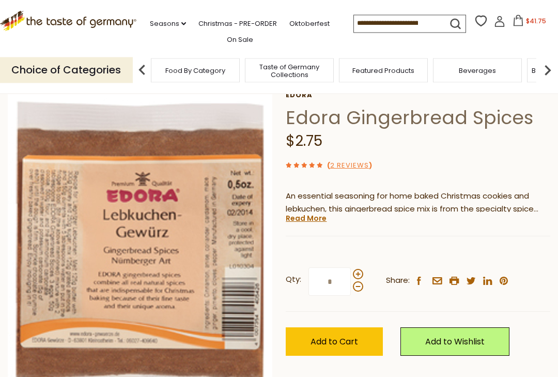
scroll to position [55, 0]
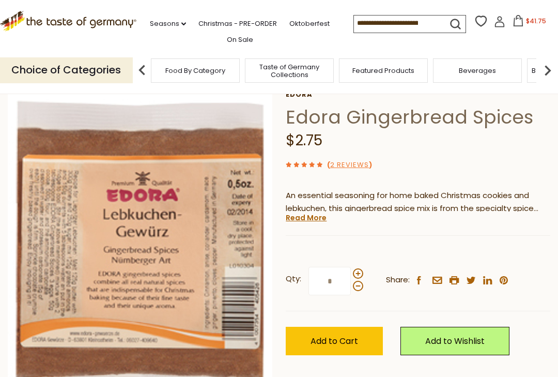
click at [359, 272] on span at bounding box center [358, 273] width 10 height 10
click at [351, 272] on input "*" at bounding box center [329, 281] width 42 height 28
type input "*"
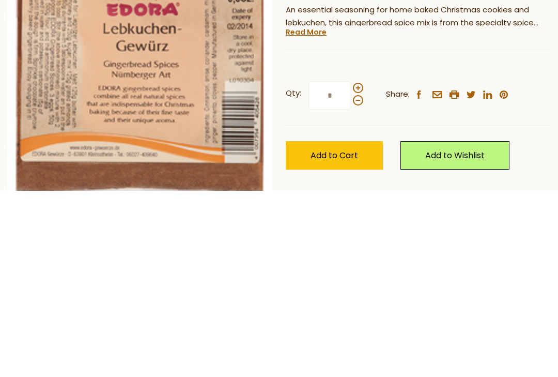
click at [338, 335] on span "Add to Cart" at bounding box center [334, 341] width 48 height 12
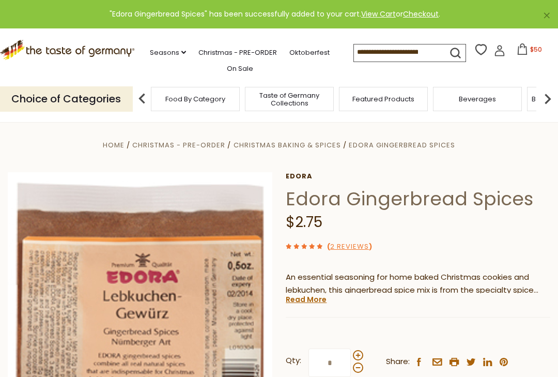
scroll to position [0, 0]
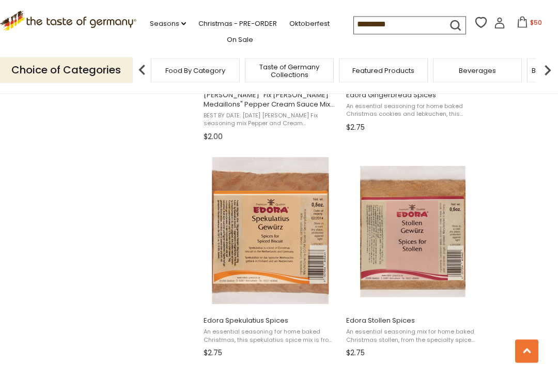
scroll to position [1036, 0]
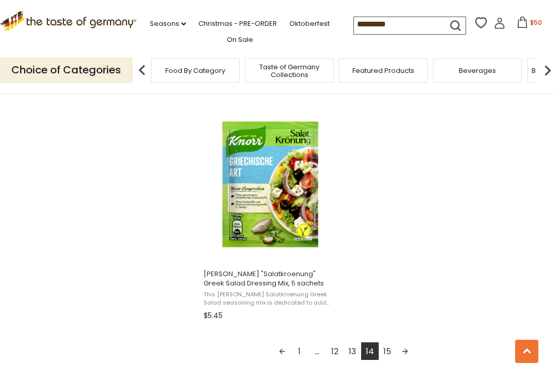
click at [392, 352] on link "15" at bounding box center [388, 351] width 18 height 18
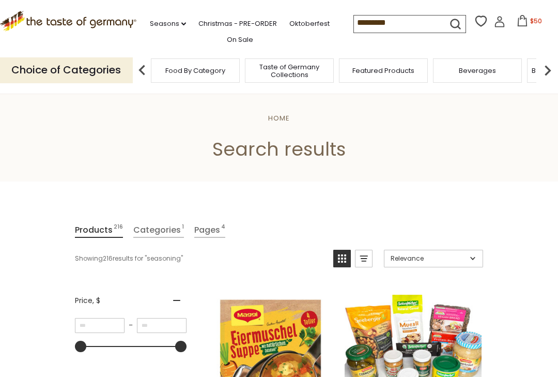
click at [230, 40] on link "On Sale" at bounding box center [240, 39] width 26 height 11
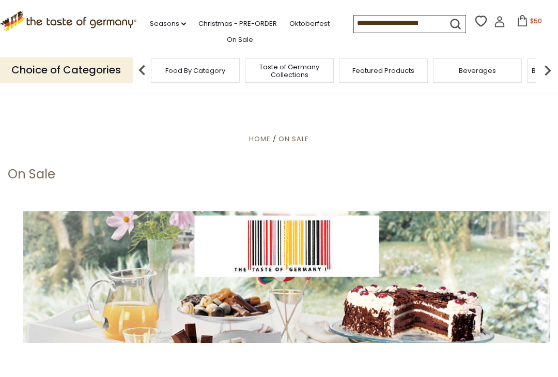
click at [164, 21] on link "Seasons dropdown_arrow" at bounding box center [168, 23] width 36 height 11
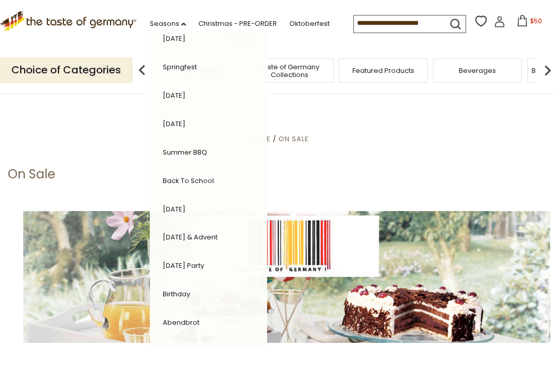
scroll to position [181, 0]
click at [205, 232] on link "[DATE] & Advent" at bounding box center [190, 237] width 55 height 10
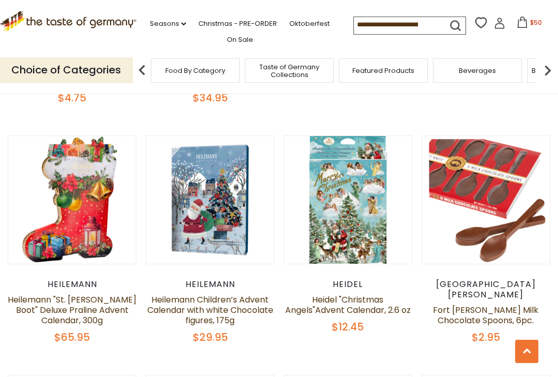
scroll to position [1648, 0]
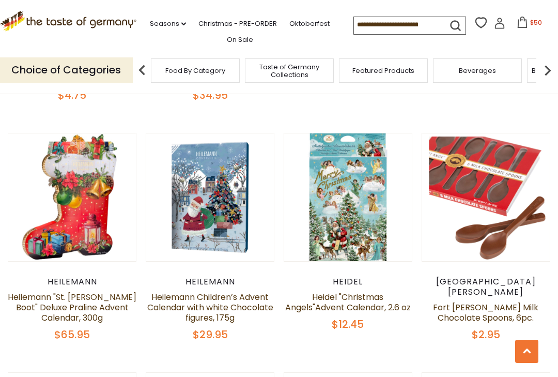
click at [492, 301] on link "Fort Knox Milk Chocolate Spoons, 6pc." at bounding box center [485, 312] width 105 height 22
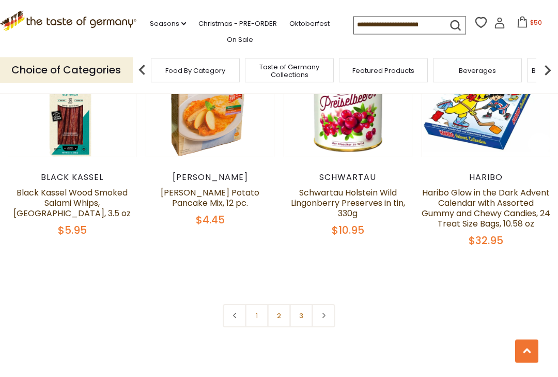
scroll to position [2241, 0]
click at [274, 303] on link "2" at bounding box center [279, 314] width 23 height 23
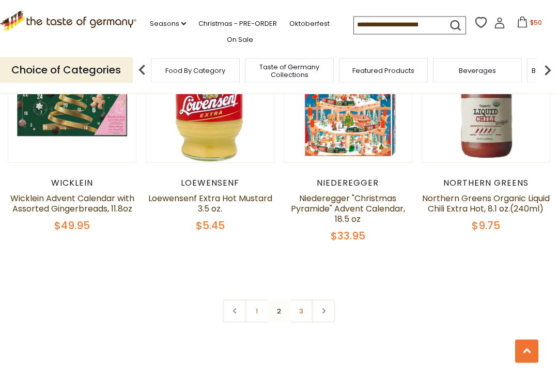
scroll to position [2225, 0]
click at [299, 299] on link "3" at bounding box center [301, 310] width 23 height 23
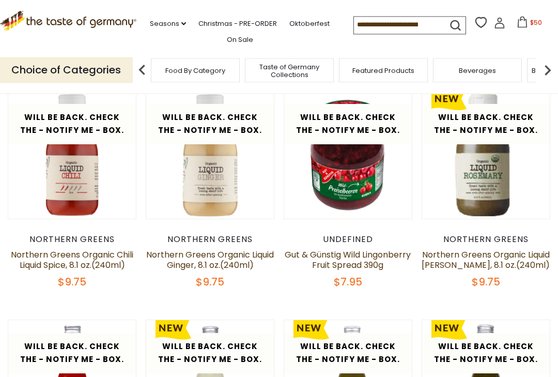
scroll to position [255, 0]
